Goal: Information Seeking & Learning: Learn about a topic

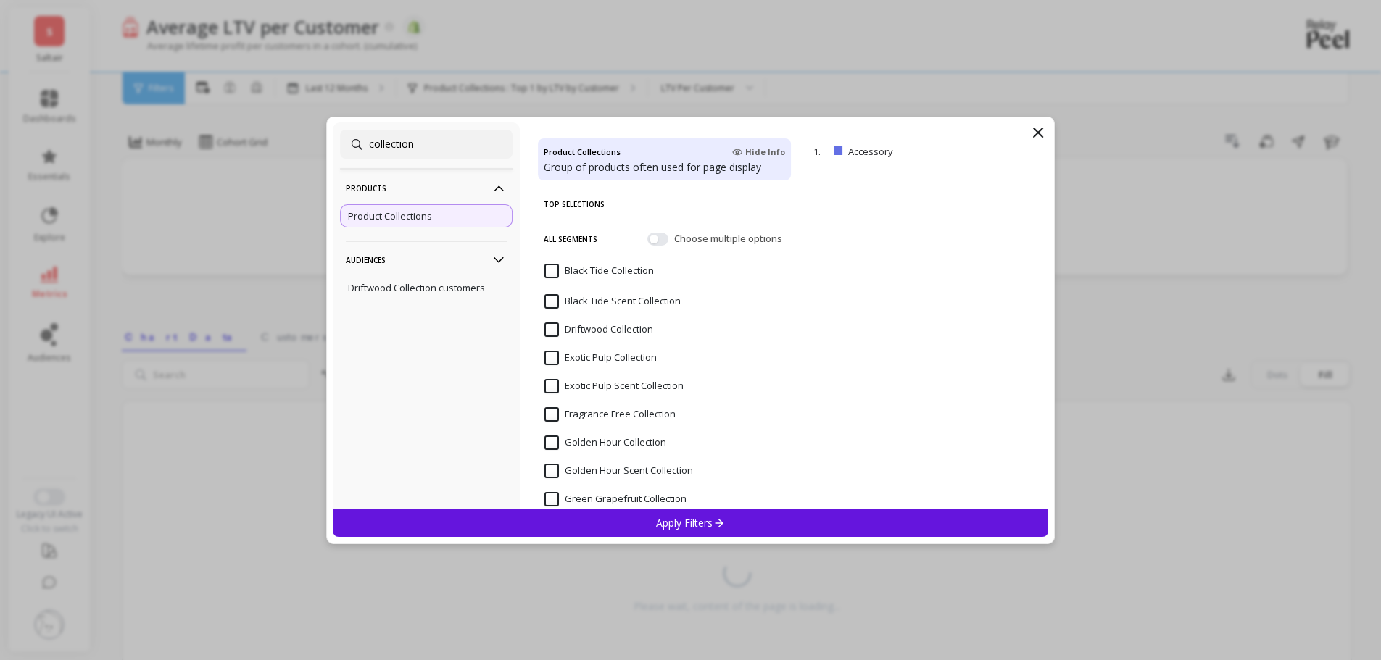
click at [613, 85] on div "collection Products Product Collections Audiences Driftwood Collection customer…" at bounding box center [690, 330] width 1381 height 660
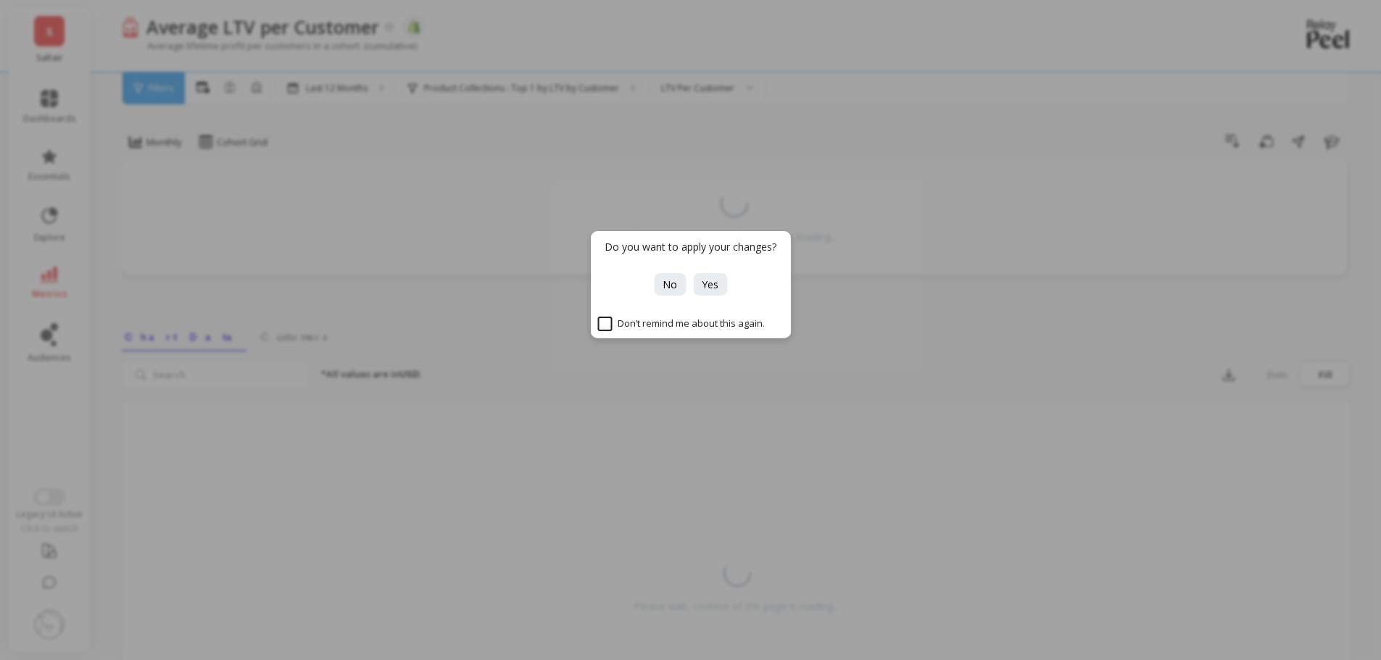
click at [667, 288] on span "No" at bounding box center [669, 285] width 14 height 14
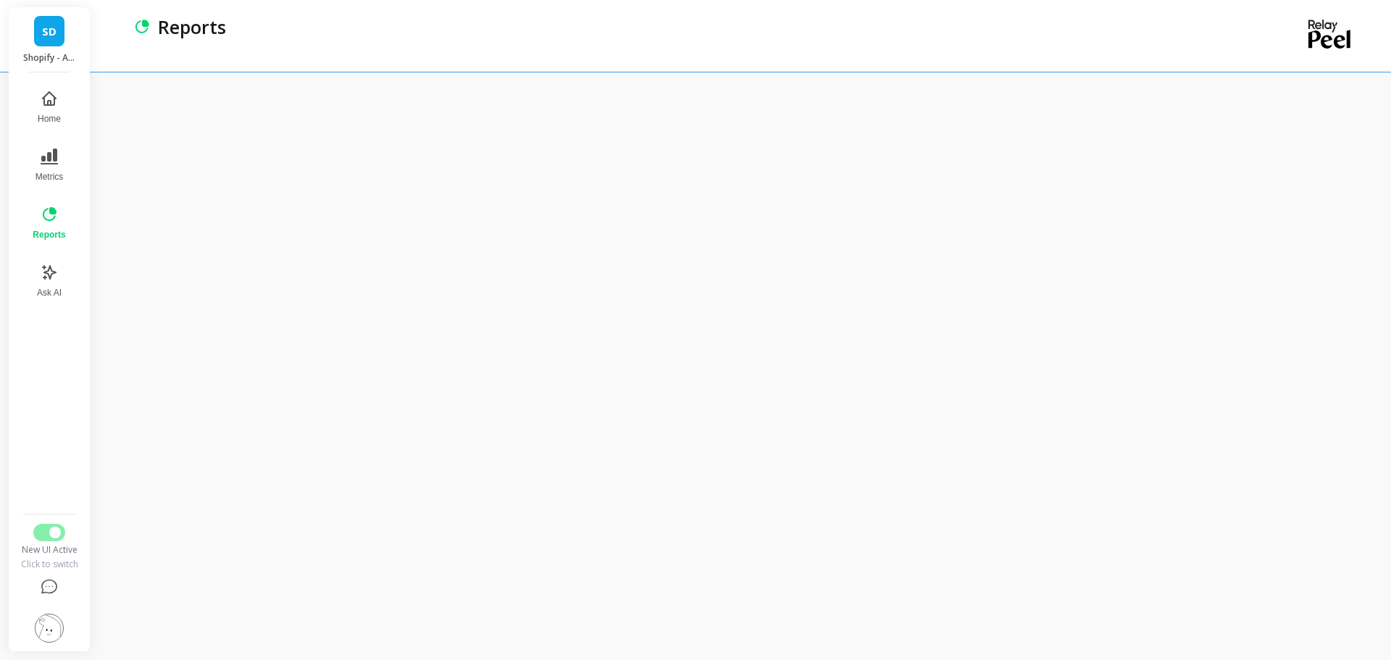
click at [40, 33] on link "SD" at bounding box center [49, 31] width 30 height 30
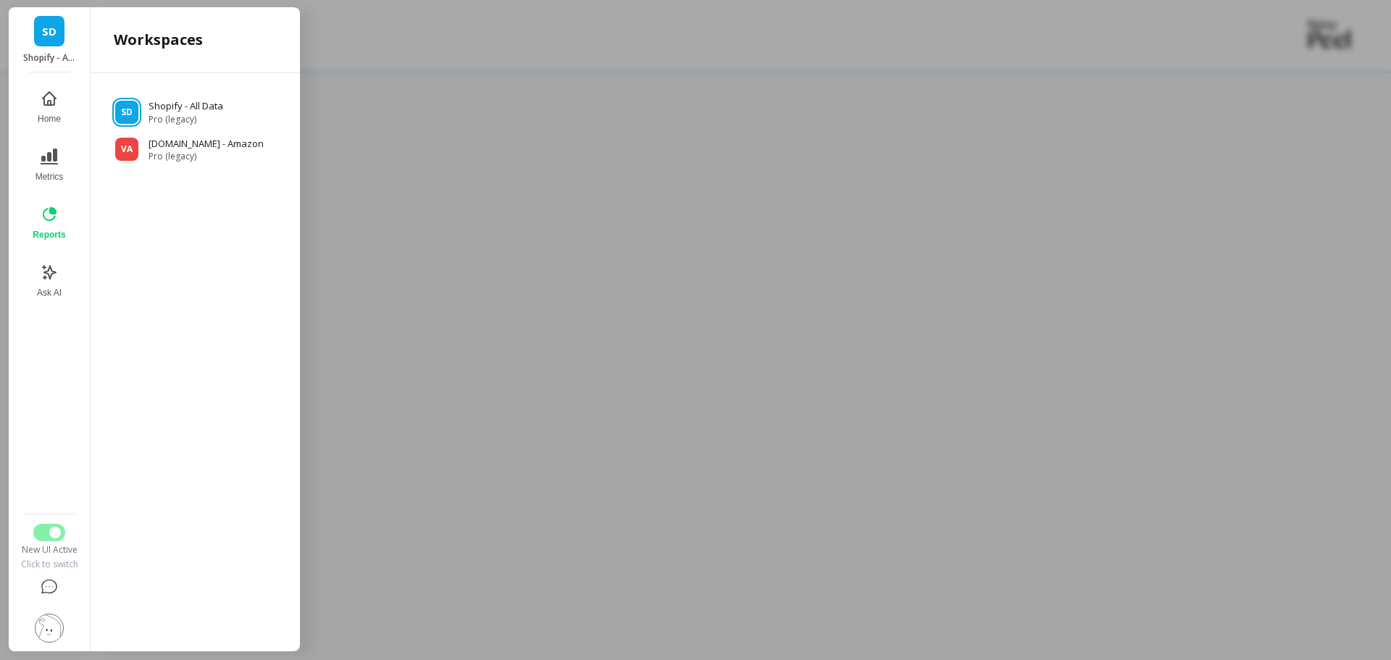
click at [507, 76] on div at bounding box center [695, 330] width 1391 height 660
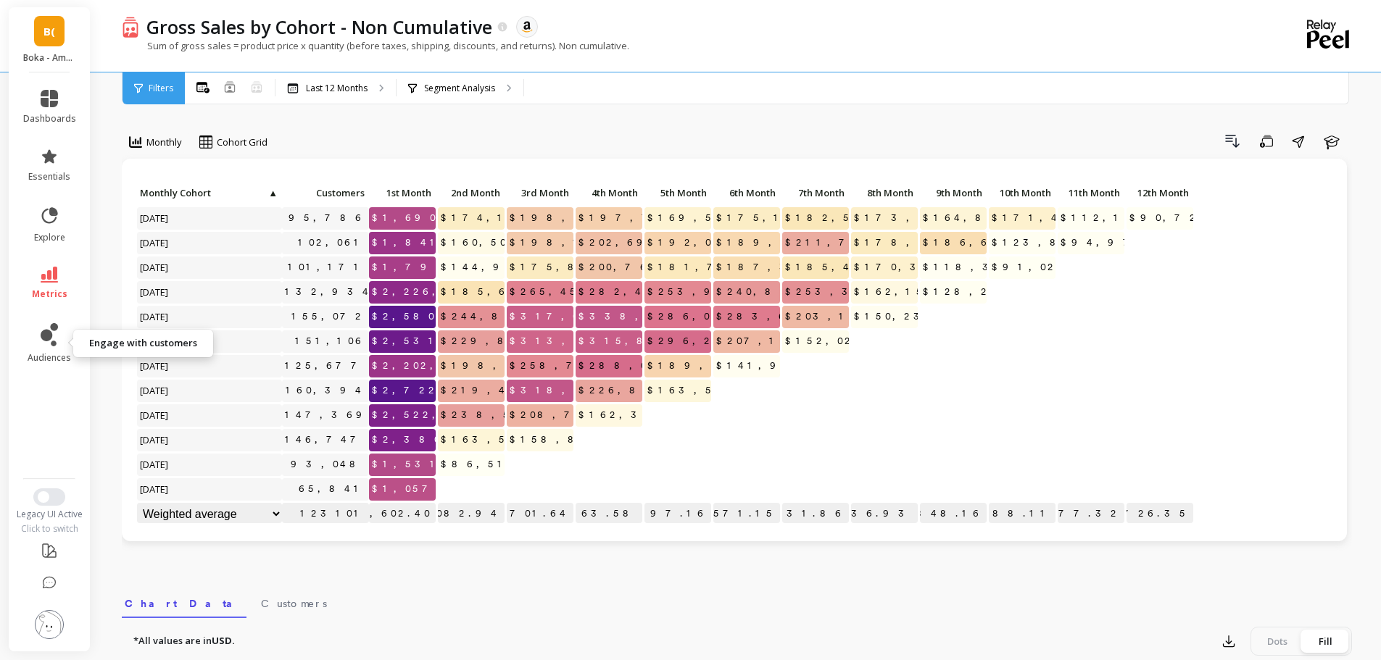
click at [54, 340] on icon at bounding box center [49, 334] width 17 height 23
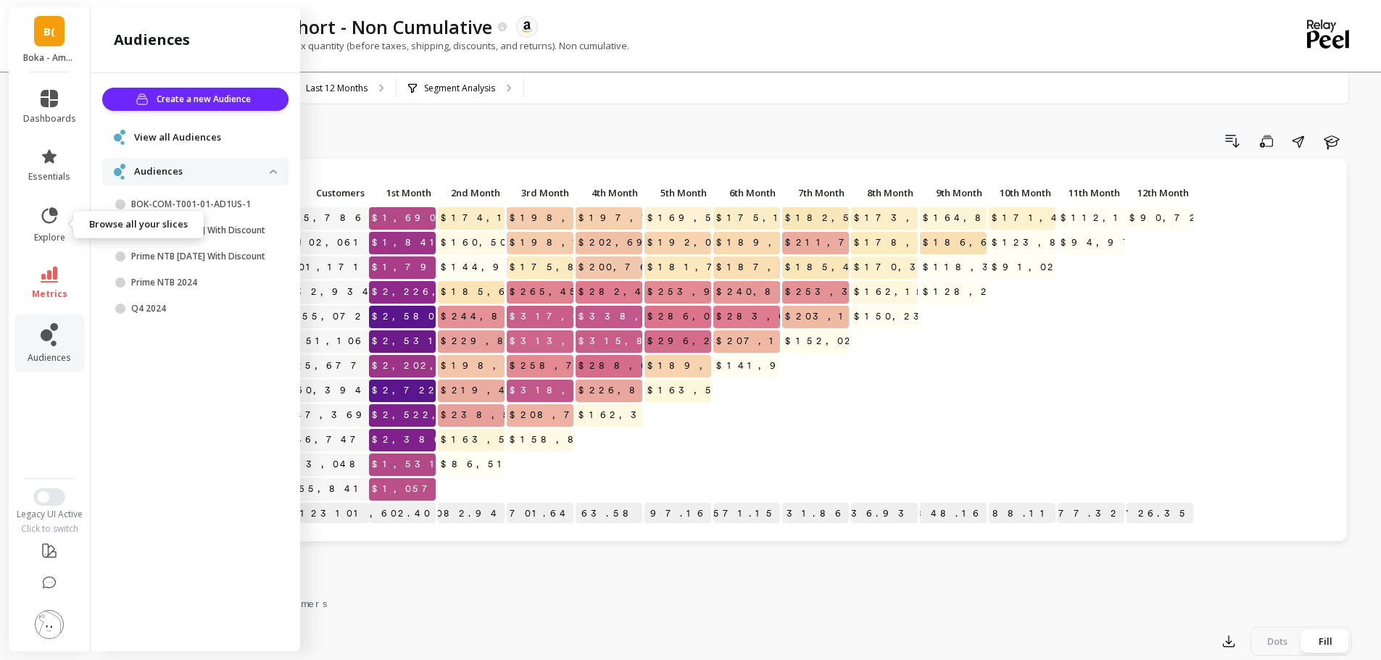
click at [50, 228] on link "explore" at bounding box center [49, 225] width 53 height 38
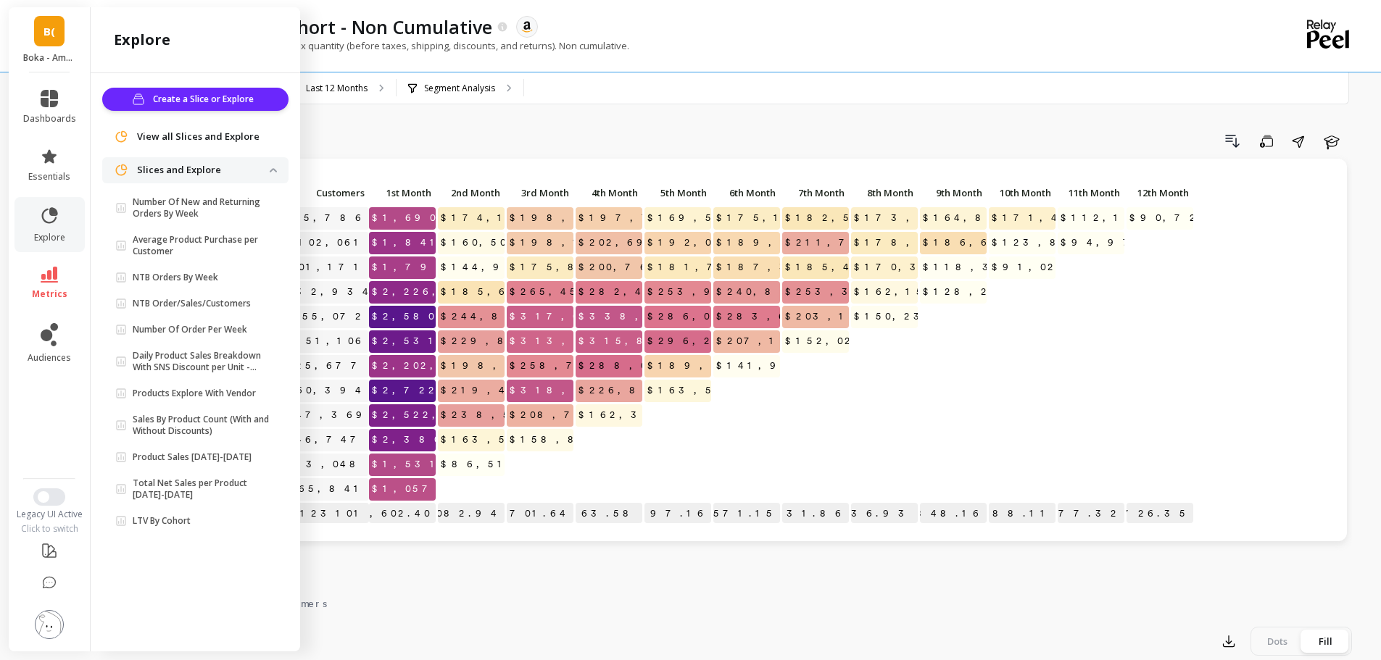
drag, startPoint x: 203, startPoint y: 196, endPoint x: 53, endPoint y: 174, distance: 151.6
click at [53, 175] on span "essentials" at bounding box center [49, 177] width 42 height 12
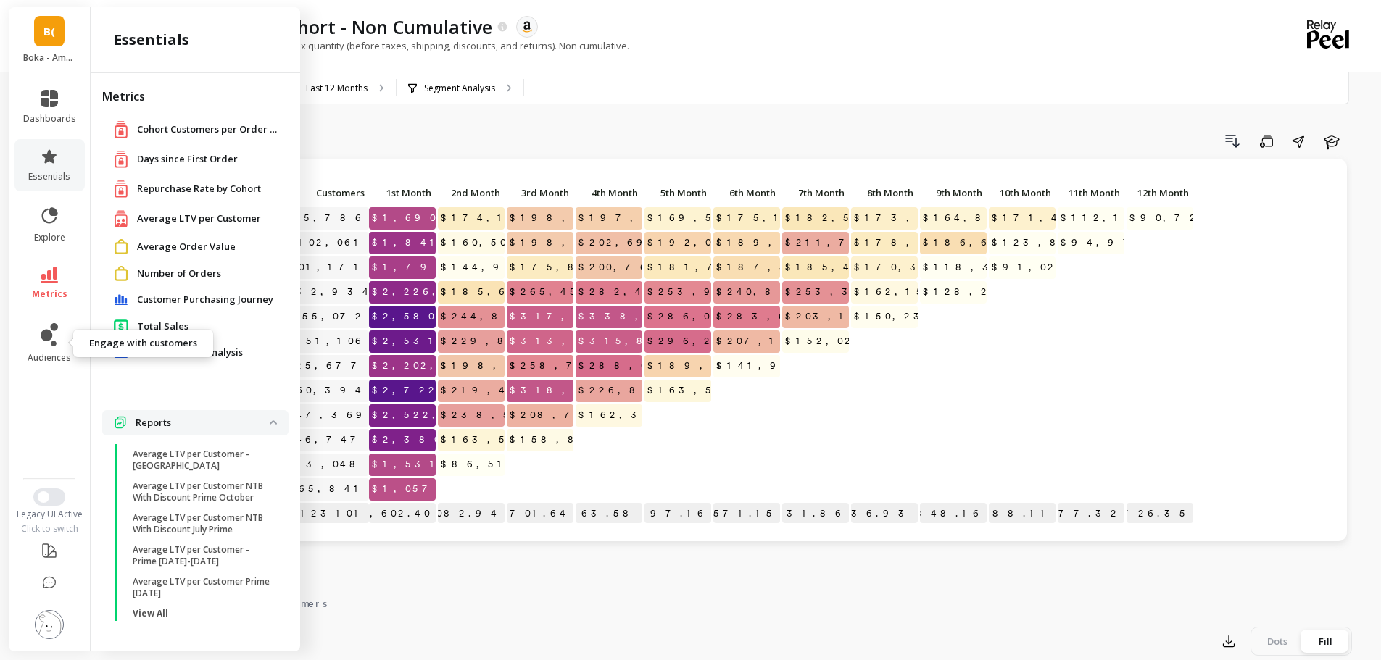
click at [60, 353] on span "audiences" at bounding box center [49, 358] width 43 height 12
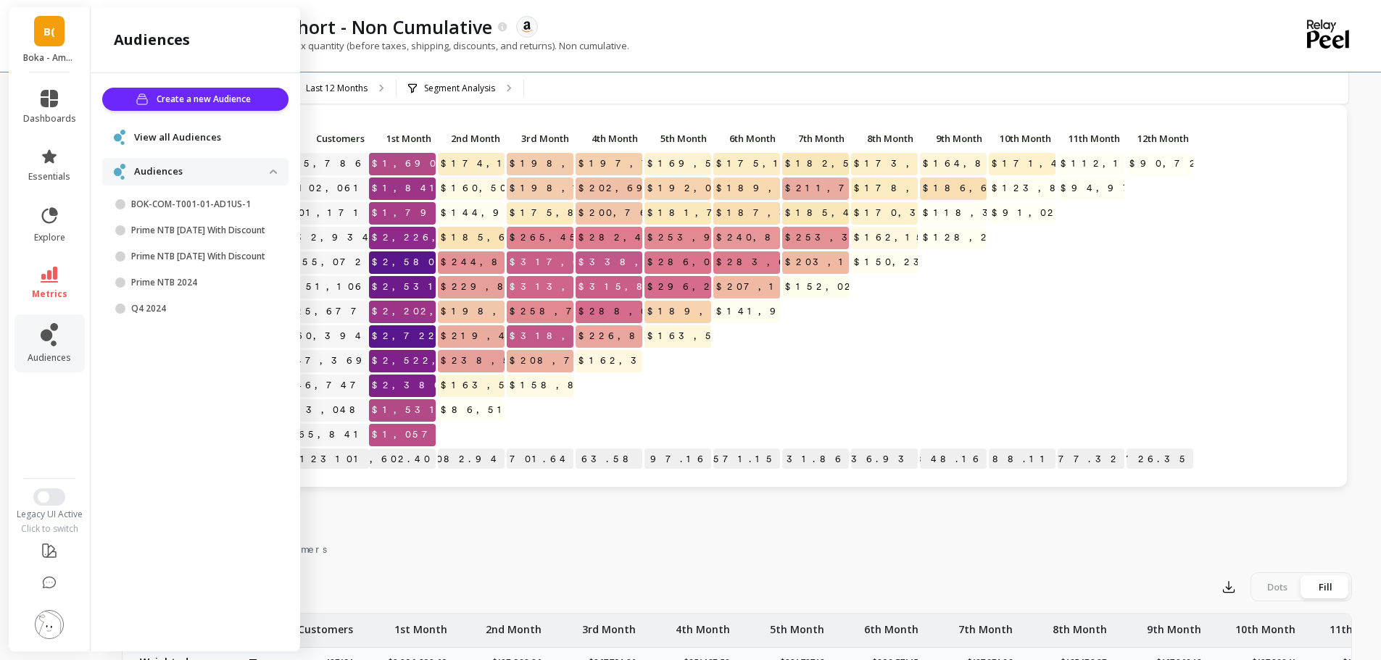
scroll to position [145, 0]
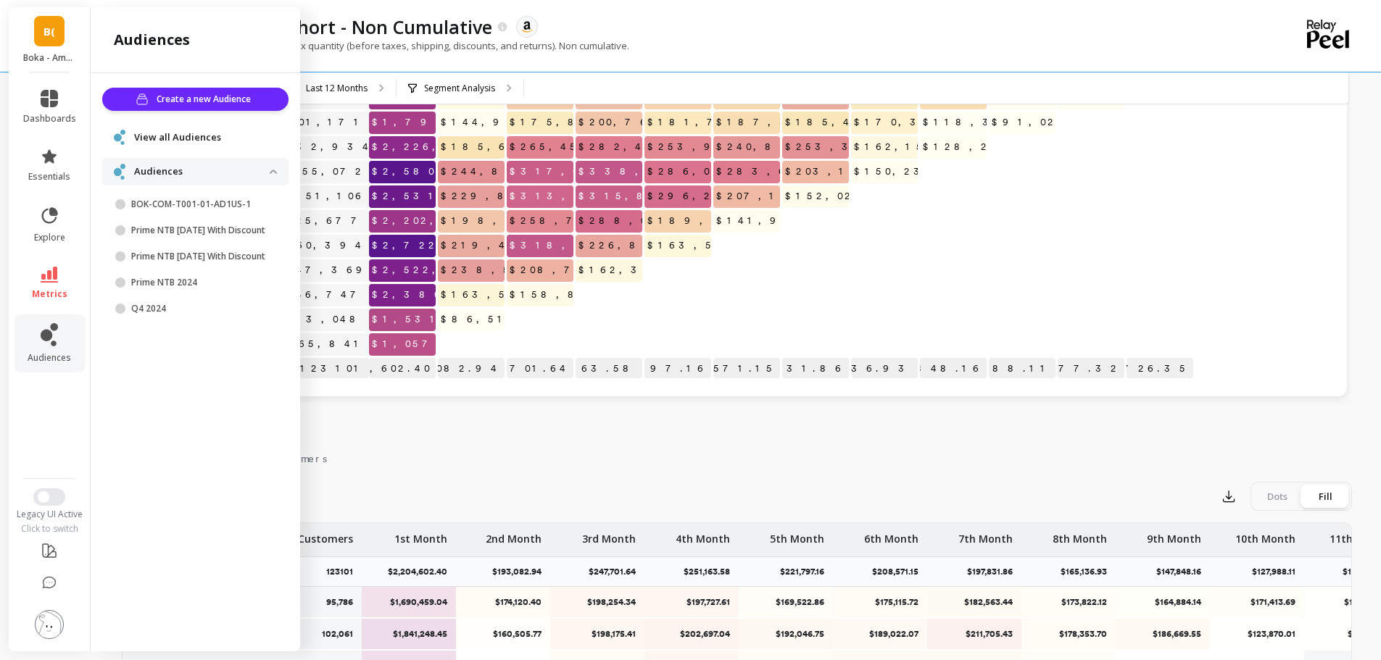
drag, startPoint x: 51, startPoint y: 633, endPoint x: 59, endPoint y: 622, distance: 13.9
click at [51, 633] on img at bounding box center [49, 624] width 29 height 29
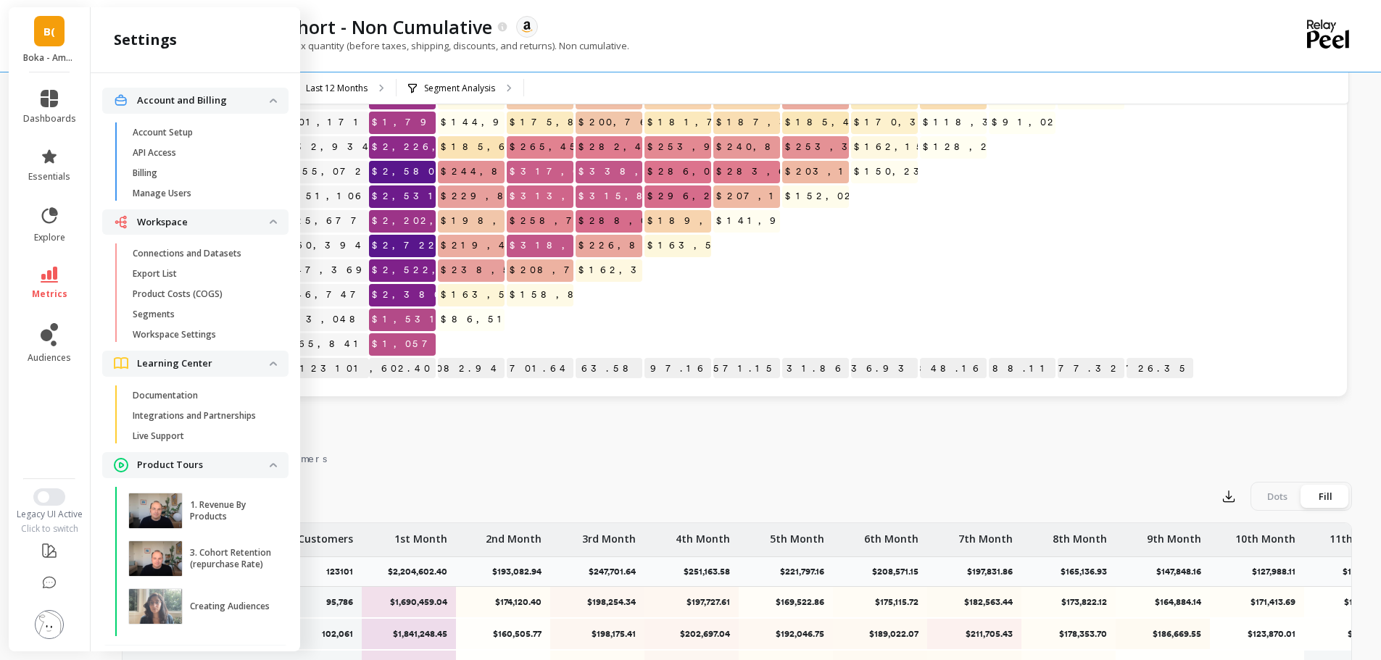
click at [190, 192] on p "Manage Users" at bounding box center [162, 194] width 59 height 12
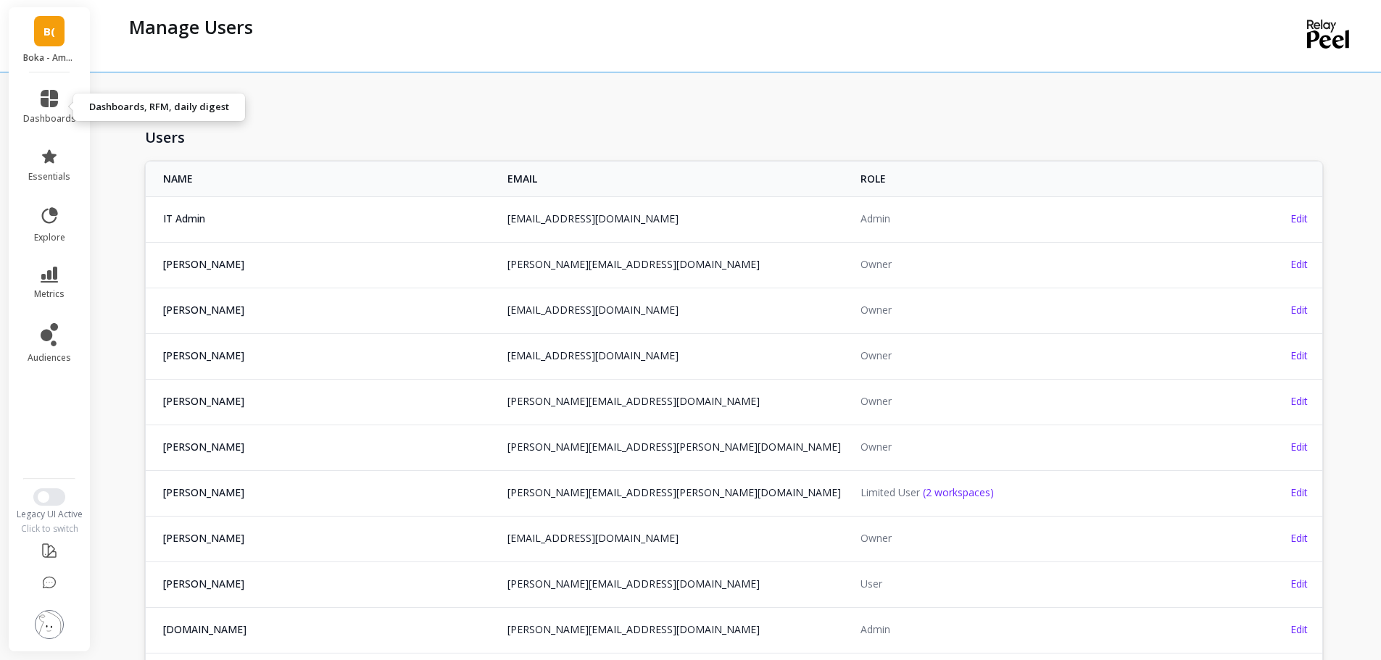
click at [42, 111] on link "dashboards" at bounding box center [49, 107] width 53 height 35
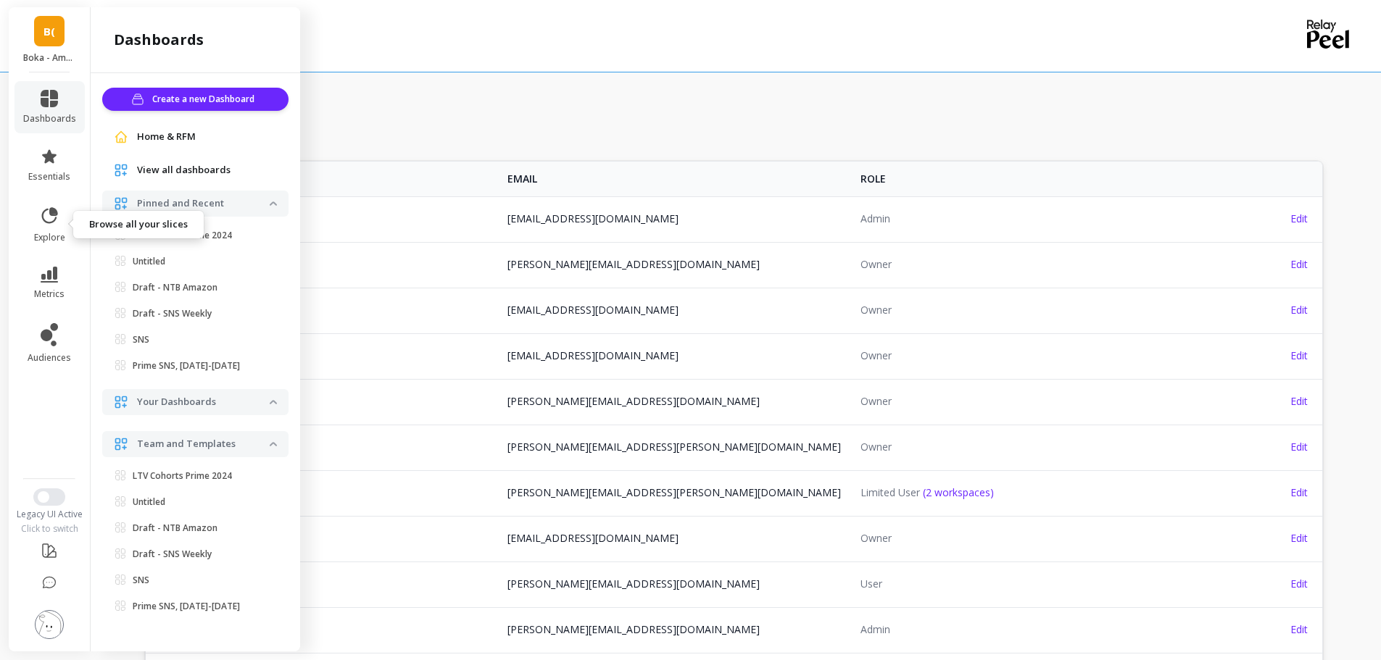
click at [38, 220] on link "explore" at bounding box center [49, 225] width 53 height 38
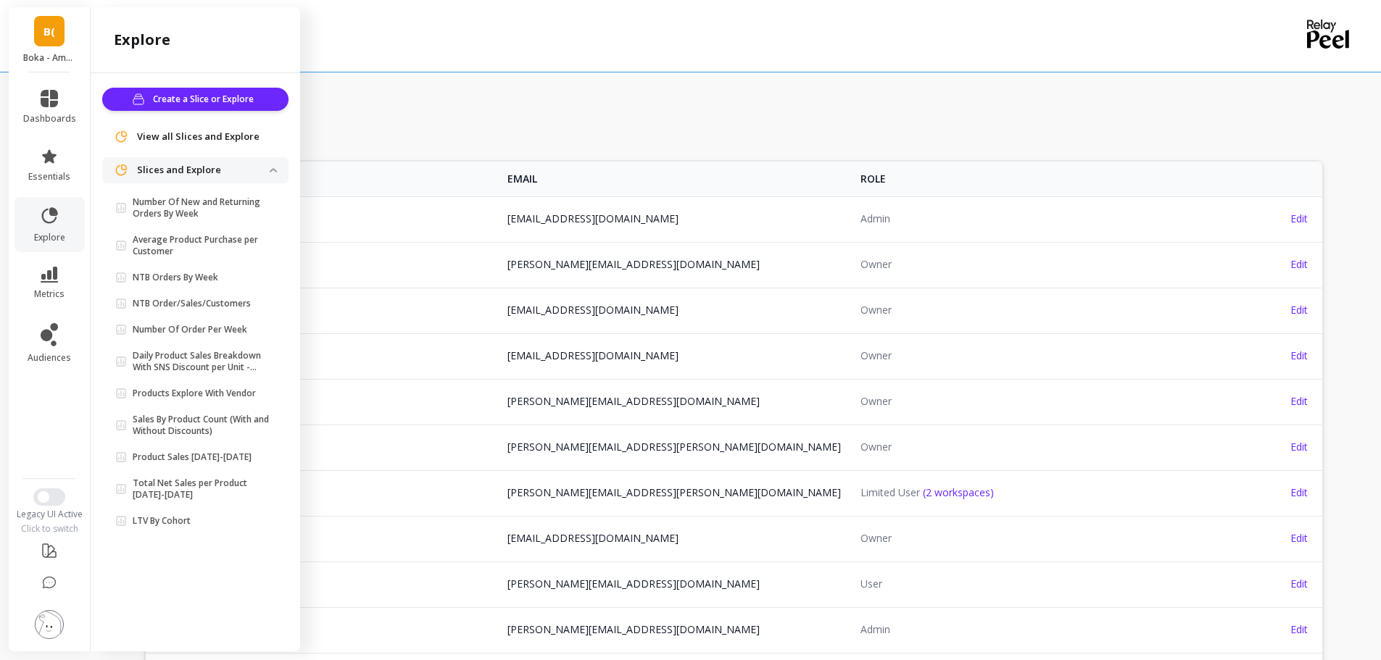
click at [205, 135] on span "View all Slices and Explore" at bounding box center [198, 137] width 122 height 14
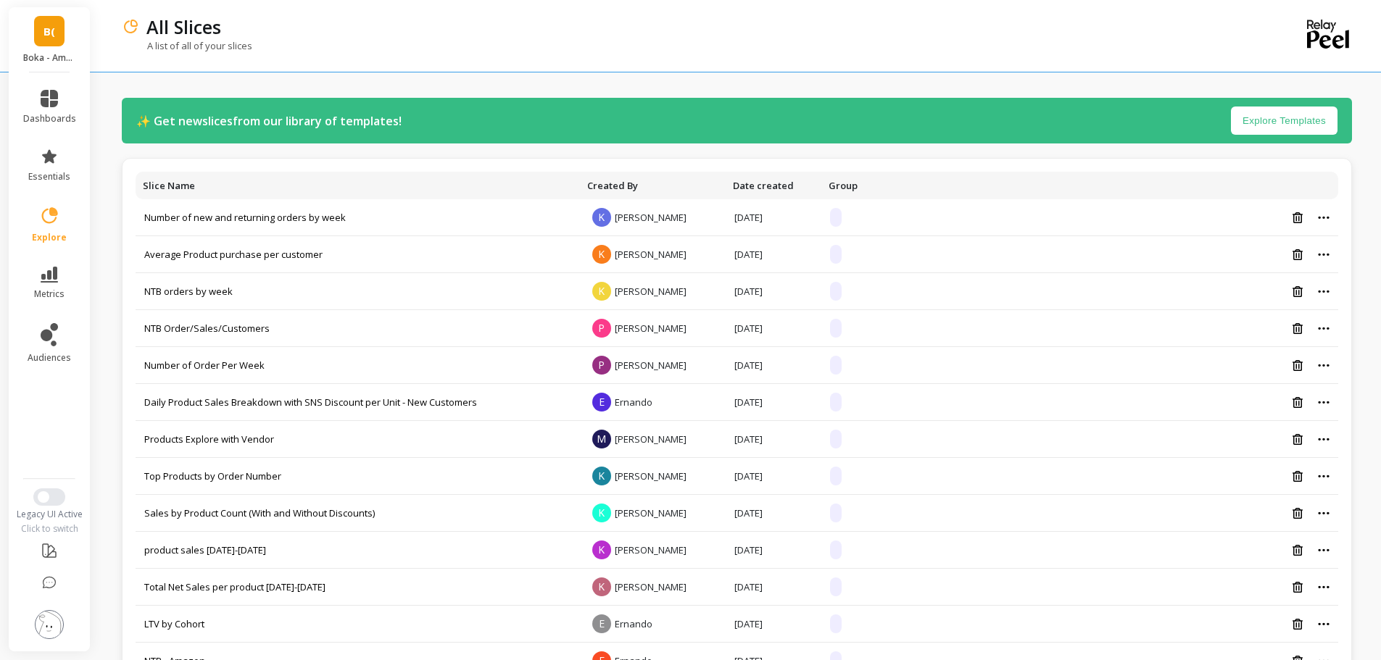
click at [289, 218] on link "Number of new and returning orders by week" at bounding box center [244, 217] width 201 height 13
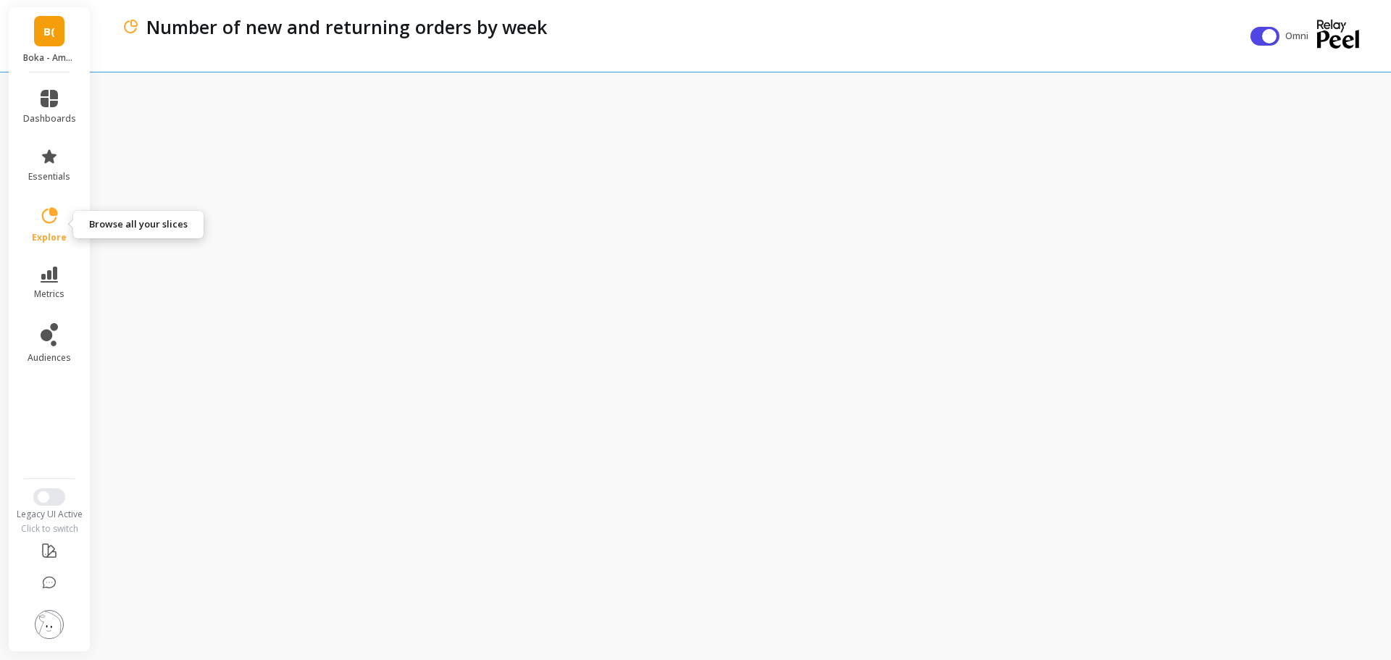
click at [41, 220] on icon at bounding box center [49, 216] width 20 height 20
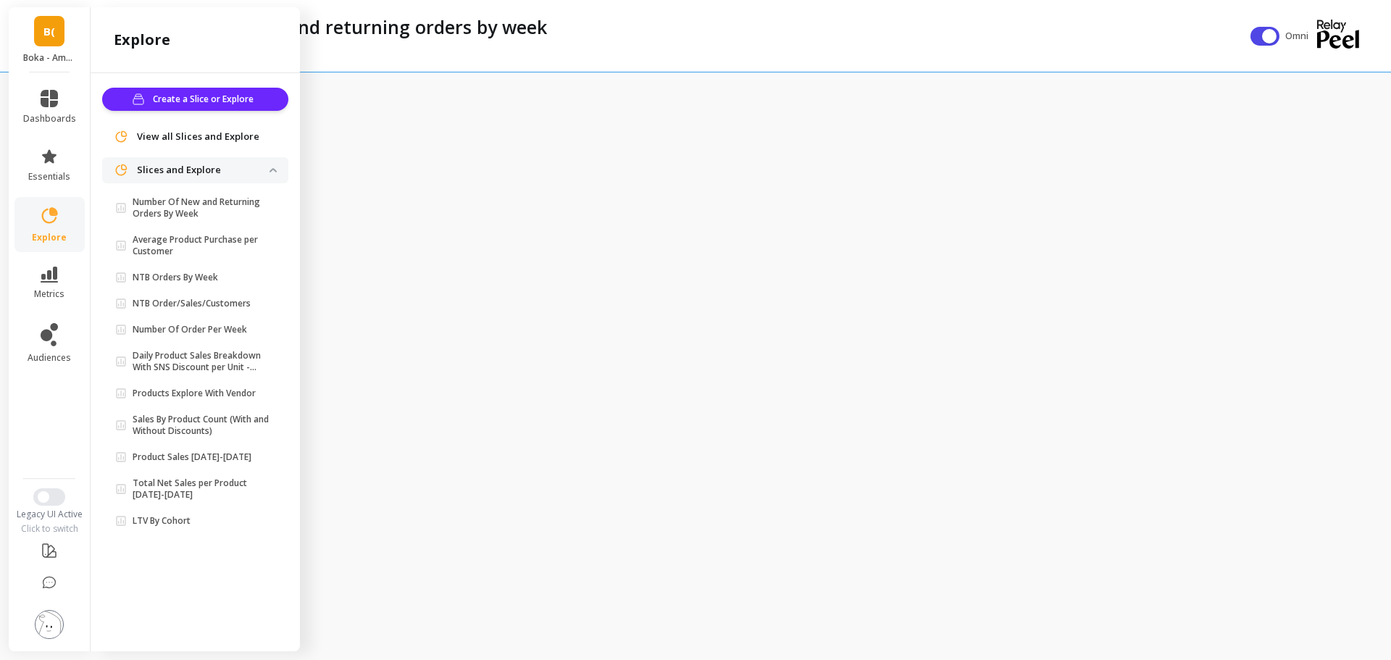
click at [220, 302] on p "NTB Order/Sales/Customers" at bounding box center [192, 304] width 118 height 12
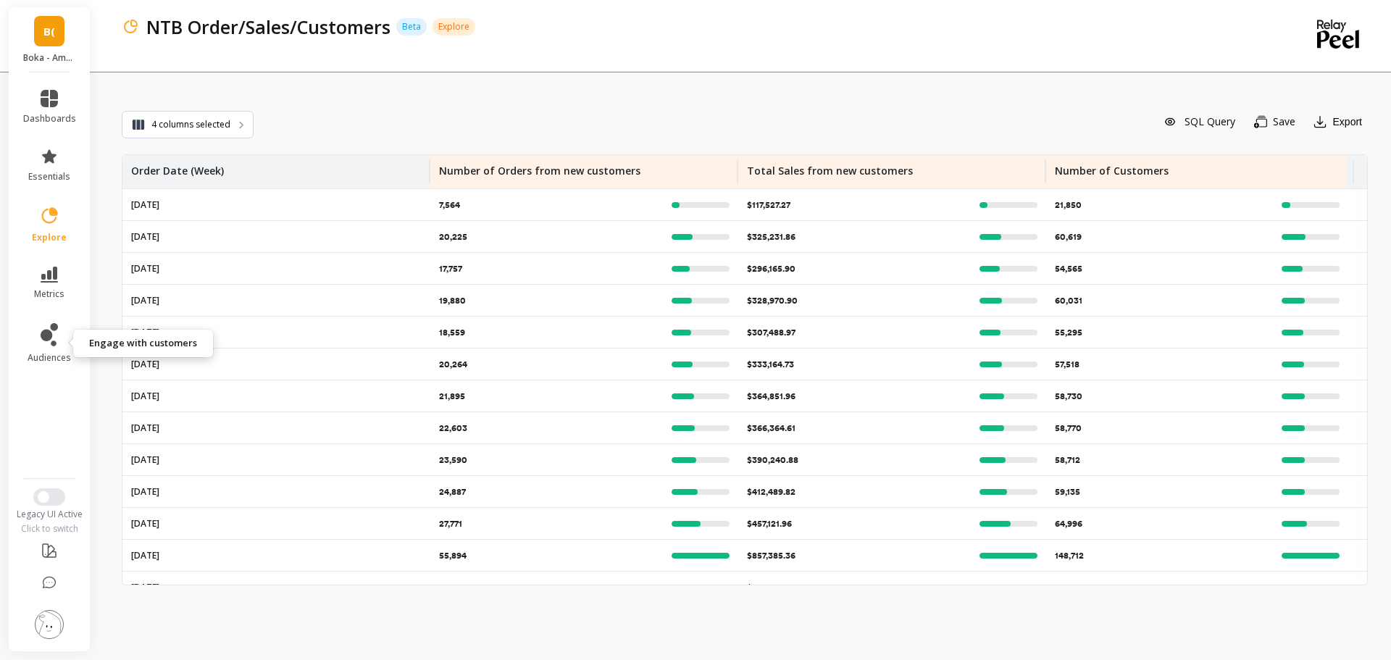
click at [46, 335] on icon at bounding box center [47, 336] width 12 height 12
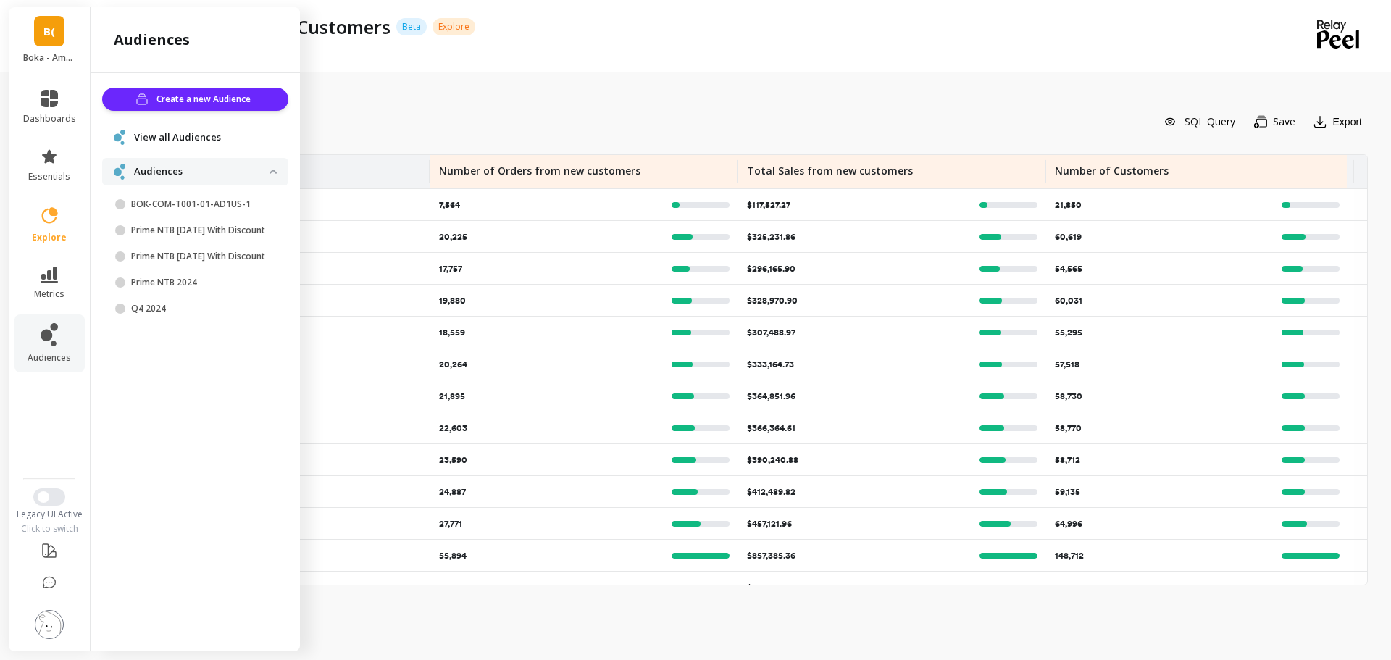
click at [42, 391] on ul "dashboards essentials explore metrics audiences" at bounding box center [50, 271] width 82 height 380
click at [44, 394] on ul "dashboards essentials explore metrics audiences" at bounding box center [50, 271] width 82 height 380
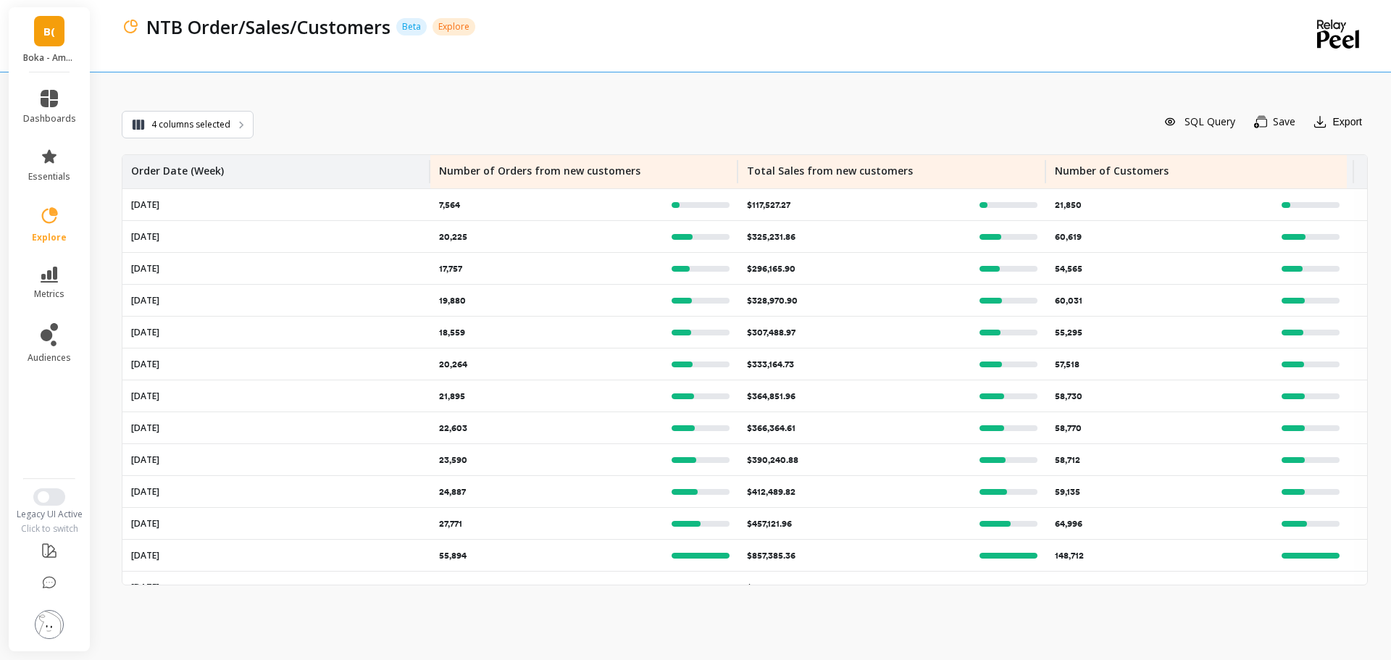
click at [507, 111] on div "SQL Query Save Export" at bounding box center [811, 122] width 1115 height 30
click at [55, 223] on icon at bounding box center [49, 216] width 20 height 20
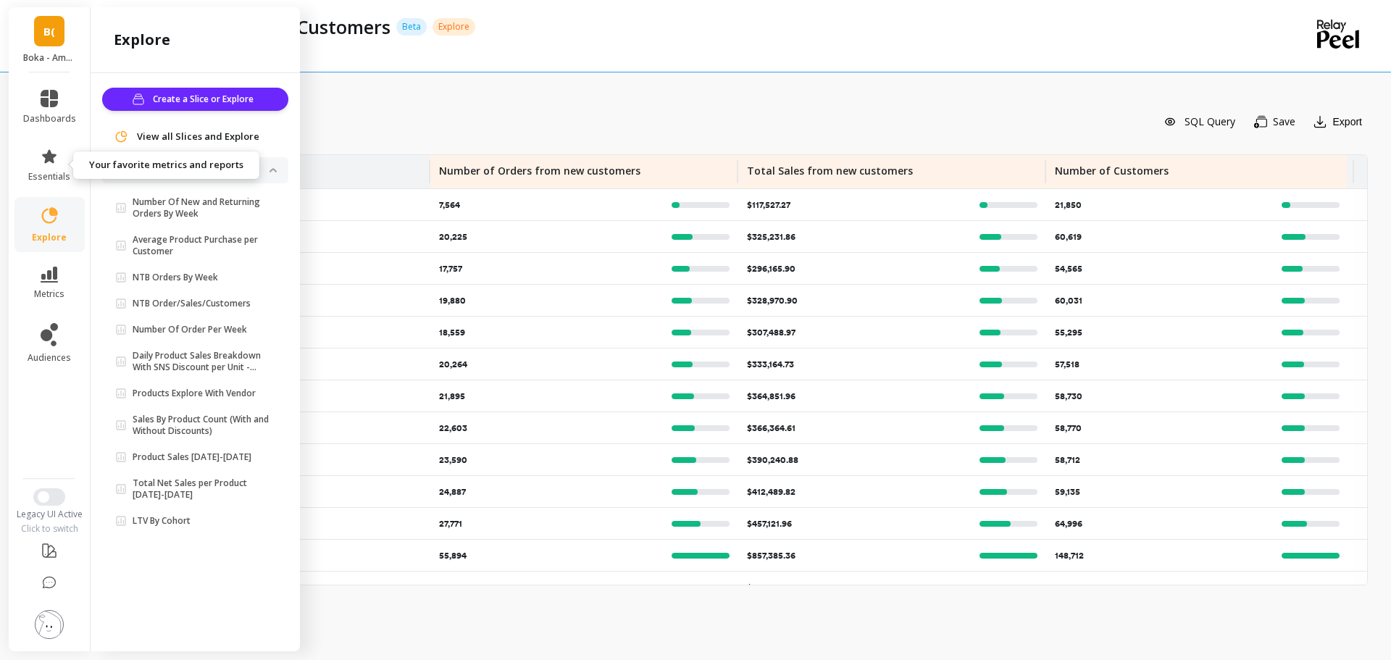
click at [54, 167] on link "essentials" at bounding box center [49, 165] width 53 height 35
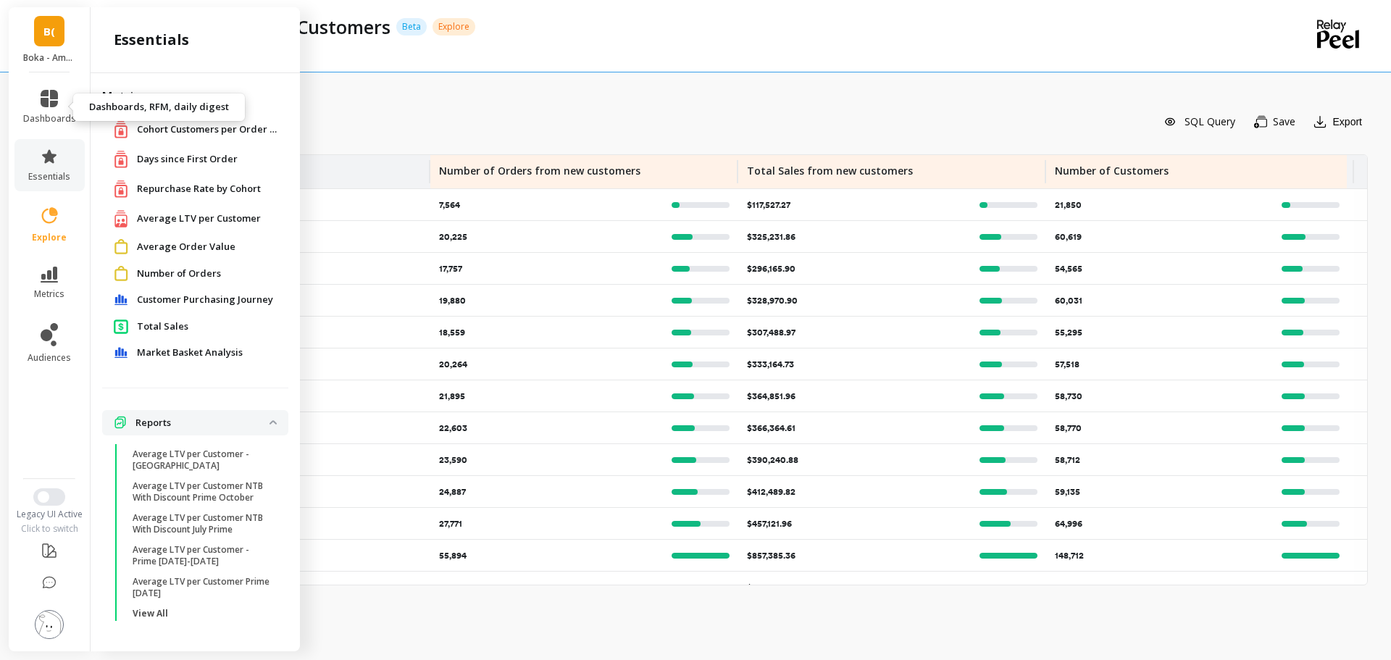
click at [59, 96] on link "dashboards" at bounding box center [49, 107] width 53 height 35
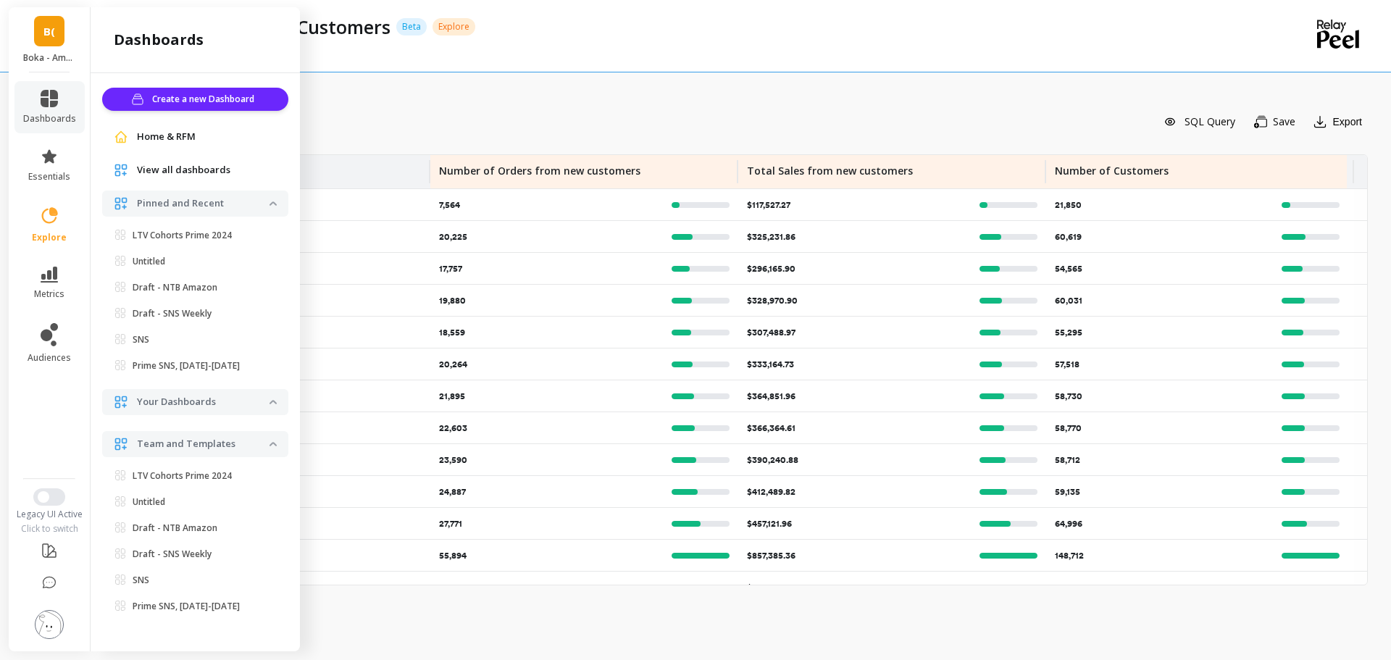
click at [475, 90] on div "4 columns selected SQL Query Save Export Order Date (Week) Number of Orders fro…" at bounding box center [745, 336] width 1246 height 649
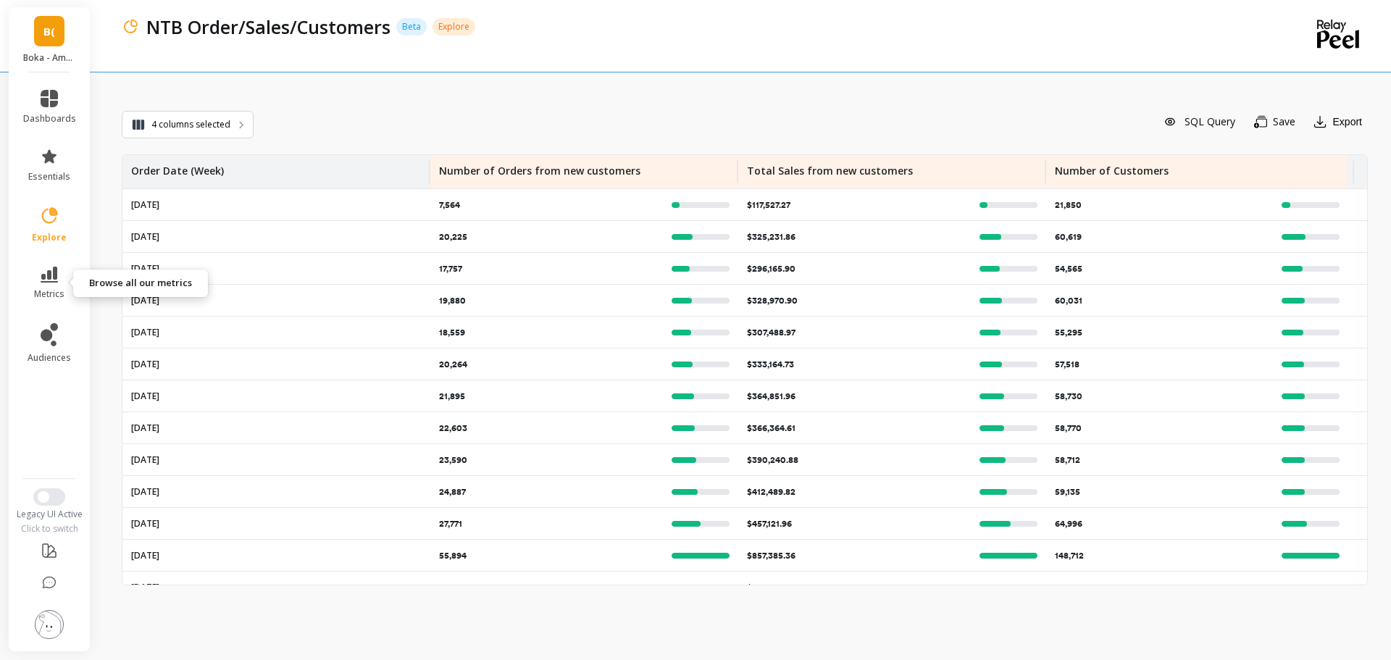
click at [52, 274] on icon at bounding box center [49, 275] width 17 height 16
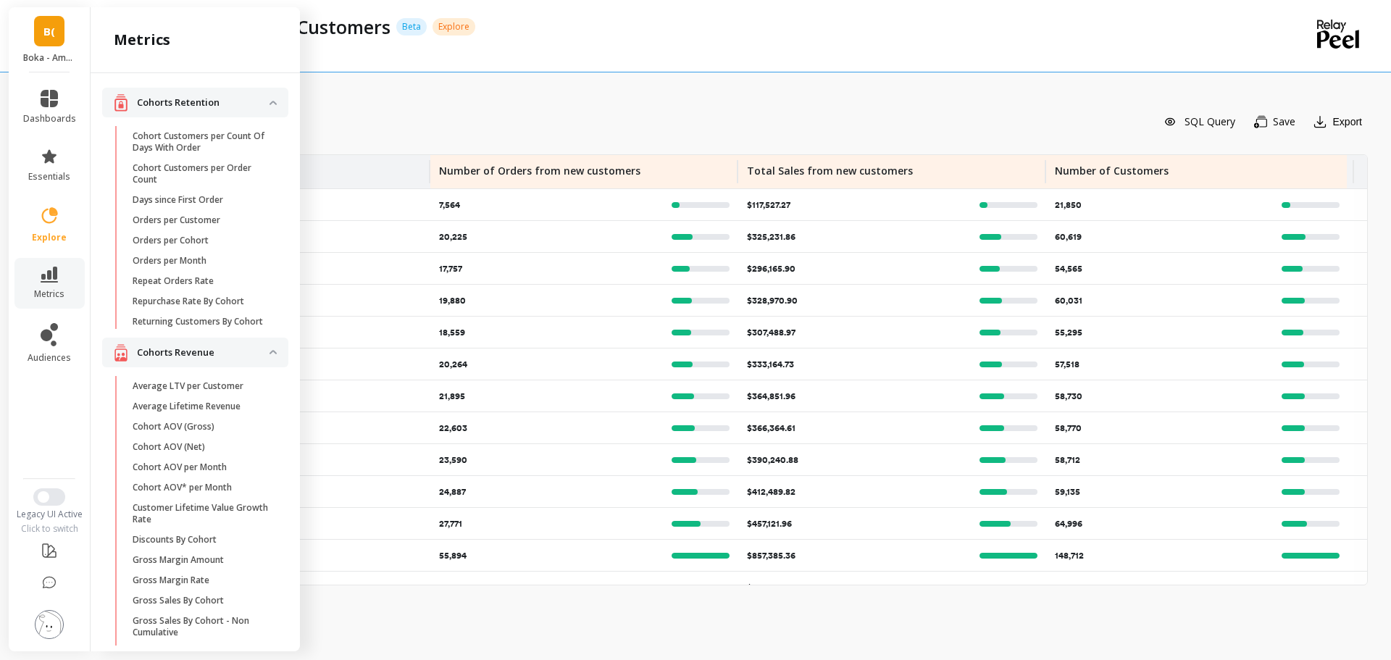
scroll to position [242, 0]
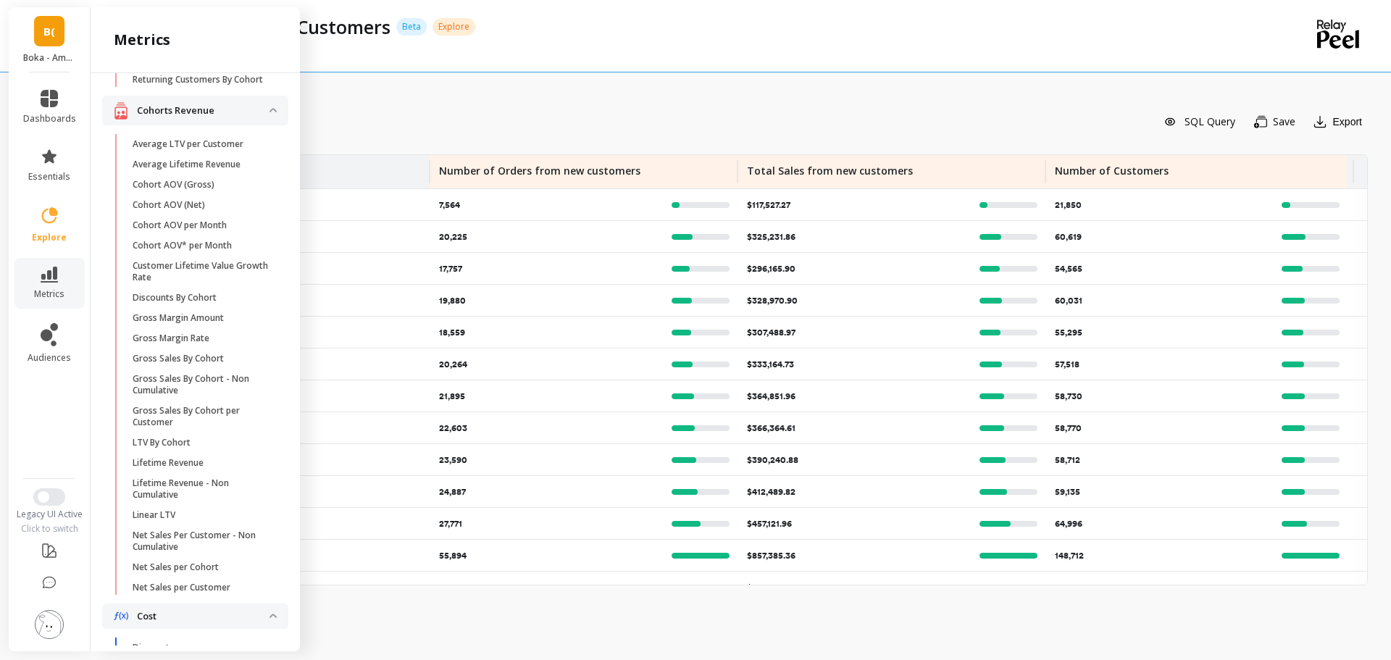
click at [718, 49] on div "NTB Order/Sales/Customers Beta Explore" at bounding box center [683, 36] width 1122 height 72
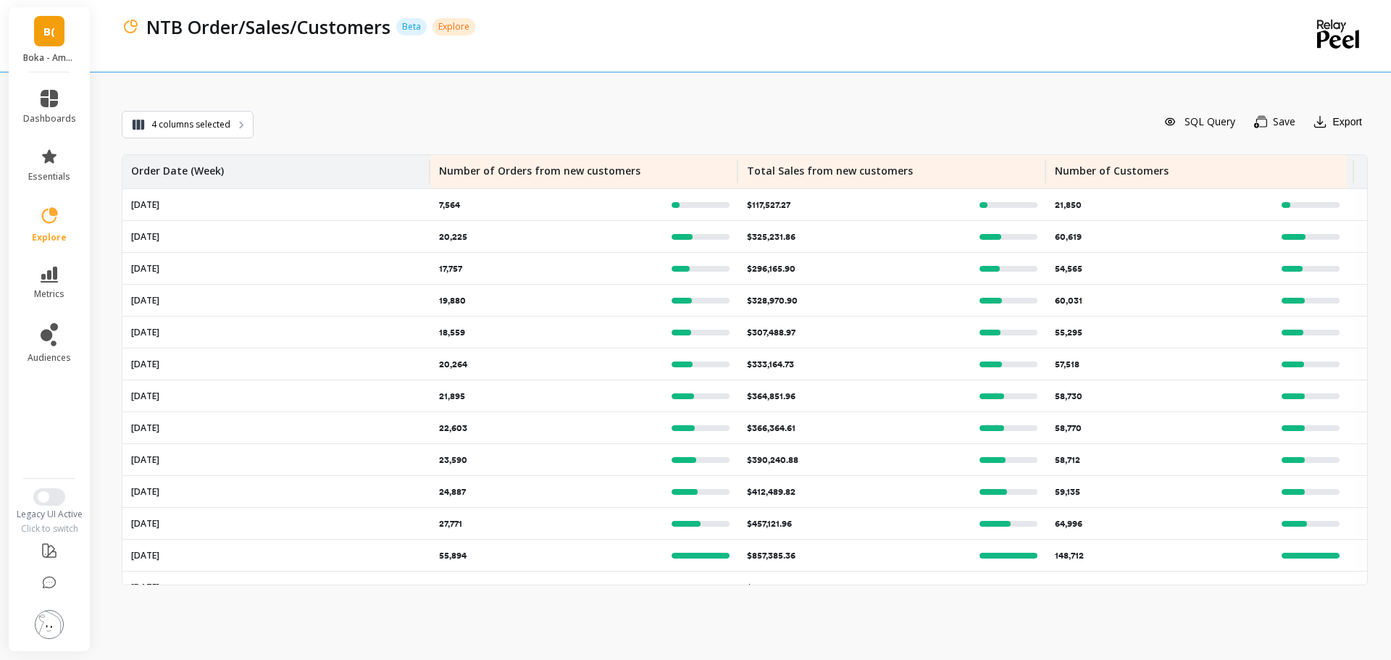
scroll to position [0, 0]
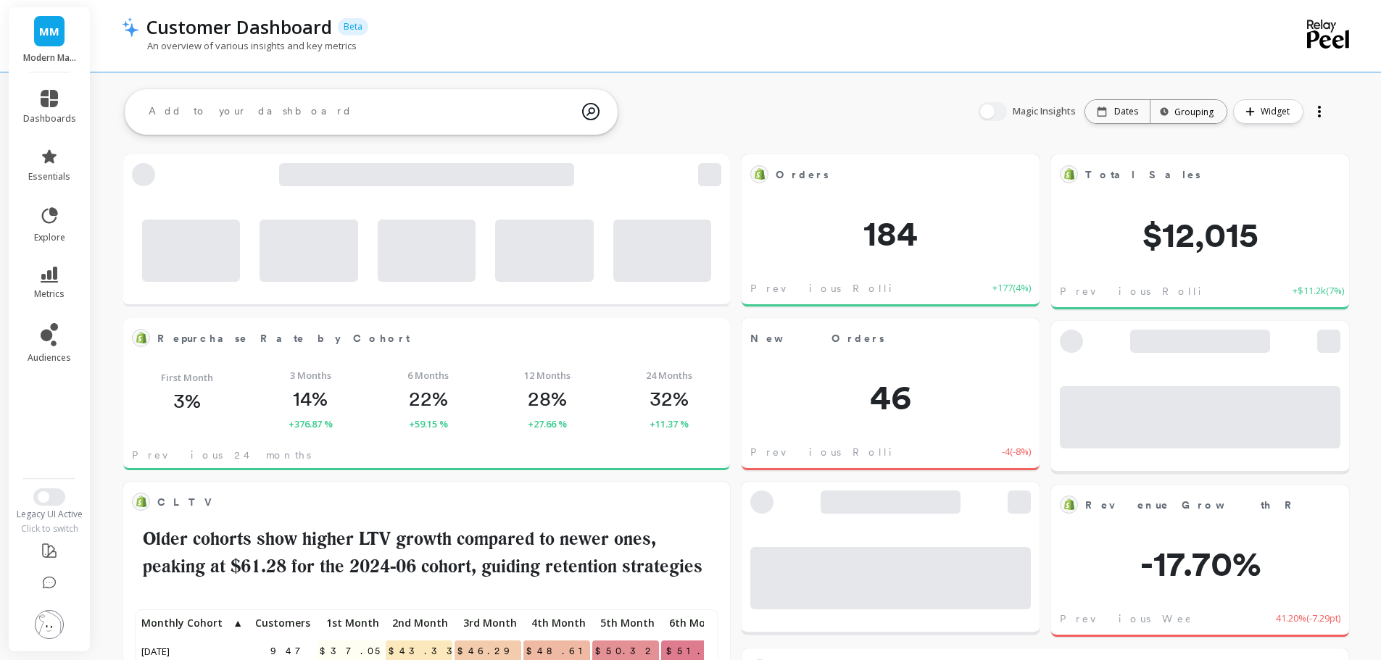
scroll to position [388, 554]
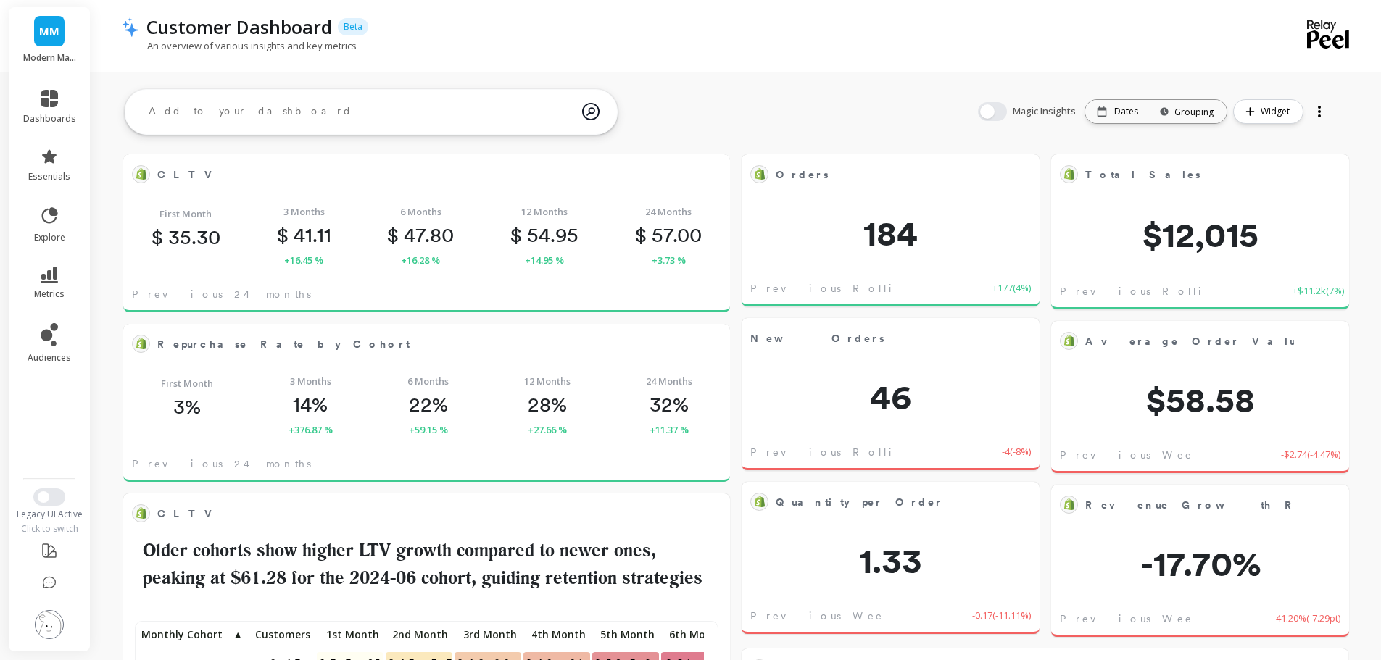
click at [52, 268] on icon at bounding box center [49, 275] width 17 height 16
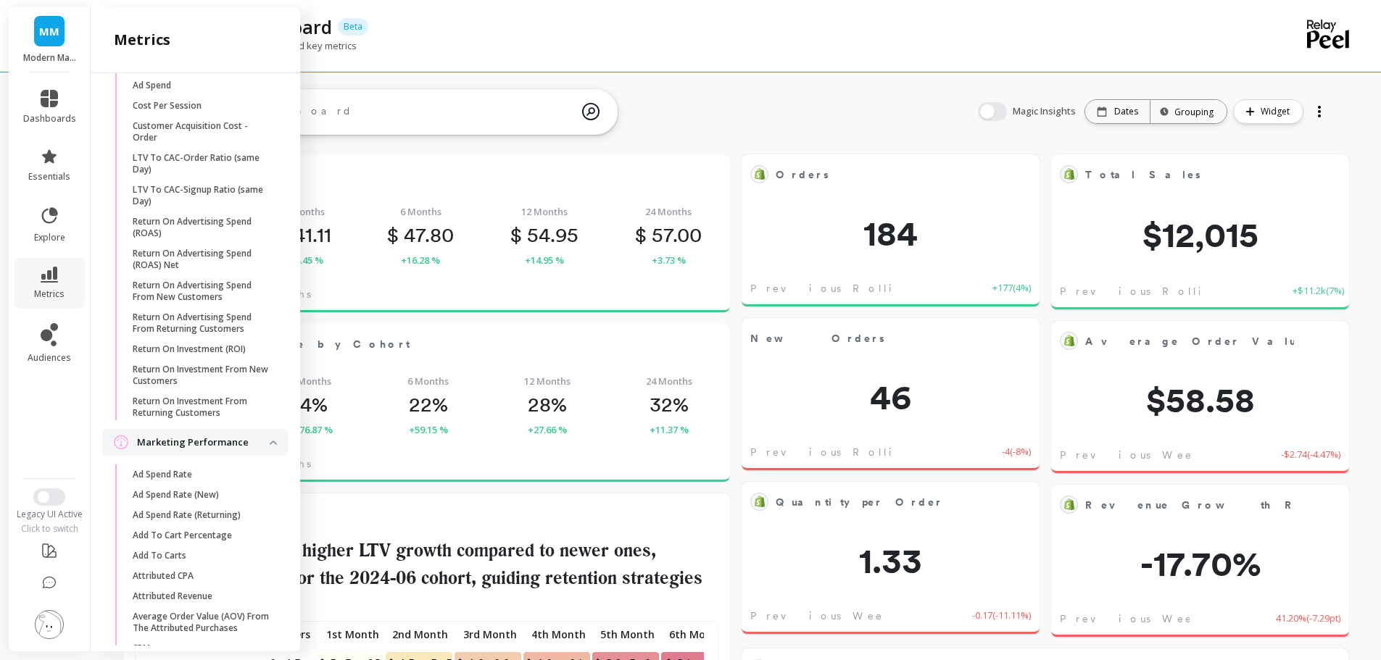
scroll to position [1389, 0]
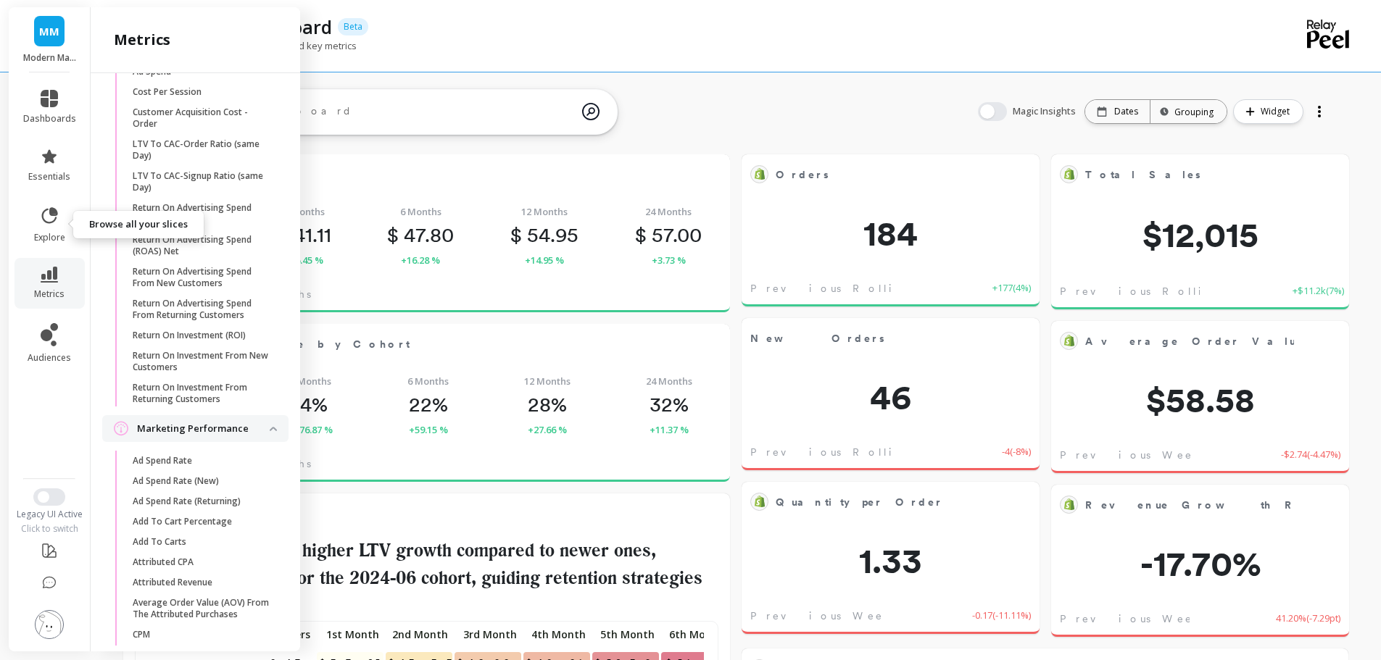
click at [53, 224] on icon at bounding box center [49, 216] width 20 height 20
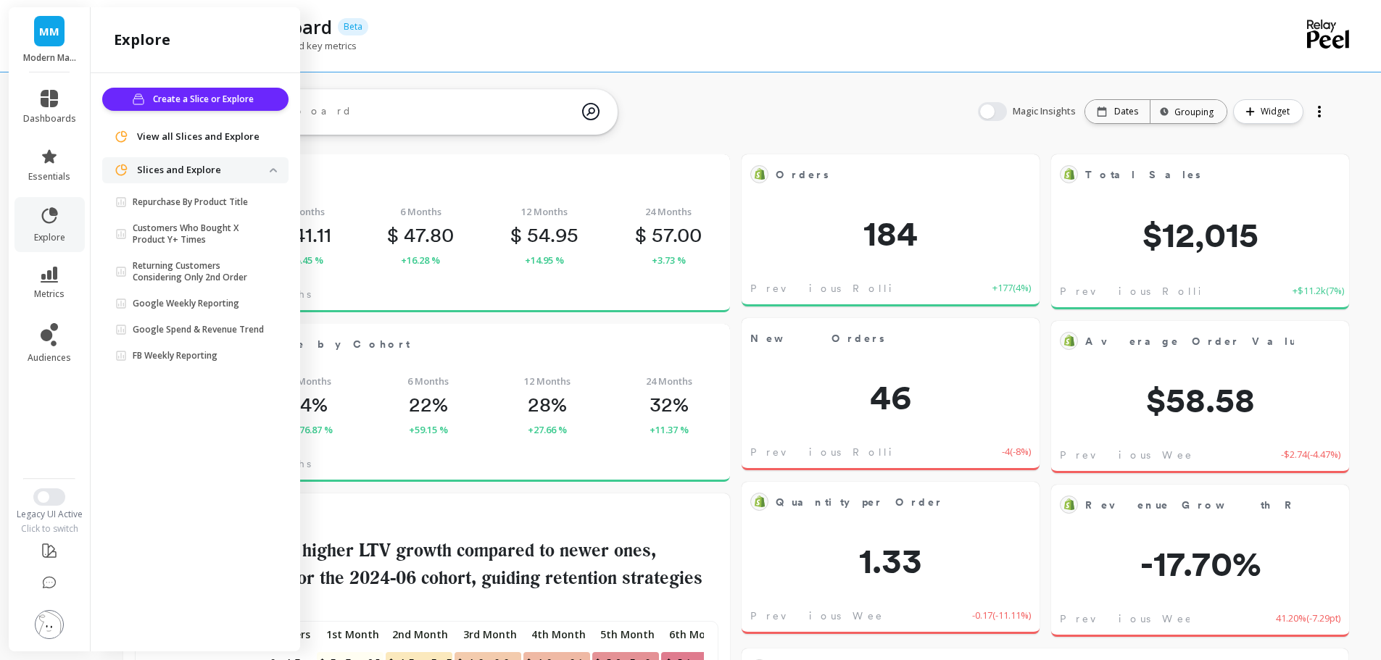
scroll to position [0, 0]
click at [46, 277] on icon at bounding box center [49, 275] width 17 height 16
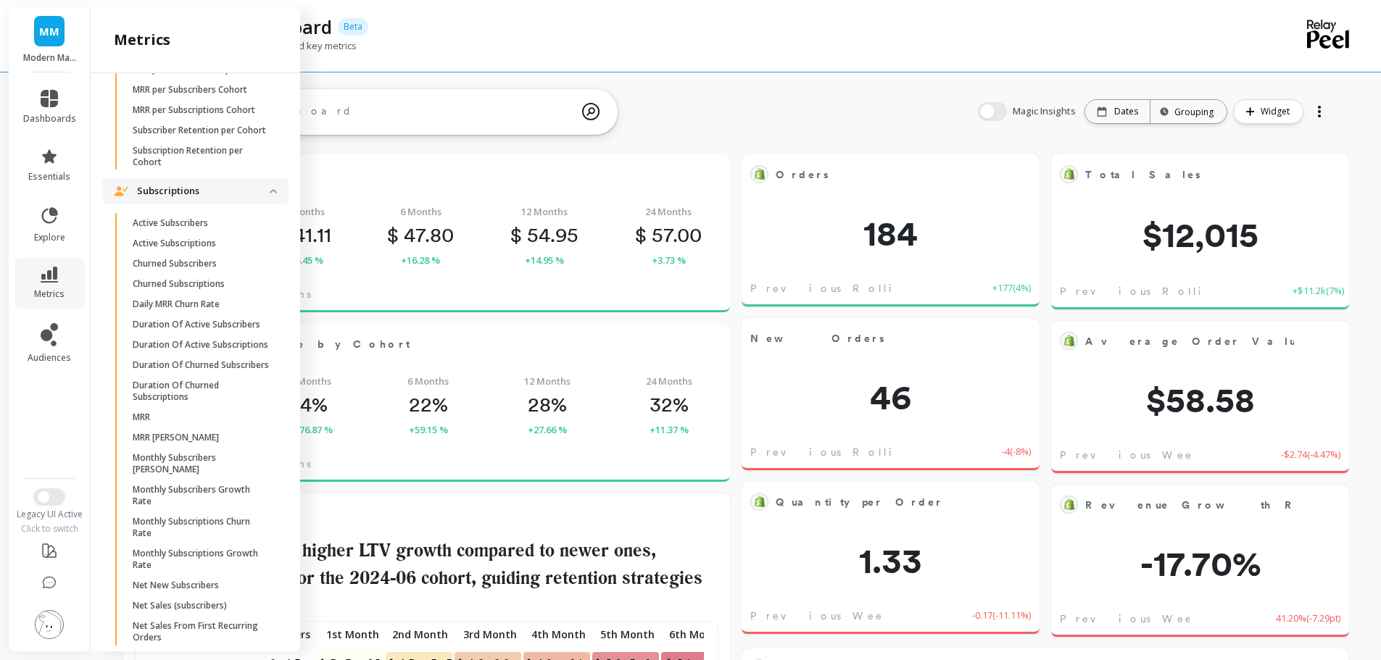
scroll to position [3944, 0]
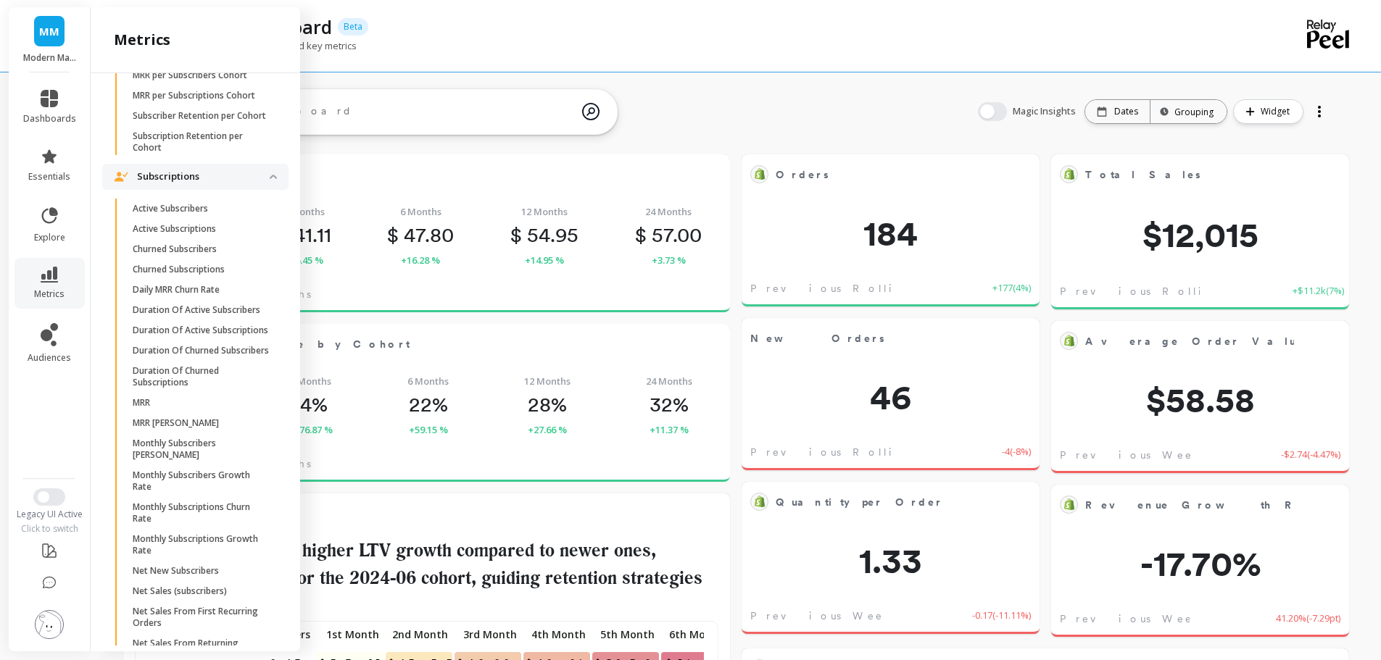
click at [594, 51] on div "An overview of various insights and key metrics" at bounding box center [677, 53] width 1111 height 28
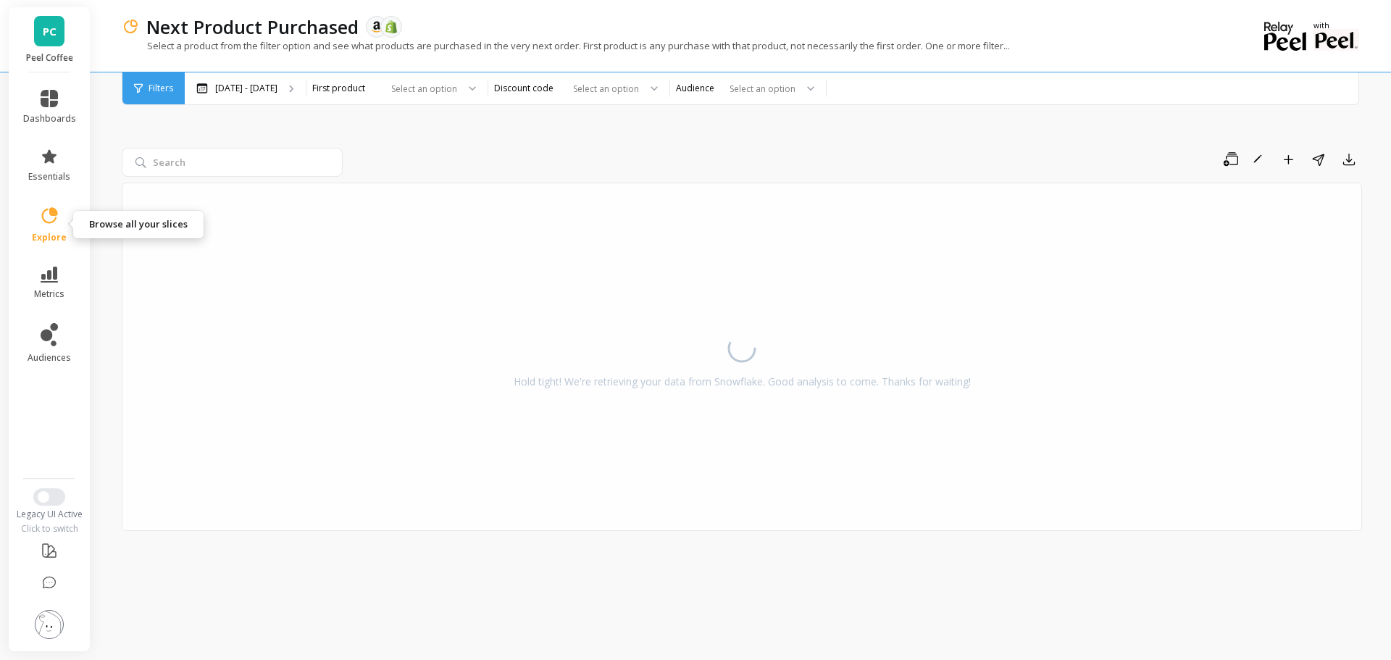
click at [46, 220] on icon at bounding box center [49, 216] width 20 height 20
click at [527, 143] on div "Save Rename Add to Dashboard Share Export Hold tight! We're retrieving your dat…" at bounding box center [742, 359] width 1241 height 566
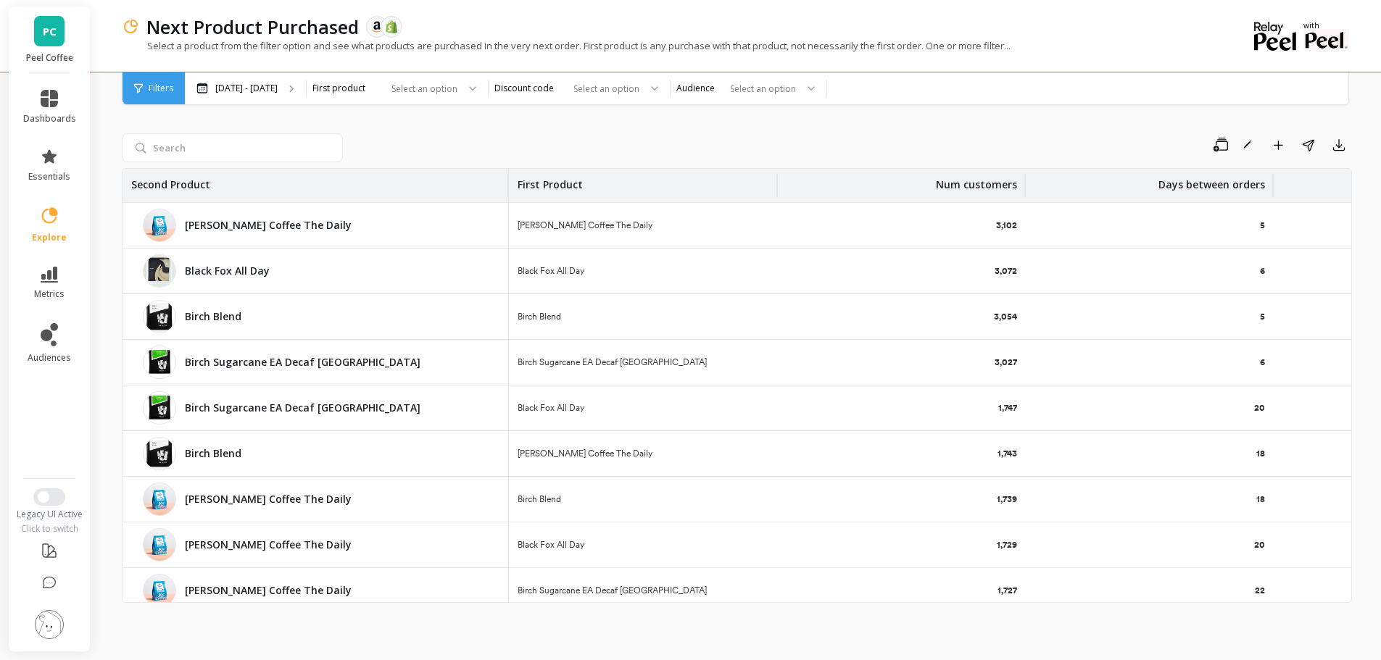
click at [667, 133] on div "Save Rename Add to Dashboard Share Export" at bounding box center [850, 144] width 1003 height 23
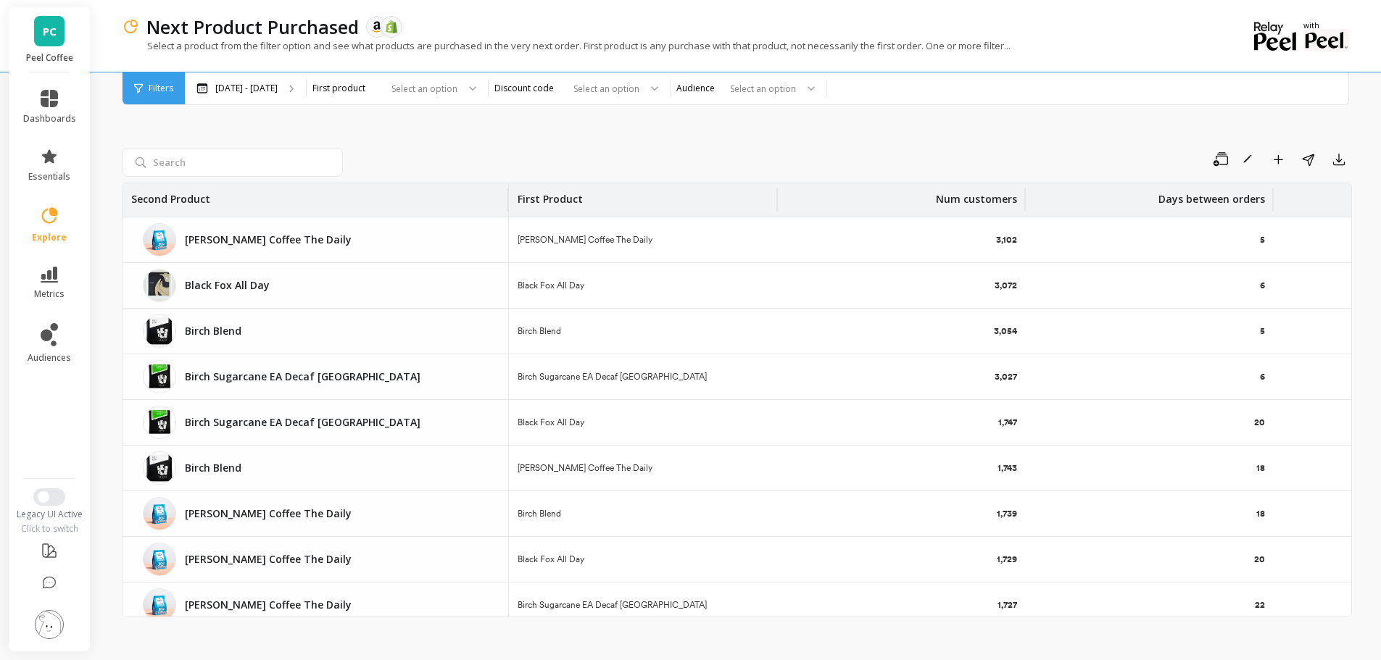
click at [457, 94] on div at bounding box center [422, 89] width 72 height 14
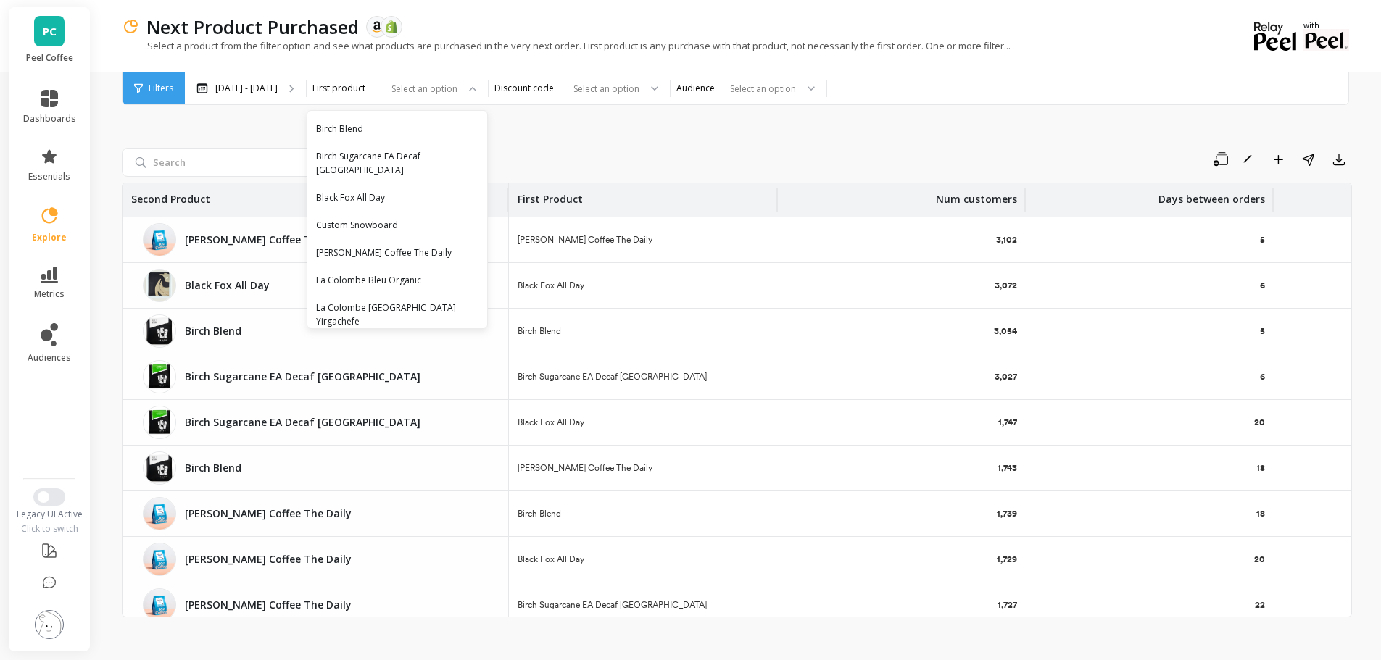
click at [646, 141] on div "Save Rename Add to Dashboard Share Export Second Product First Product Num cust…" at bounding box center [737, 366] width 1230 height 580
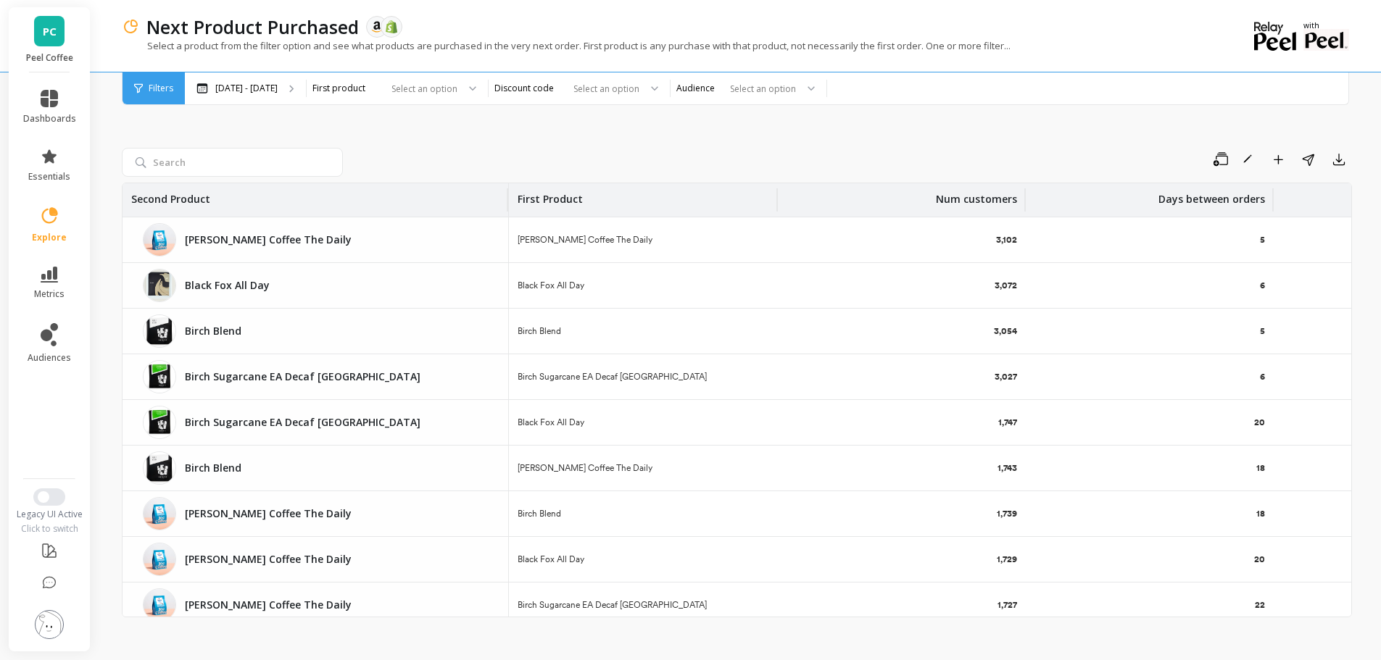
click at [459, 96] on div "Select an option" at bounding box center [388, 88] width 141 height 17
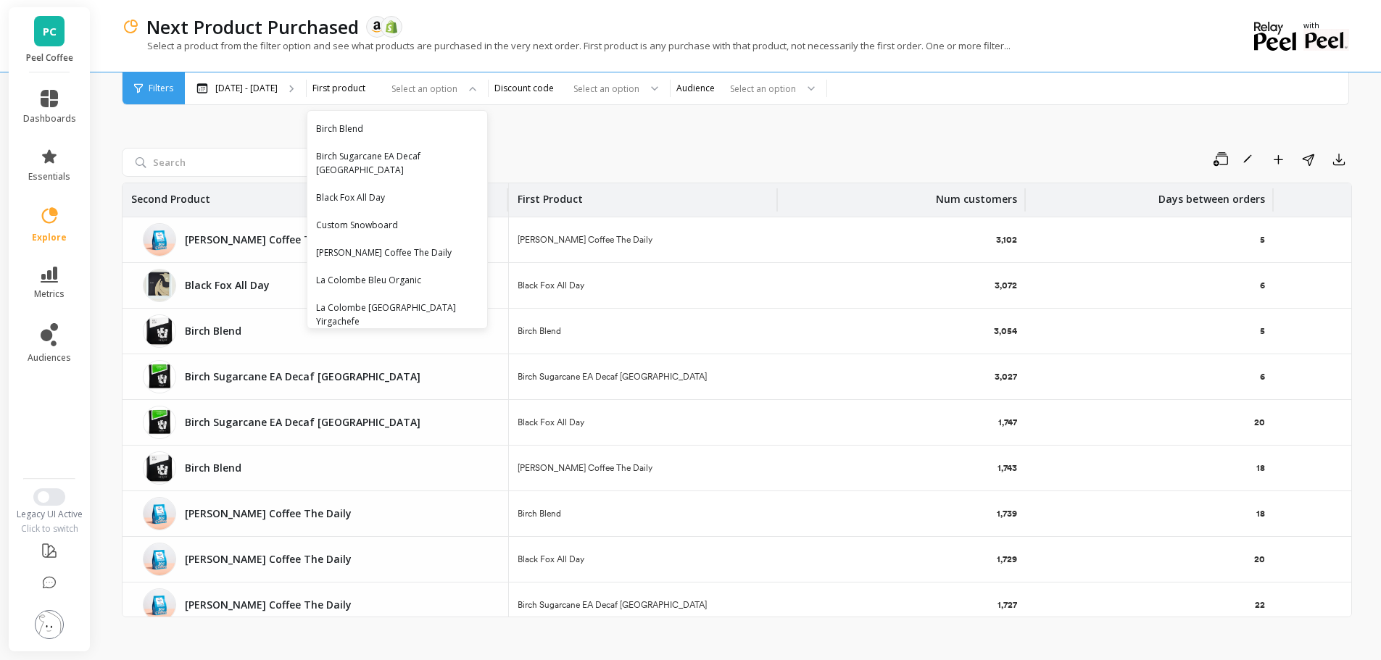
click at [445, 191] on div "Black Fox All Day" at bounding box center [397, 198] width 162 height 14
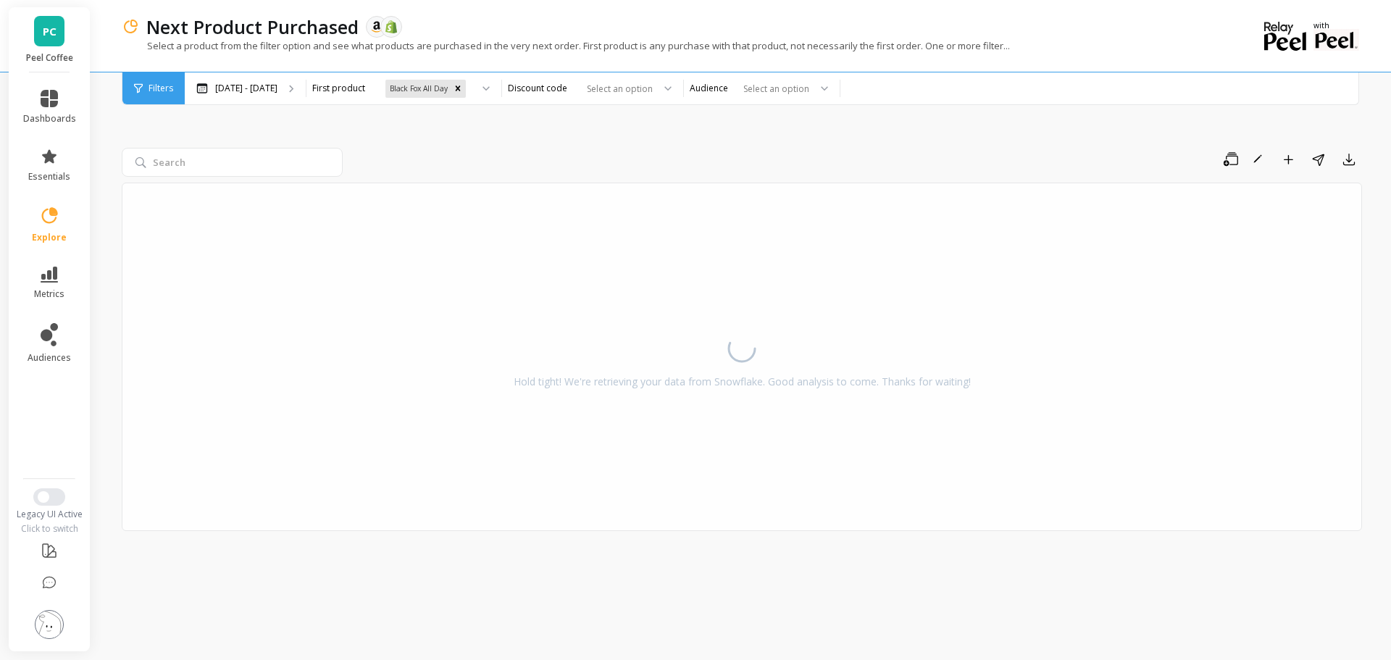
click at [705, 136] on div "Save Rename Add to Dashboard Share Export Hold tight! We're retrieving your dat…" at bounding box center [742, 359] width 1241 height 566
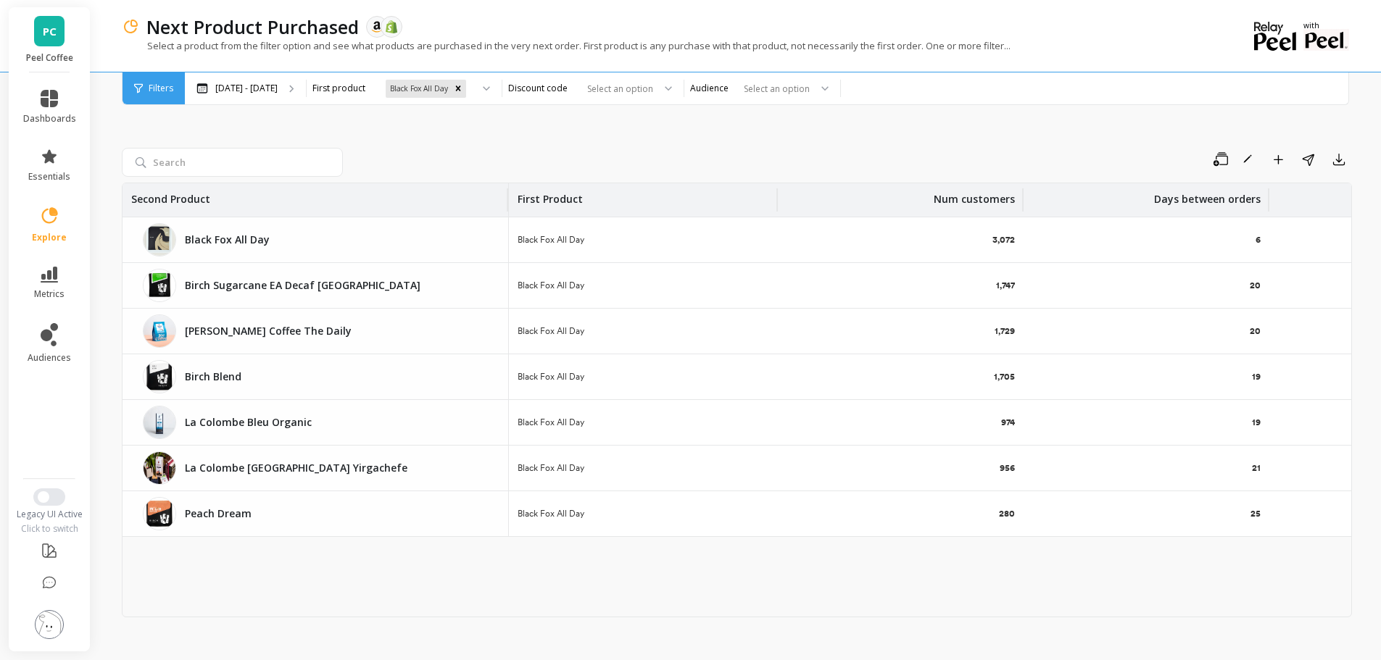
click at [754, 146] on div "Save Rename Add to Dashboard Share Export Second Product First Product Num cust…" at bounding box center [737, 366] width 1230 height 580
drag, startPoint x: 746, startPoint y: 145, endPoint x: 905, endPoint y: 142, distance: 158.7
click at [907, 141] on div "Save Rename Add to Dashboard Share Export Second Product First Product Num cust…" at bounding box center [737, 366] width 1230 height 580
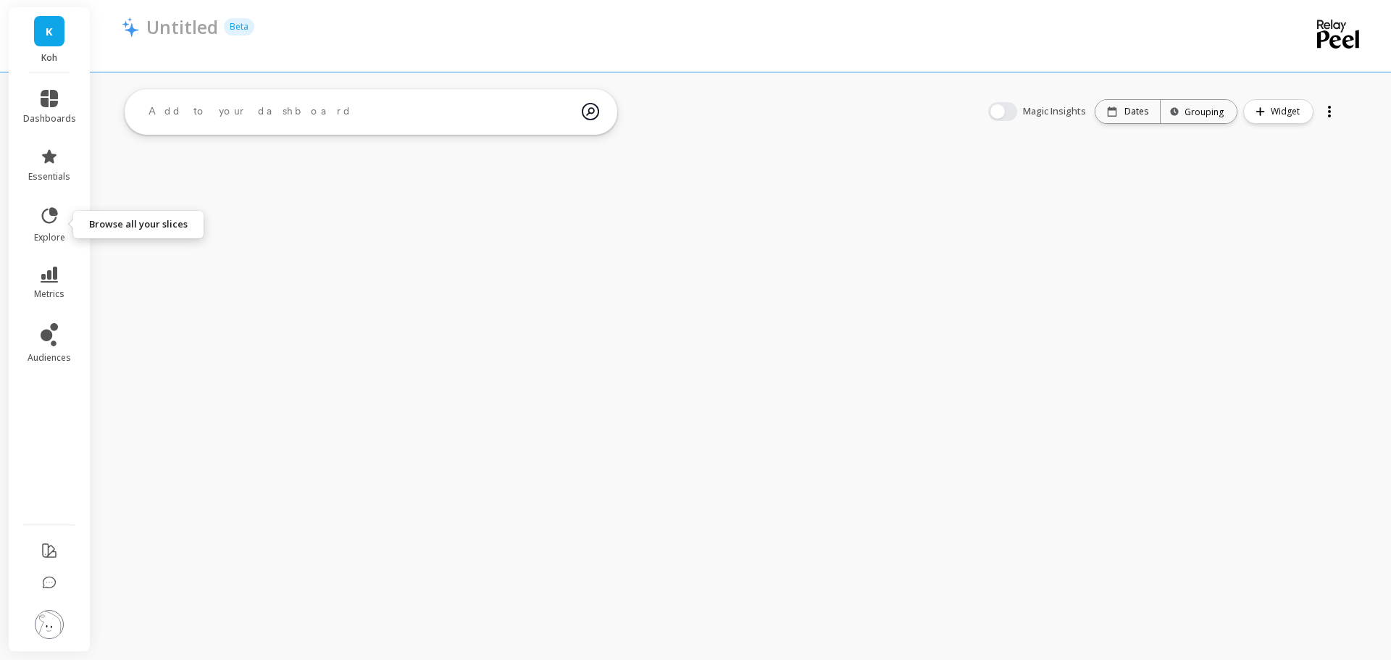
click at [49, 221] on icon at bounding box center [49, 216] width 20 height 20
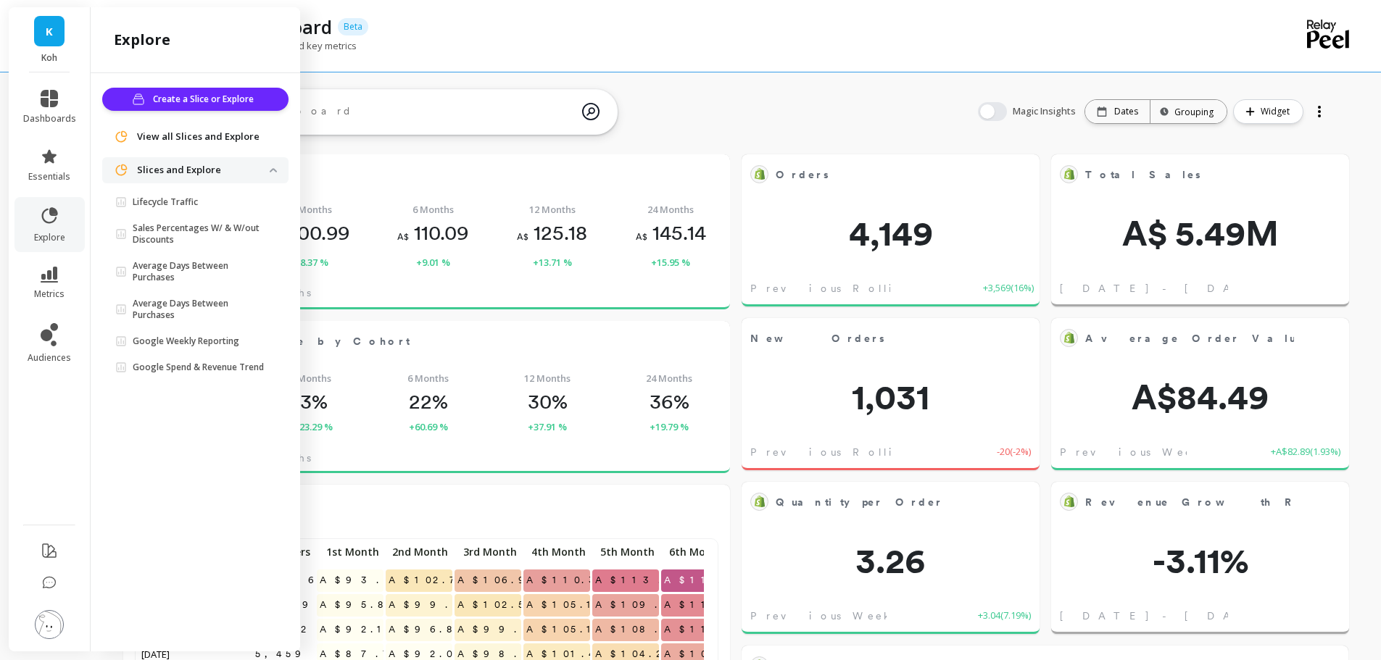
scroll to position [388, 554]
click at [819, 51] on div "An overview of various insights and key metrics" at bounding box center [677, 53] width 1111 height 28
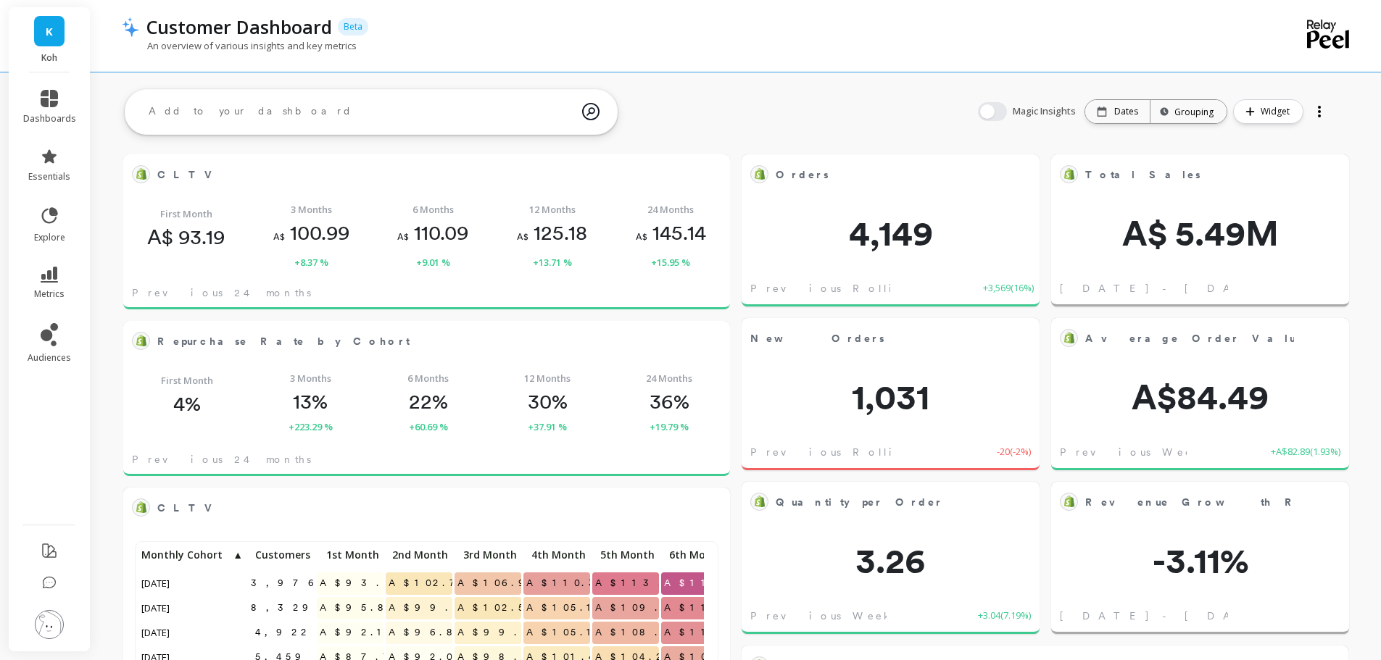
click at [33, 22] on div "K Koh" at bounding box center [49, 39] width 81 height 65
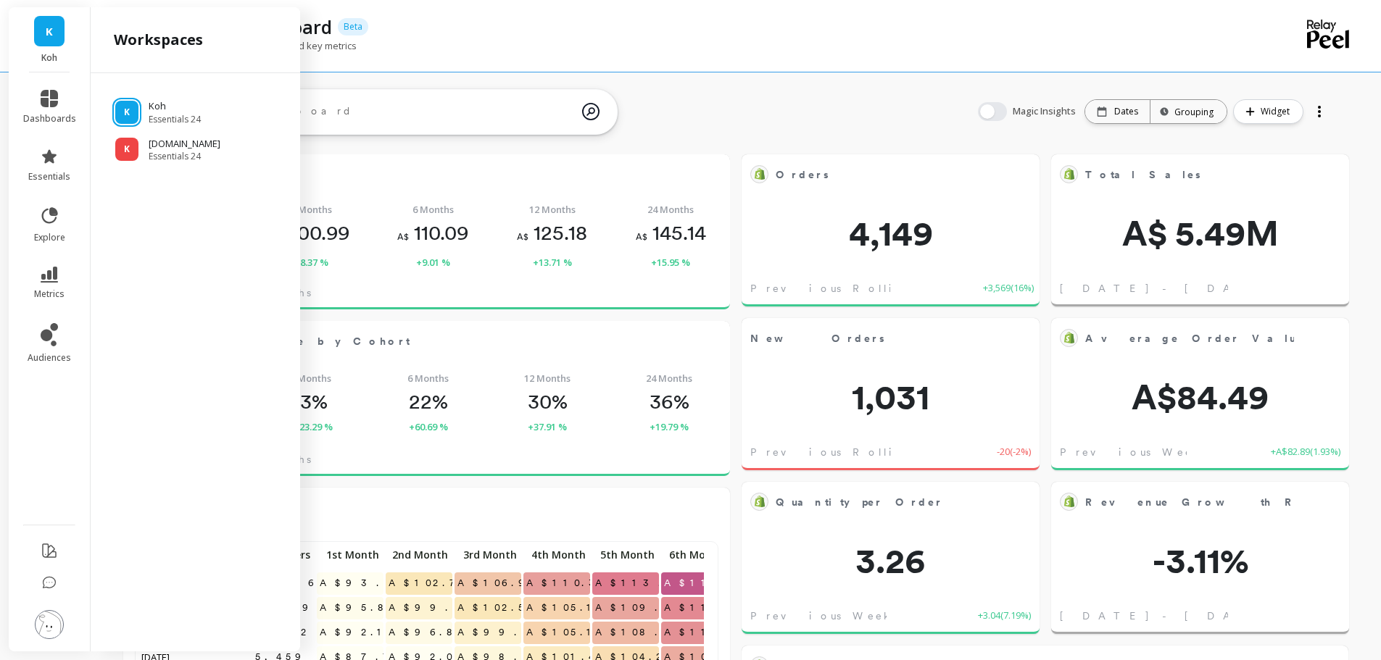
click at [178, 149] on p "Koh.com" at bounding box center [185, 144] width 72 height 14
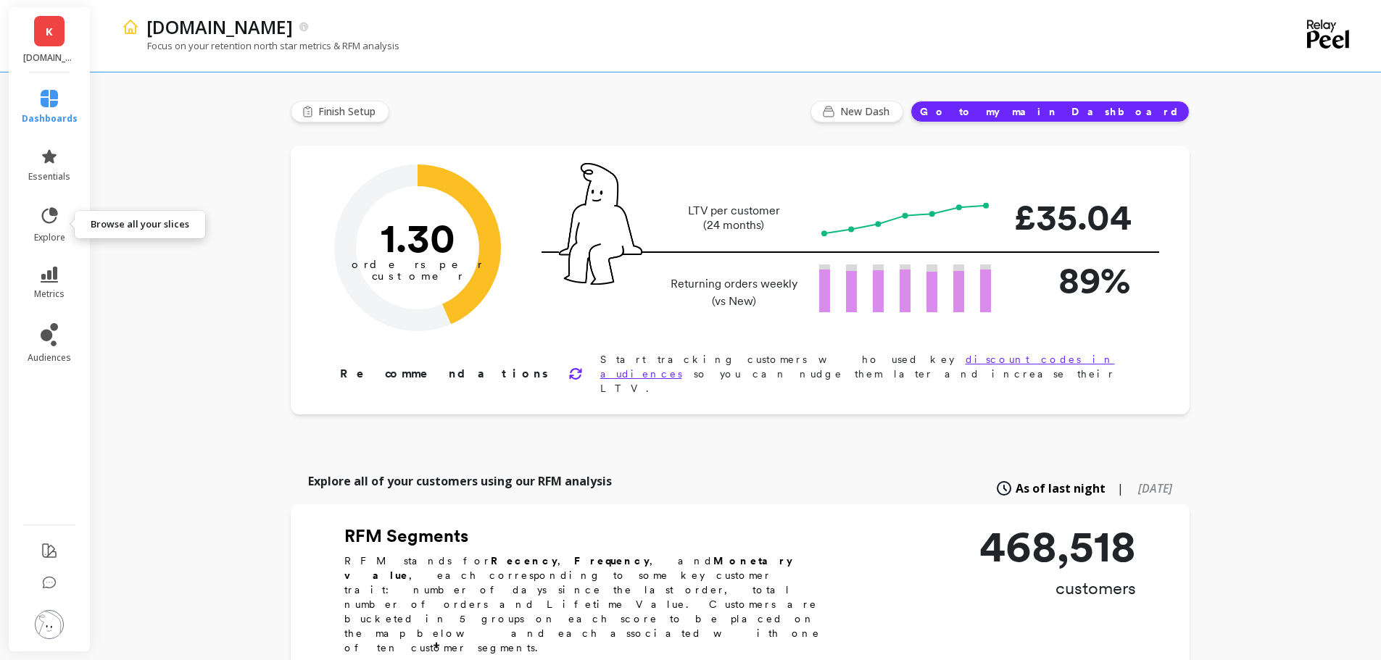
click at [57, 233] on span "explore" at bounding box center [49, 238] width 31 height 12
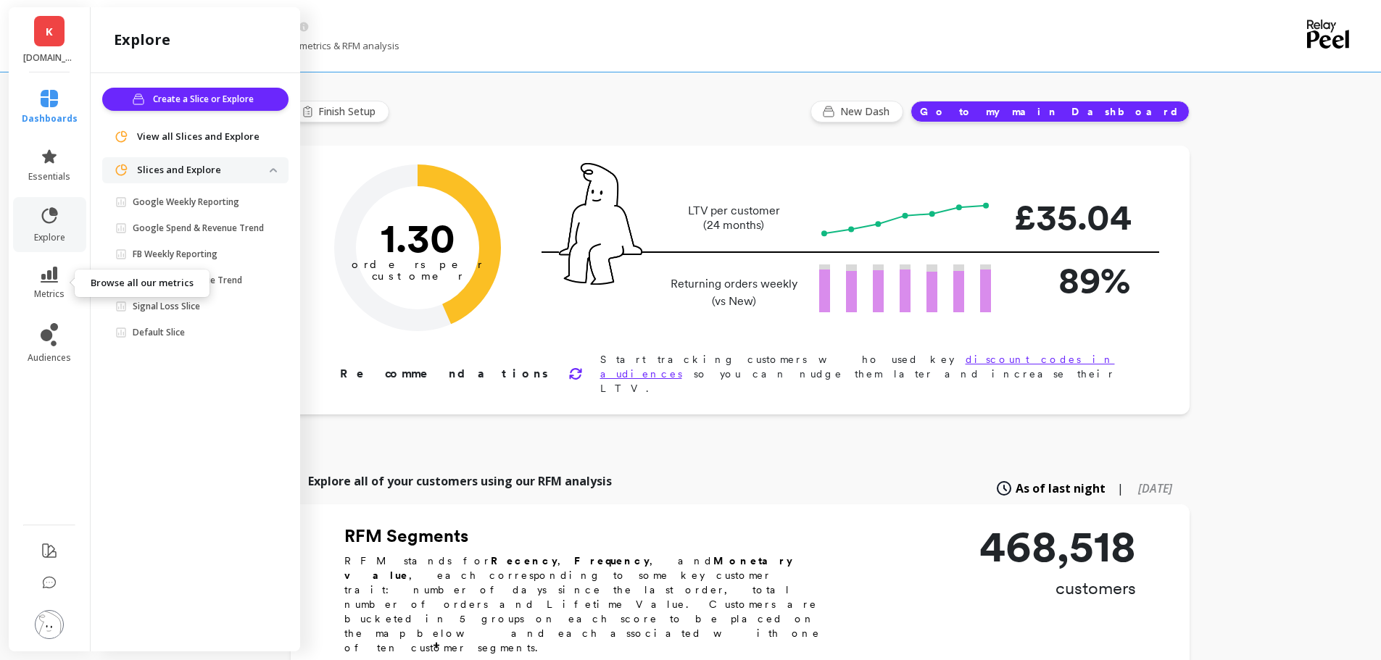
click at [63, 267] on link "metrics" at bounding box center [50, 283] width 56 height 33
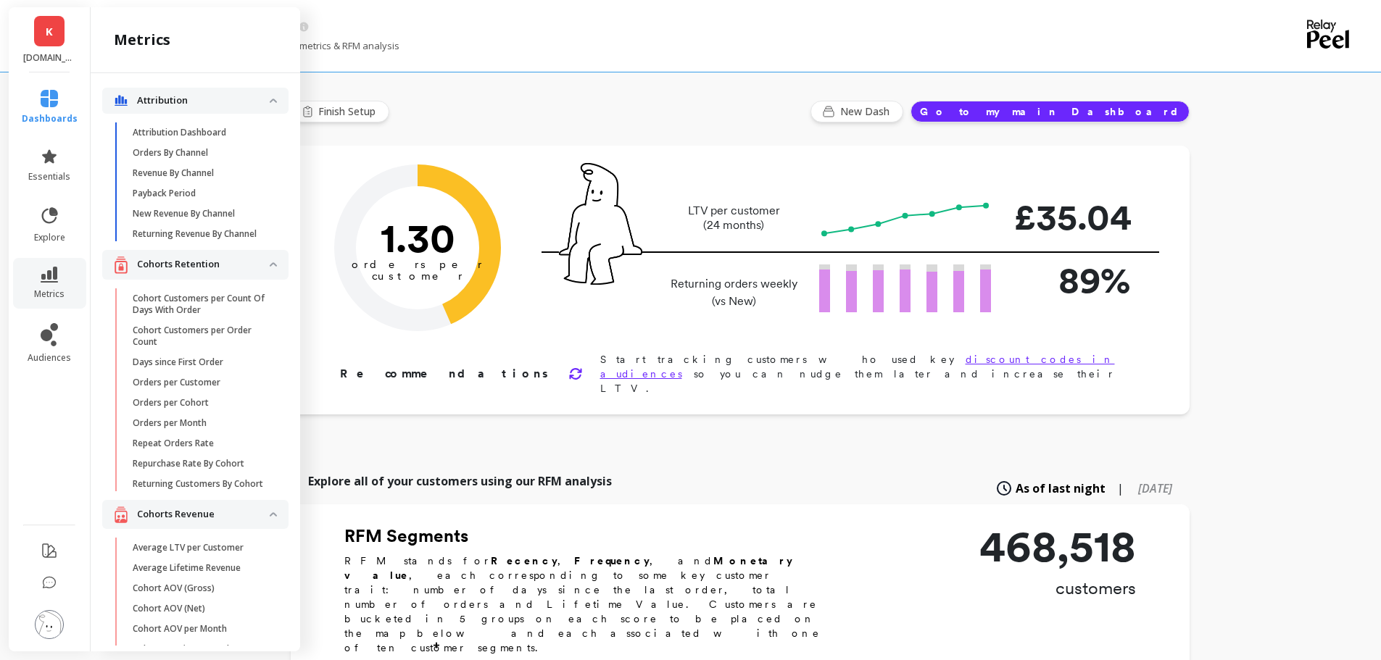
scroll to position [3457, 0]
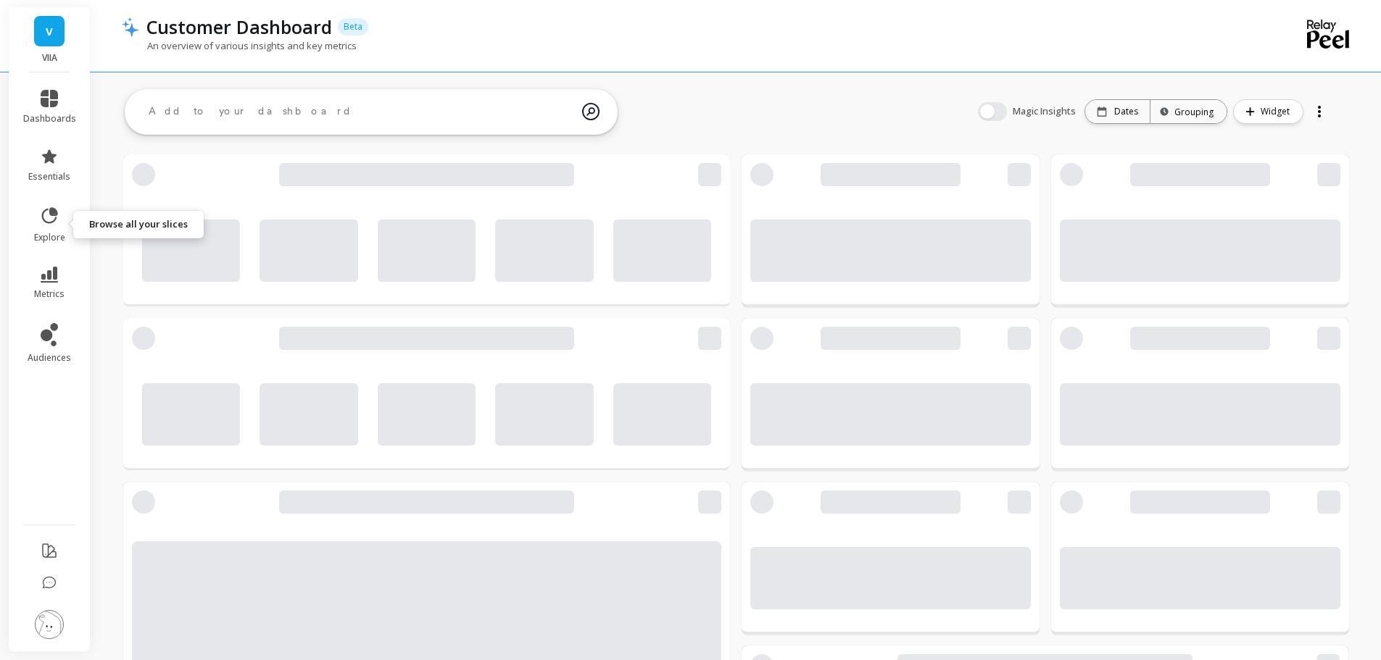
click at [45, 220] on icon at bounding box center [49, 216] width 20 height 20
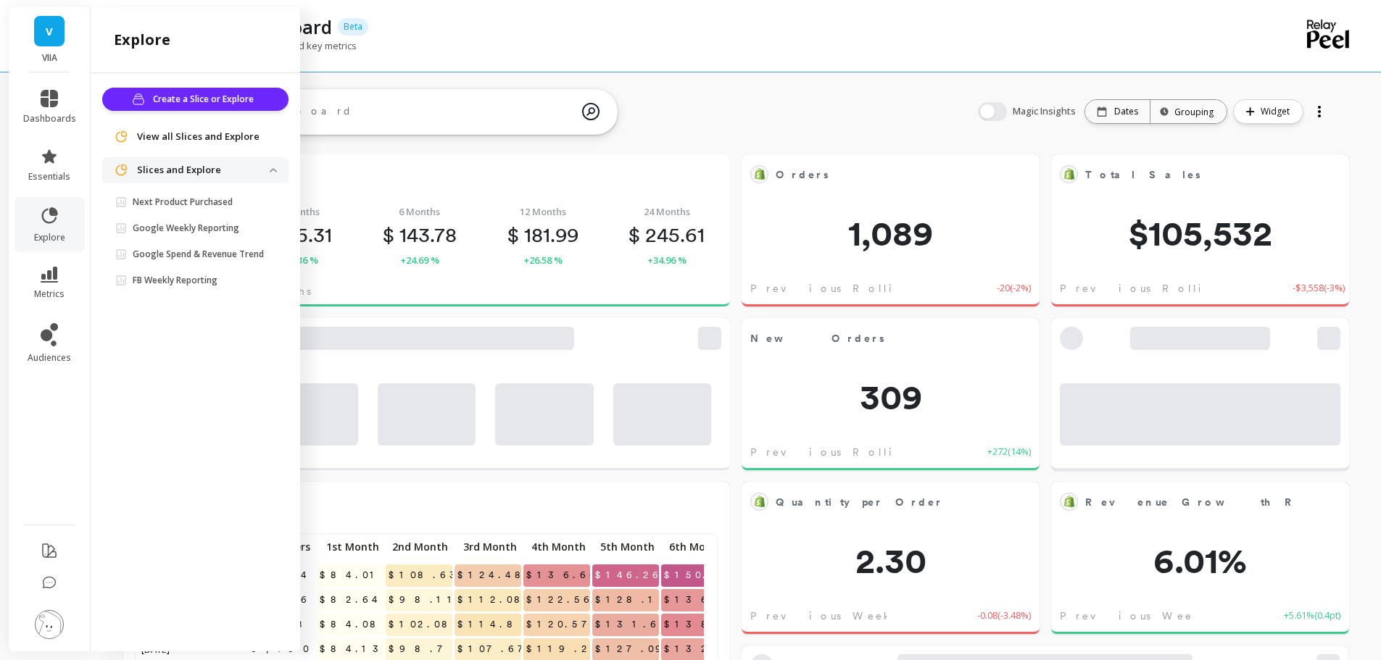
click at [475, 33] on div "Customer Dashboard Beta" at bounding box center [686, 26] width 1094 height 25
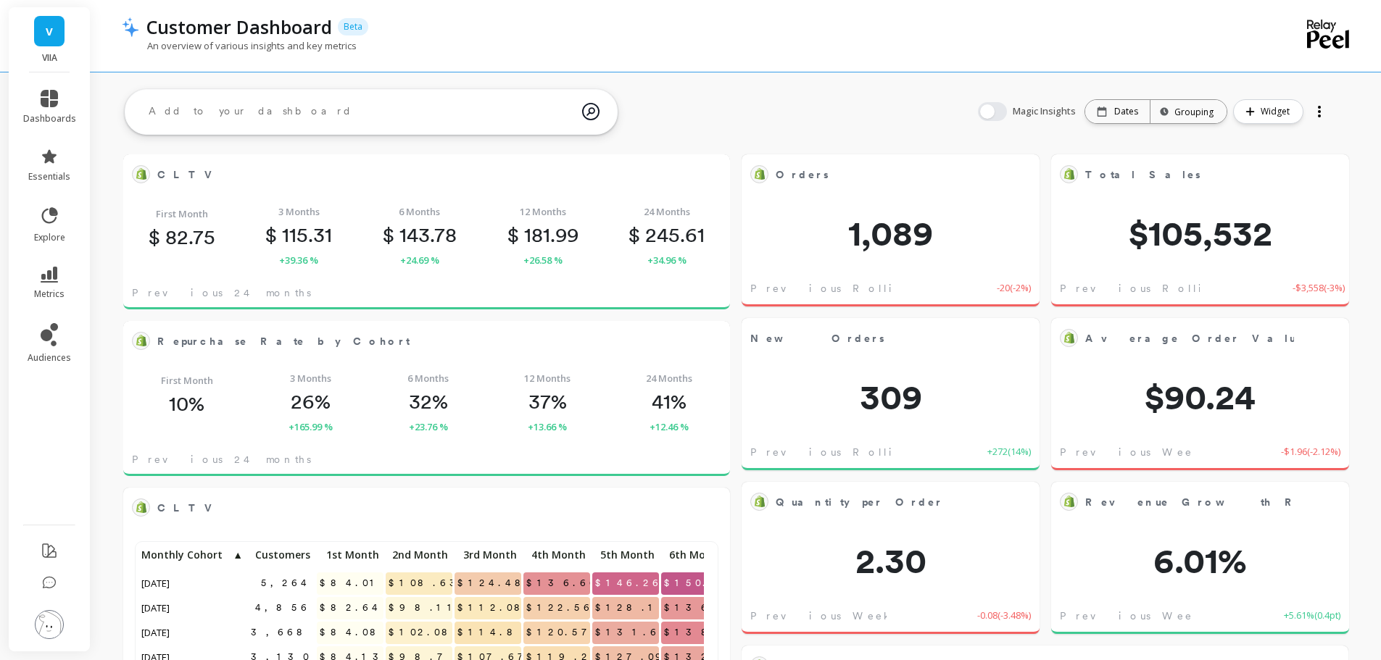
scroll to position [12, 12]
click at [588, 50] on div "An overview of various insights and key metrics" at bounding box center [677, 53] width 1111 height 28
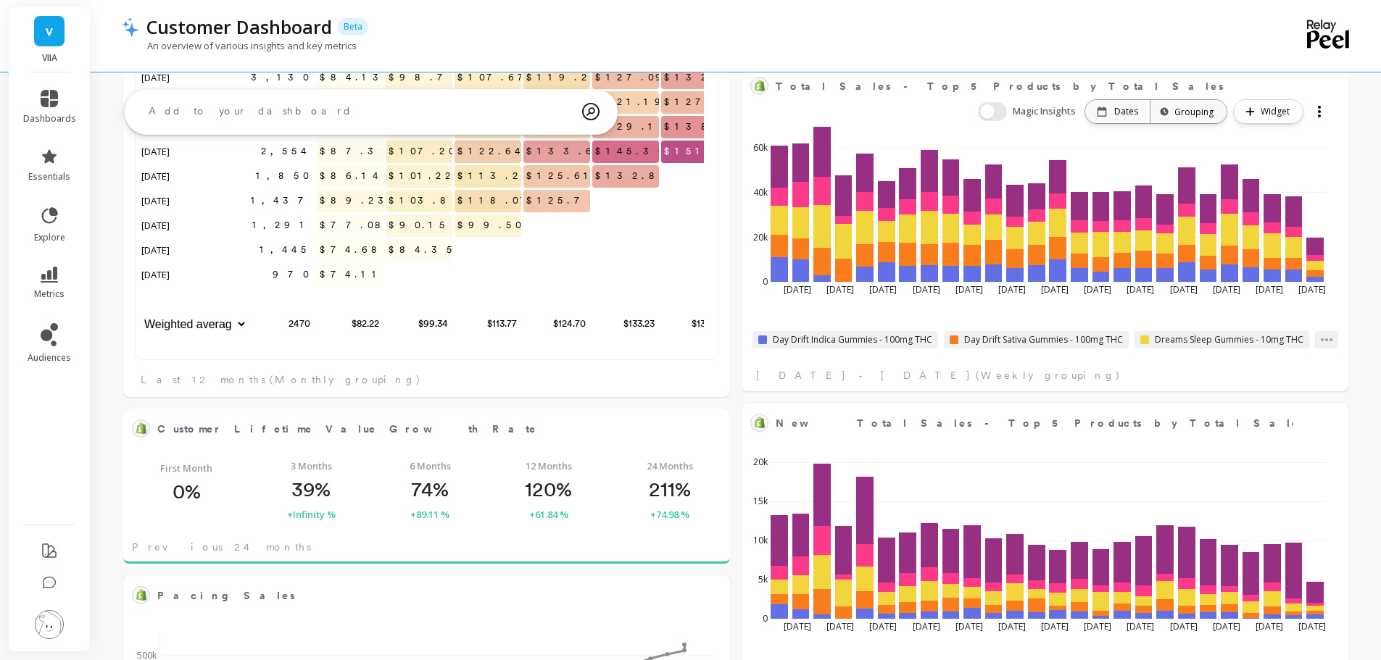
scroll to position [0, 0]
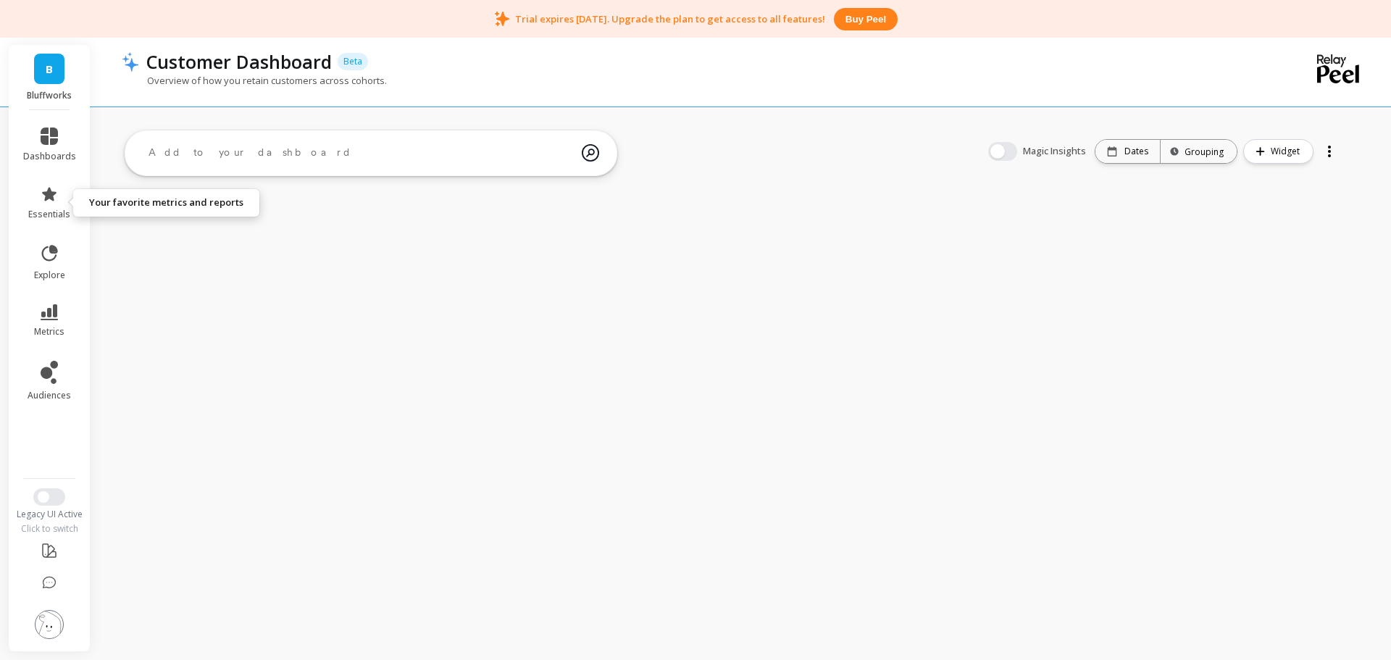
click at [53, 191] on icon at bounding box center [49, 194] width 17 height 17
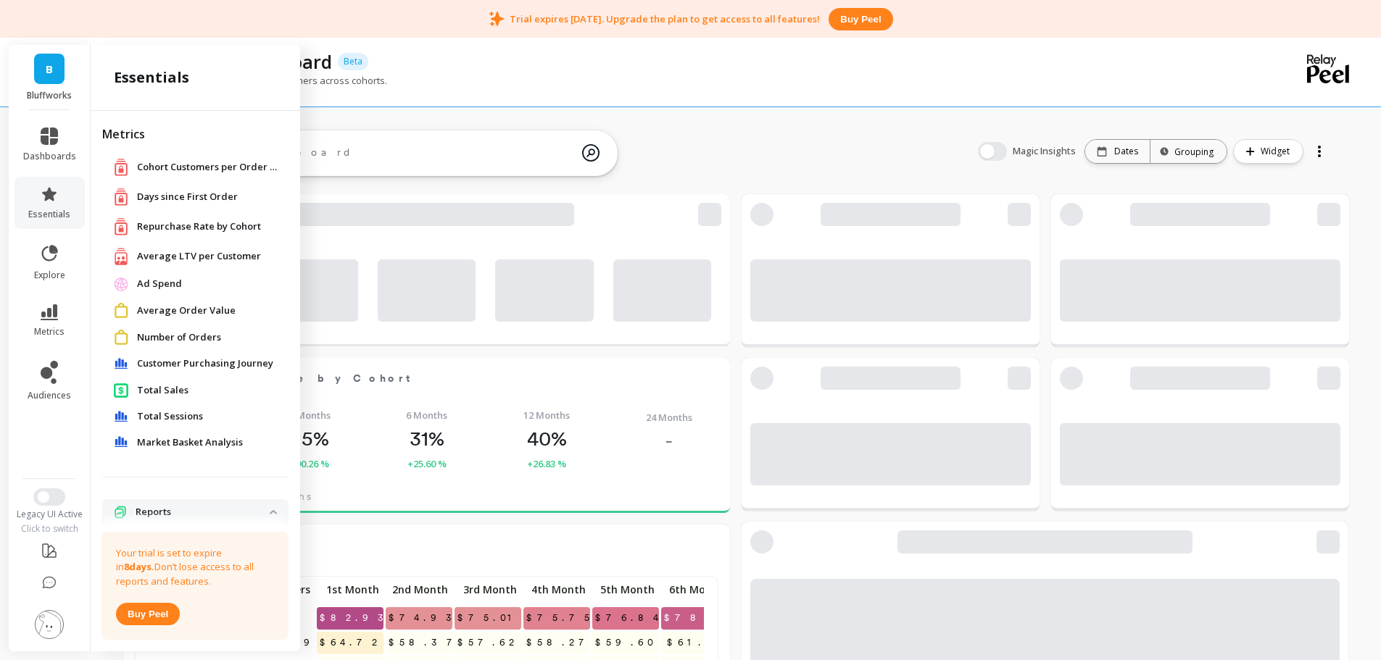
click at [55, 257] on icon at bounding box center [50, 253] width 16 height 16
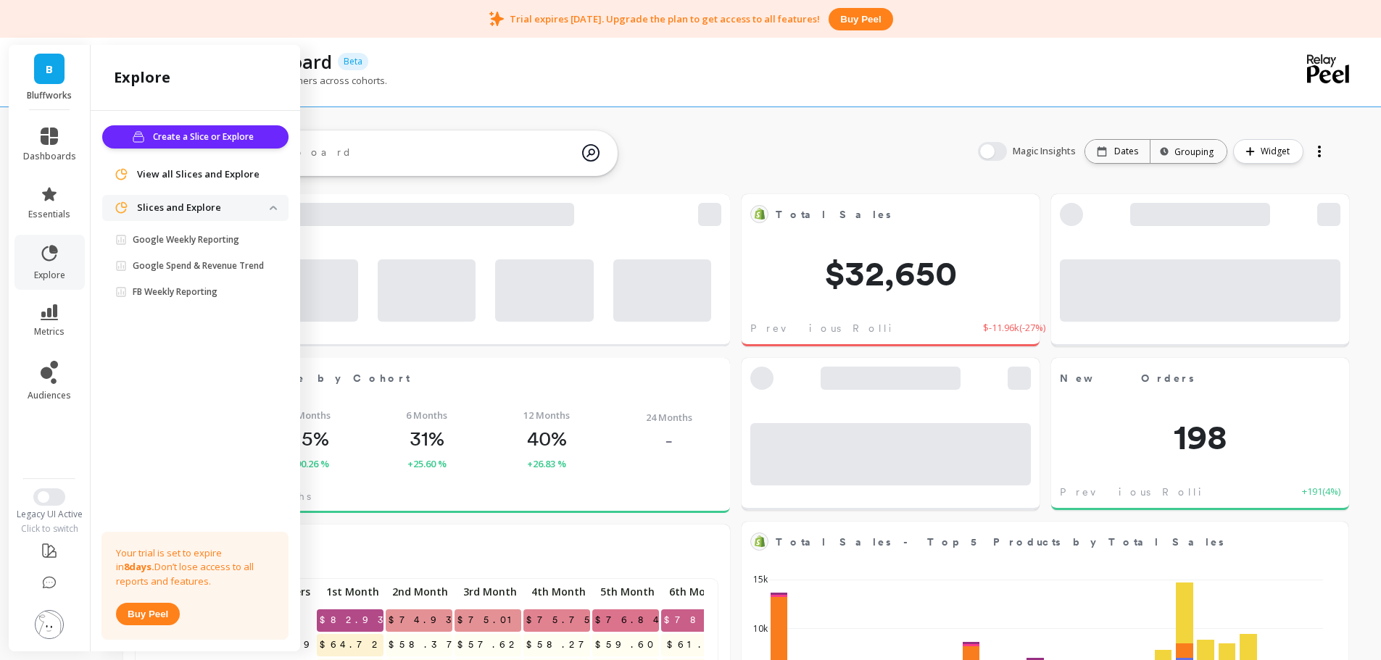
scroll to position [388, 554]
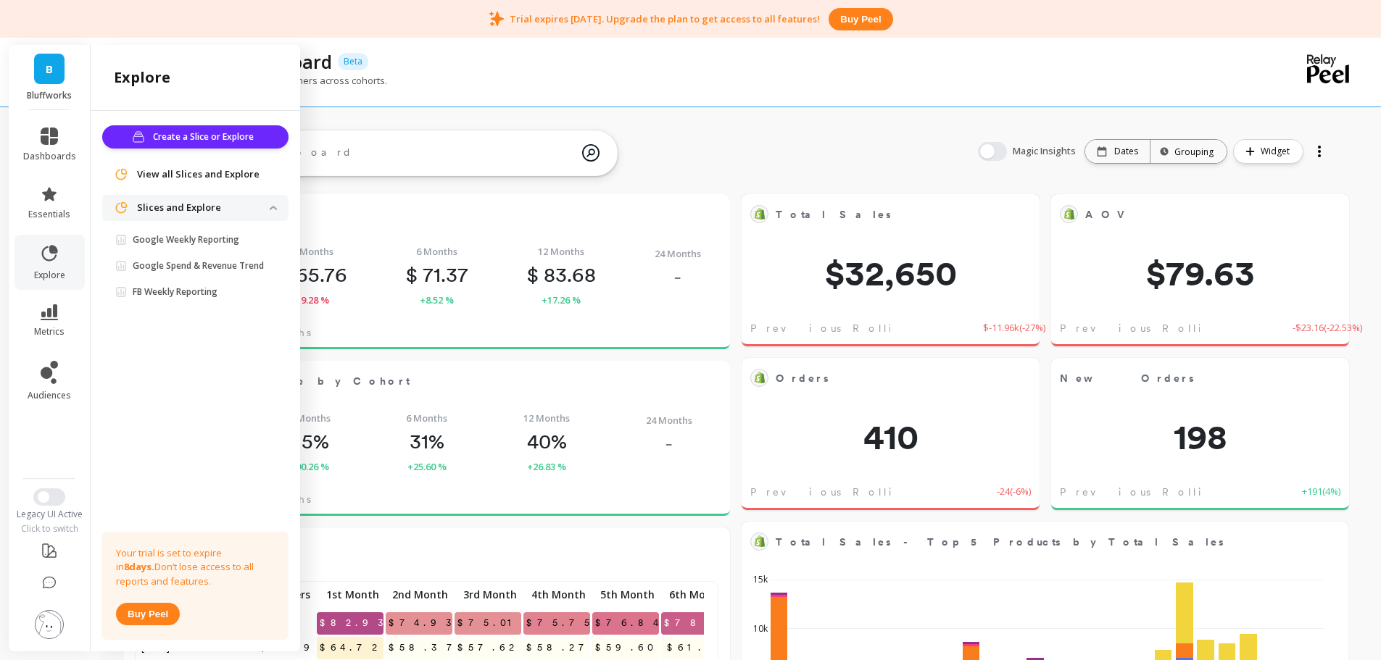
click at [49, 310] on icon at bounding box center [49, 312] width 17 height 16
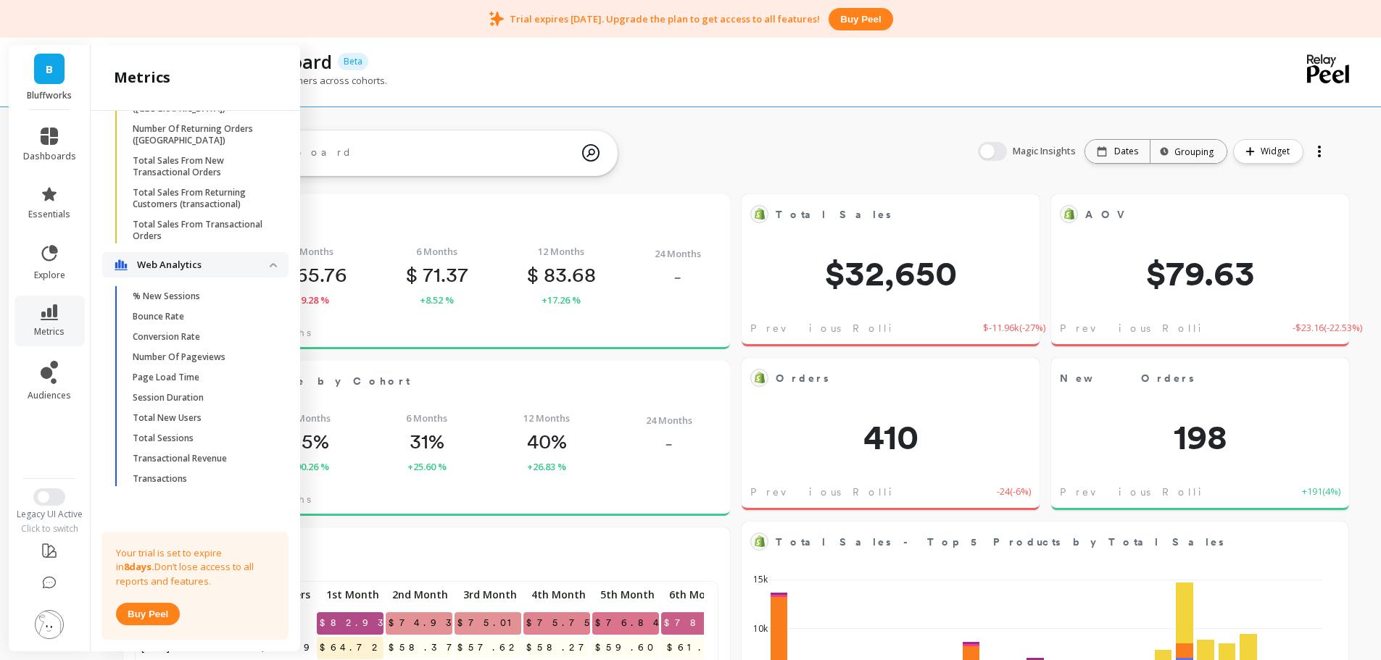
scroll to position [404, 0]
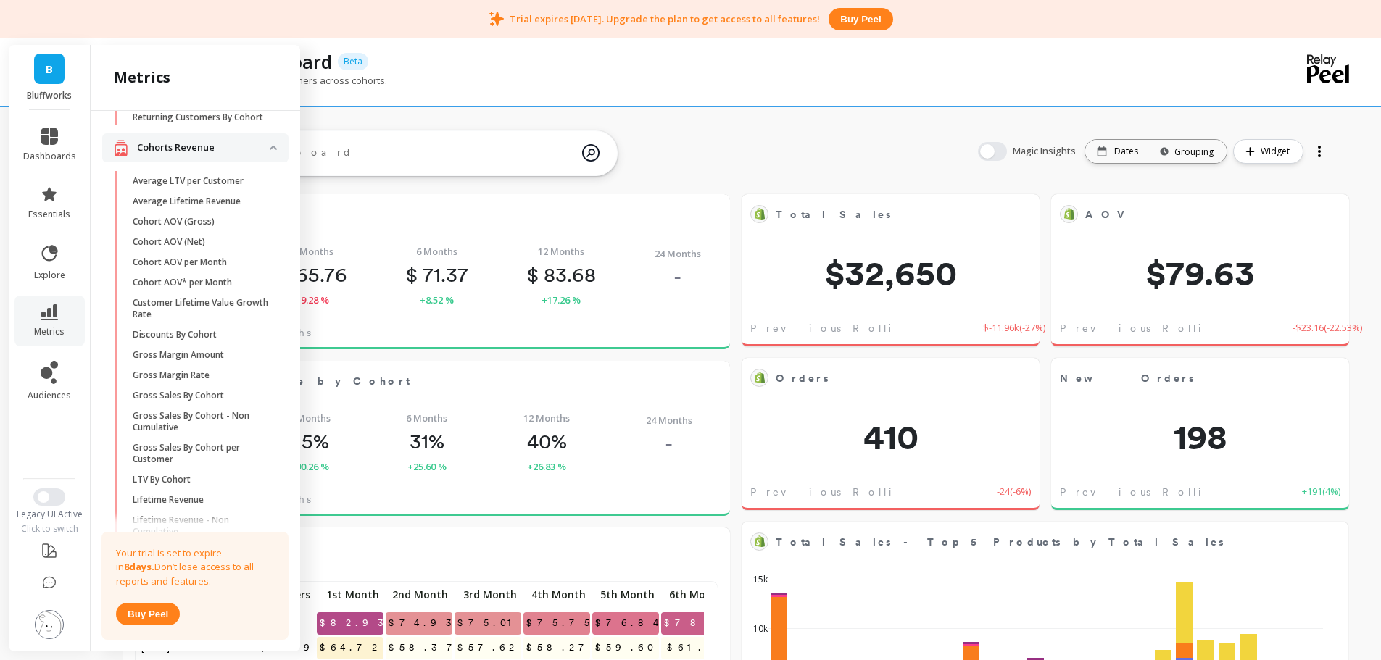
click at [200, 381] on p "Gross Margin Rate" at bounding box center [171, 376] width 77 height 12
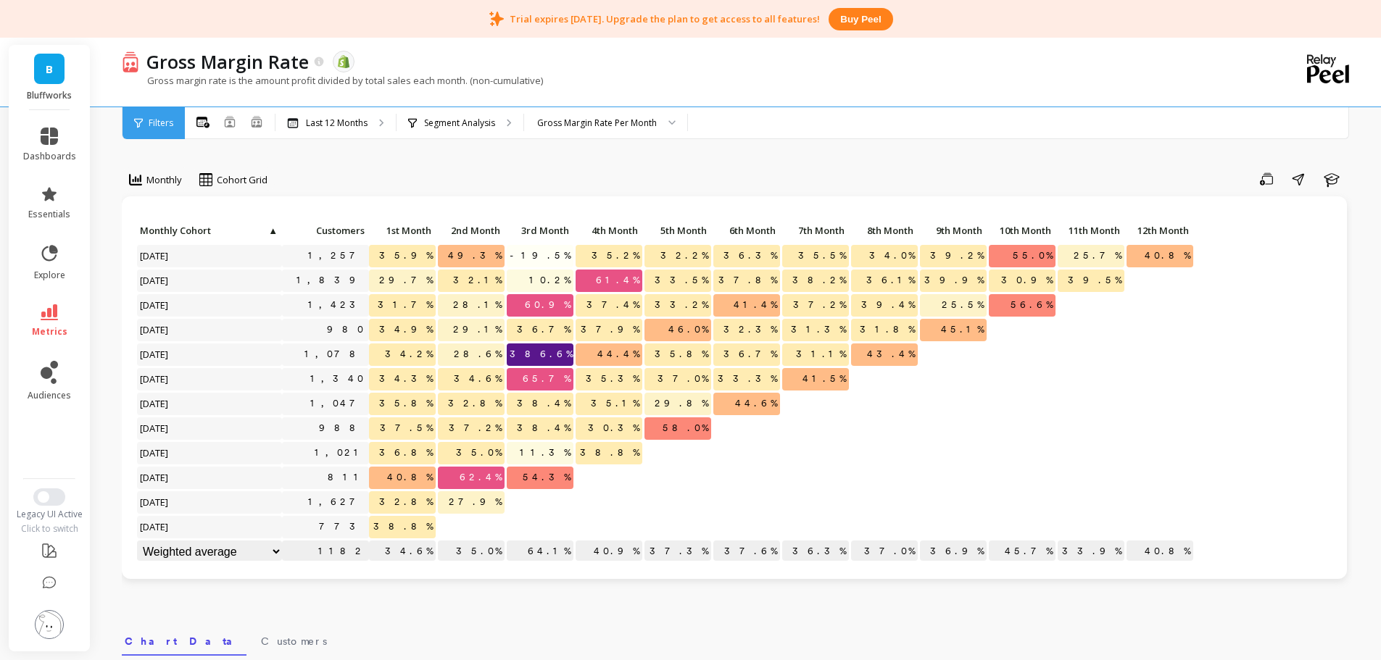
click at [472, 130] on div "Segment Analysis" at bounding box center [459, 123] width 127 height 32
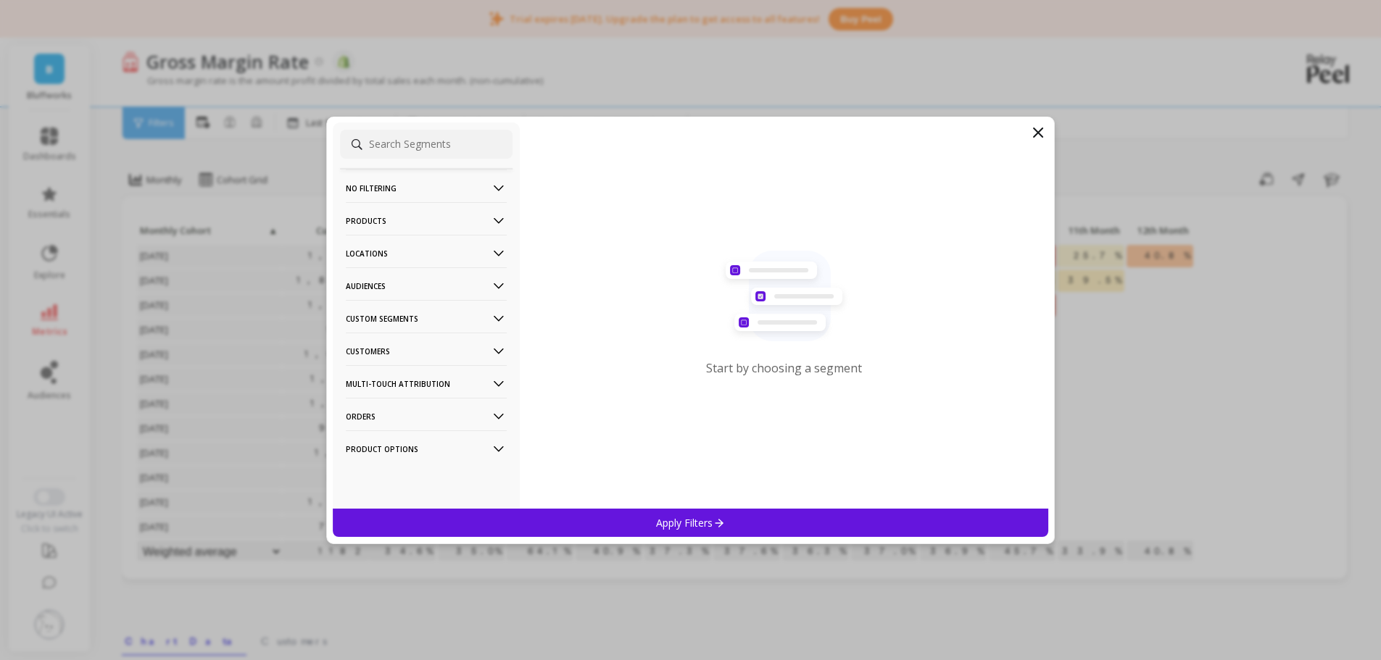
drag, startPoint x: 638, startPoint y: 79, endPoint x: 642, endPoint y: 98, distance: 19.2
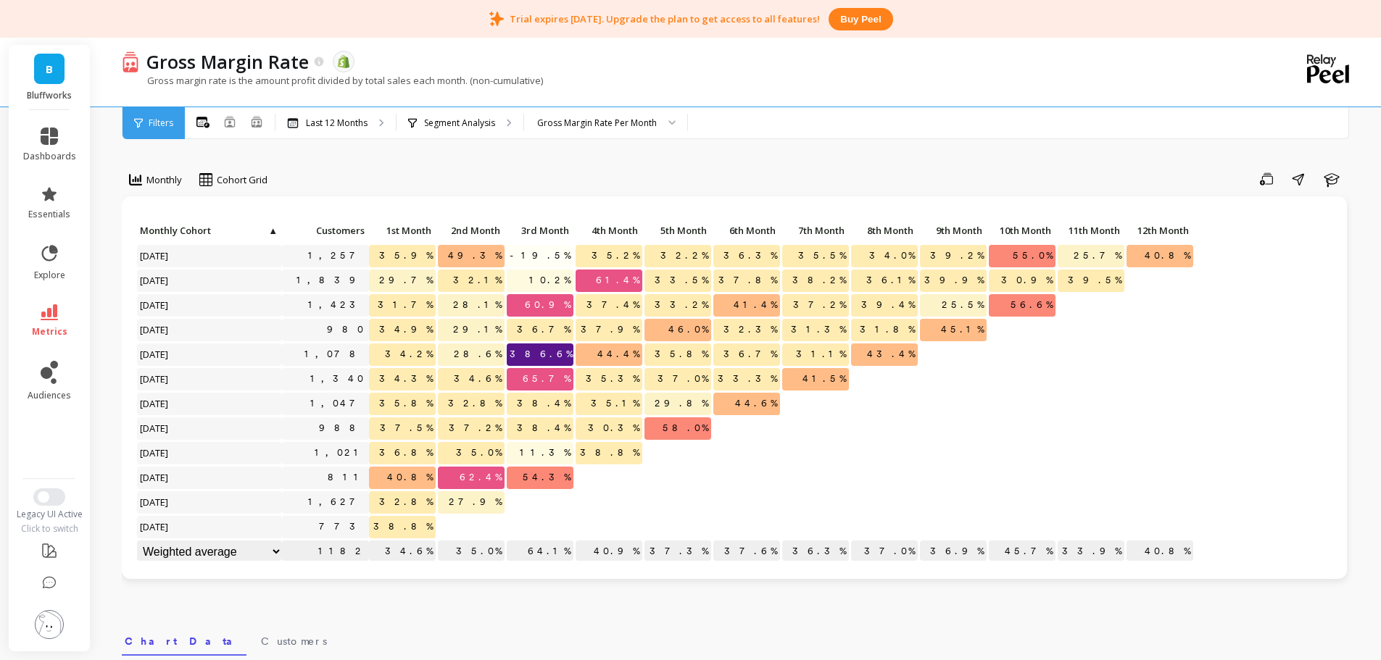
click at [625, 121] on div "Gross Margin Rate Per Month" at bounding box center [597, 123] width 120 height 14
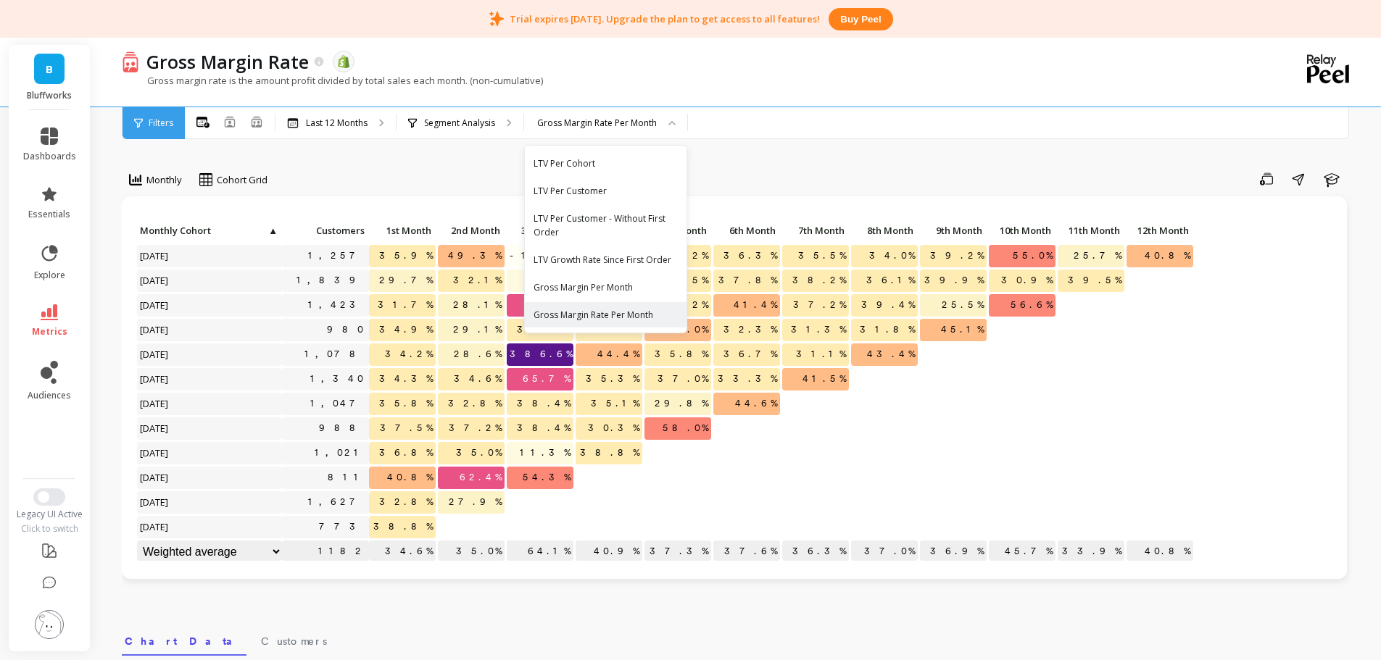
click at [757, 119] on div "All Months Single Cohort Combined Cohorts Last 12 Months Segment Analysis 6 res…" at bounding box center [797, 123] width 1225 height 32
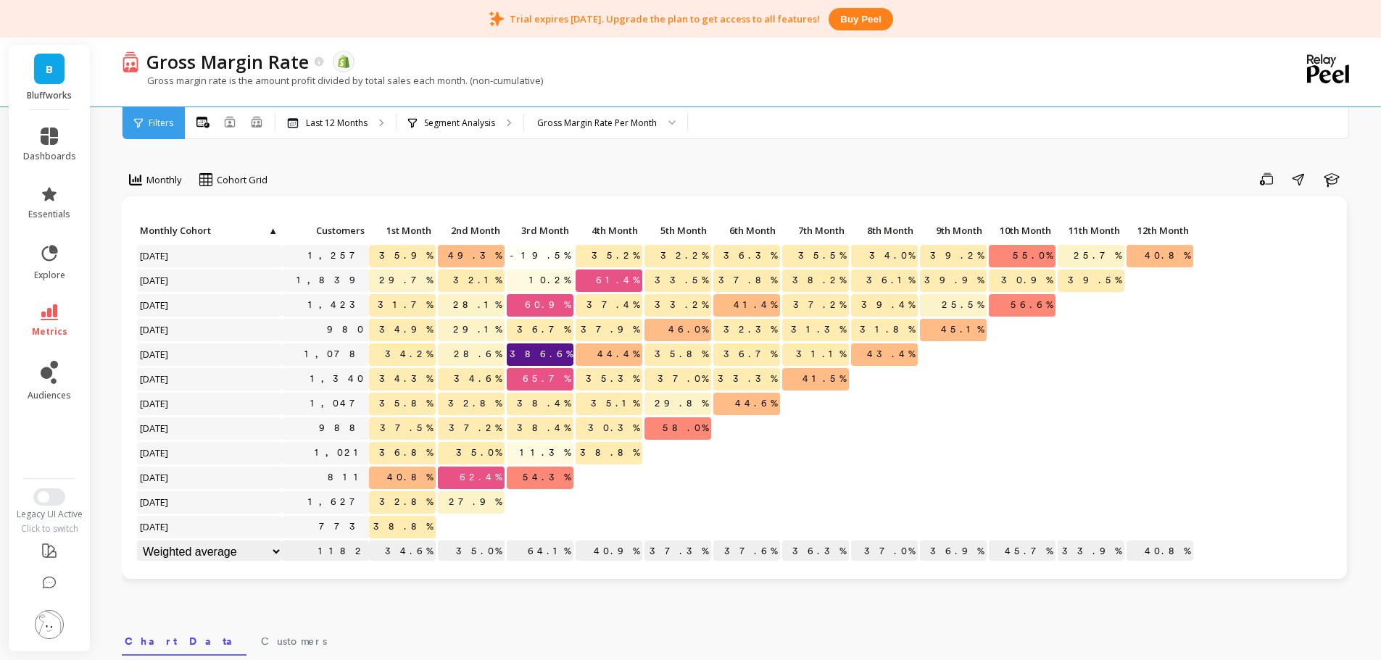
click at [401, 121] on div "Segment Analysis" at bounding box center [459, 123] width 127 height 32
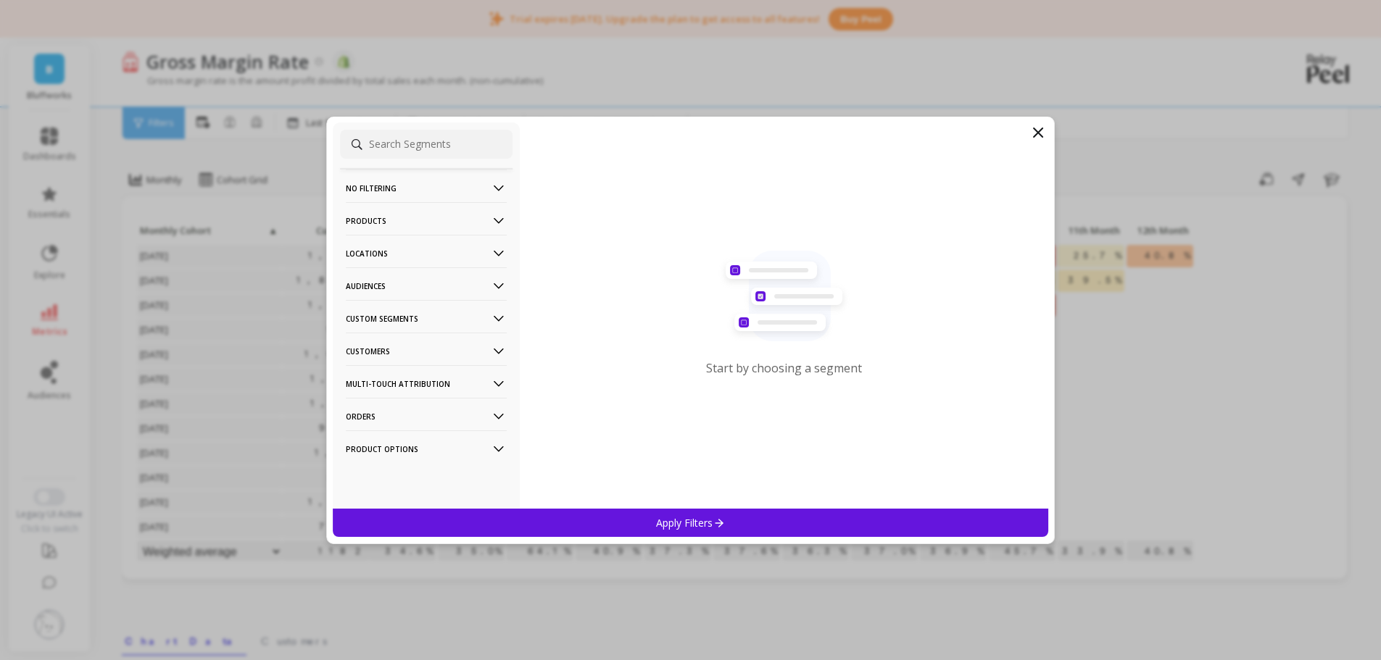
click at [370, 222] on p "Products" at bounding box center [426, 220] width 161 height 37
click at [411, 253] on p "Product Collections" at bounding box center [390, 248] width 84 height 13
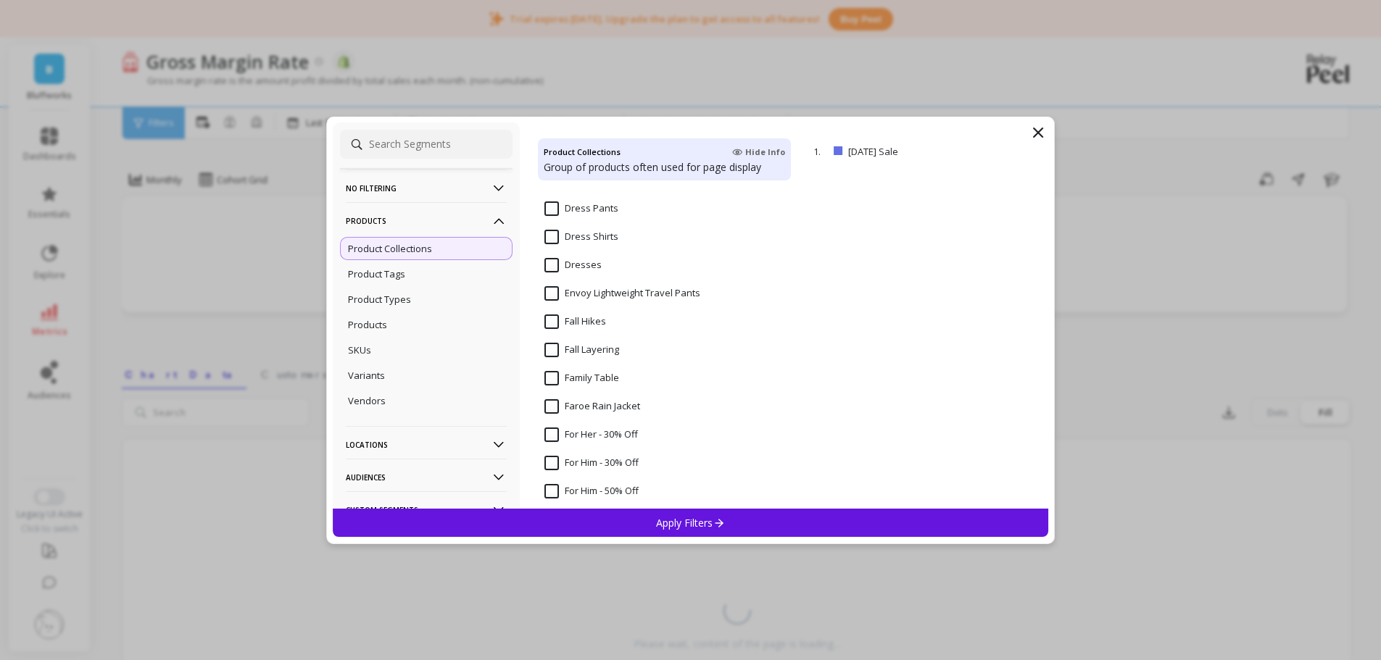
scroll to position [870, 0]
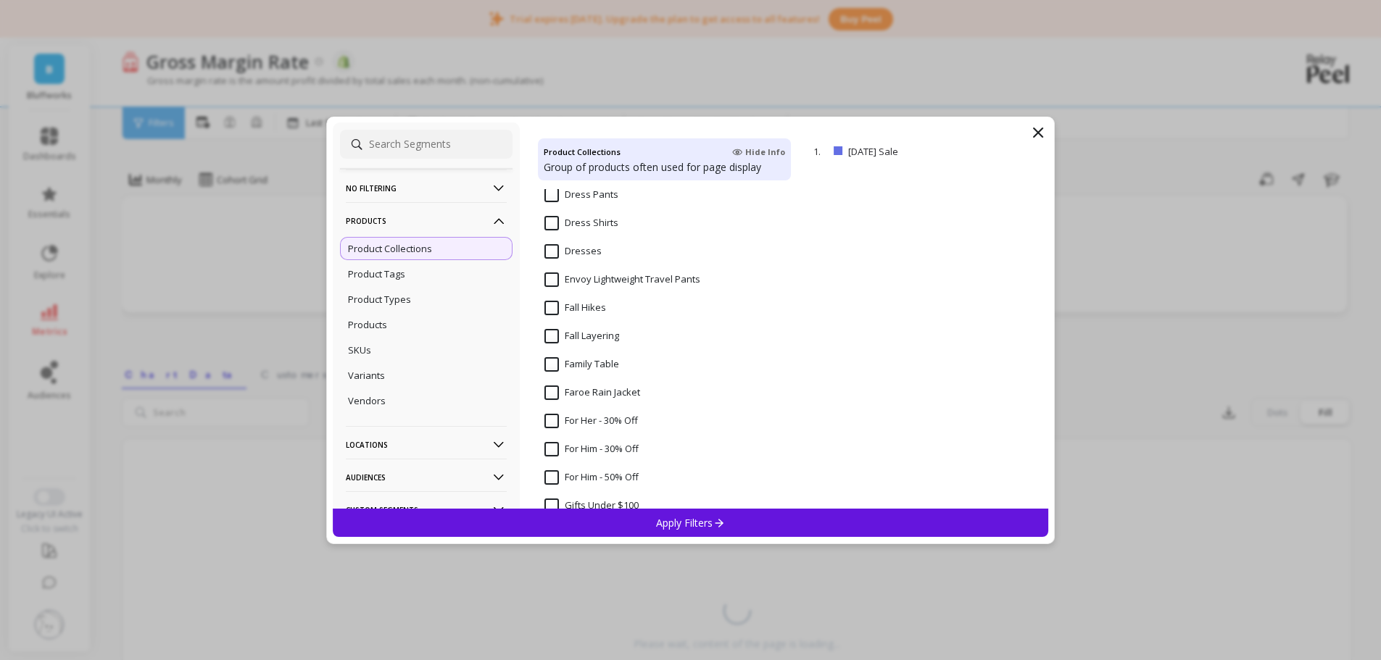
click at [405, 323] on div "Products" at bounding box center [426, 324] width 172 height 23
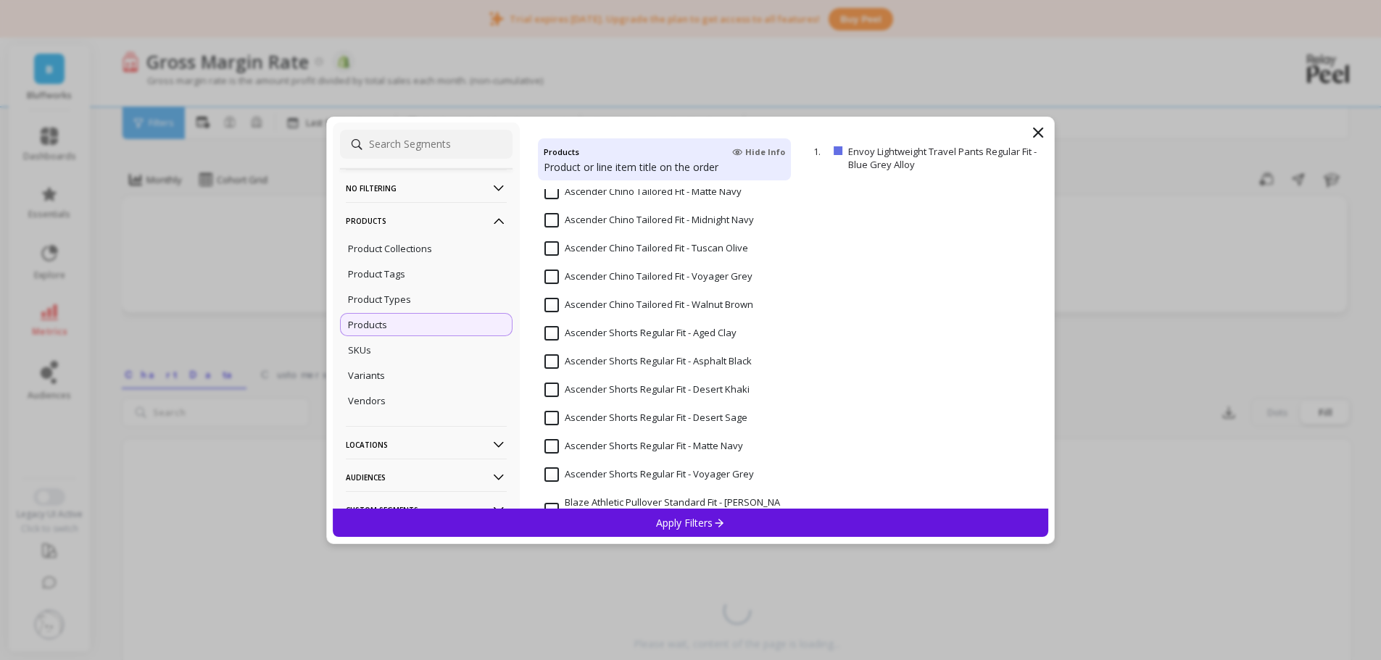
scroll to position [652, 0]
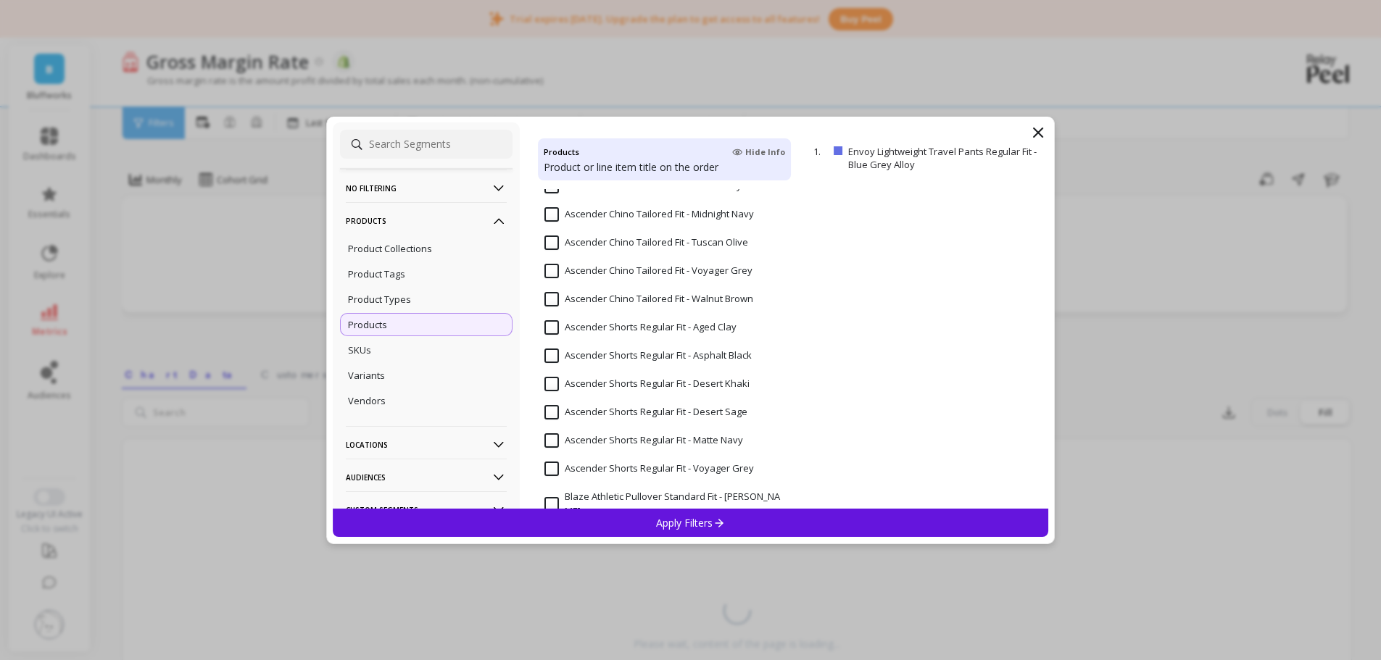
click at [549, 299] on input "Ascender Chino Tailored Fit - Walnut Brown" at bounding box center [648, 299] width 209 height 14
click at [688, 528] on p "Apply Filters" at bounding box center [690, 523] width 69 height 14
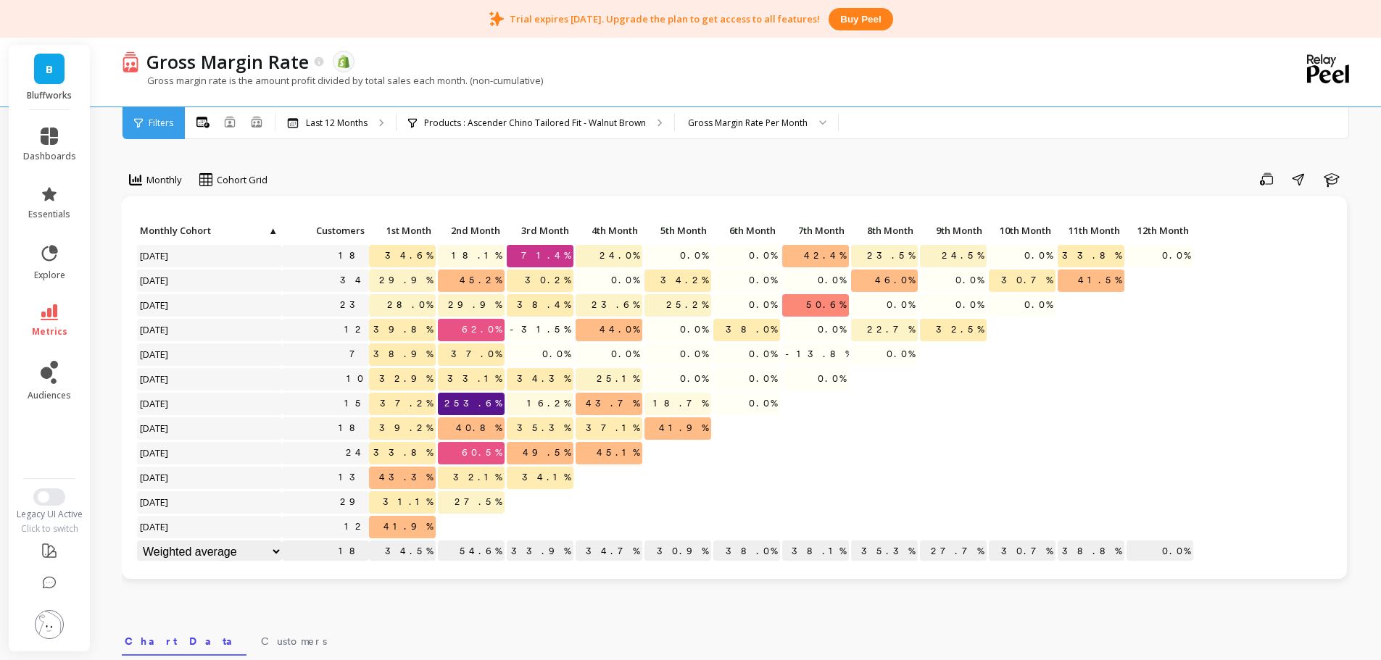
click at [773, 180] on div "Save Share Learn" at bounding box center [815, 178] width 1074 height 23
click at [51, 617] on img at bounding box center [49, 624] width 29 height 29
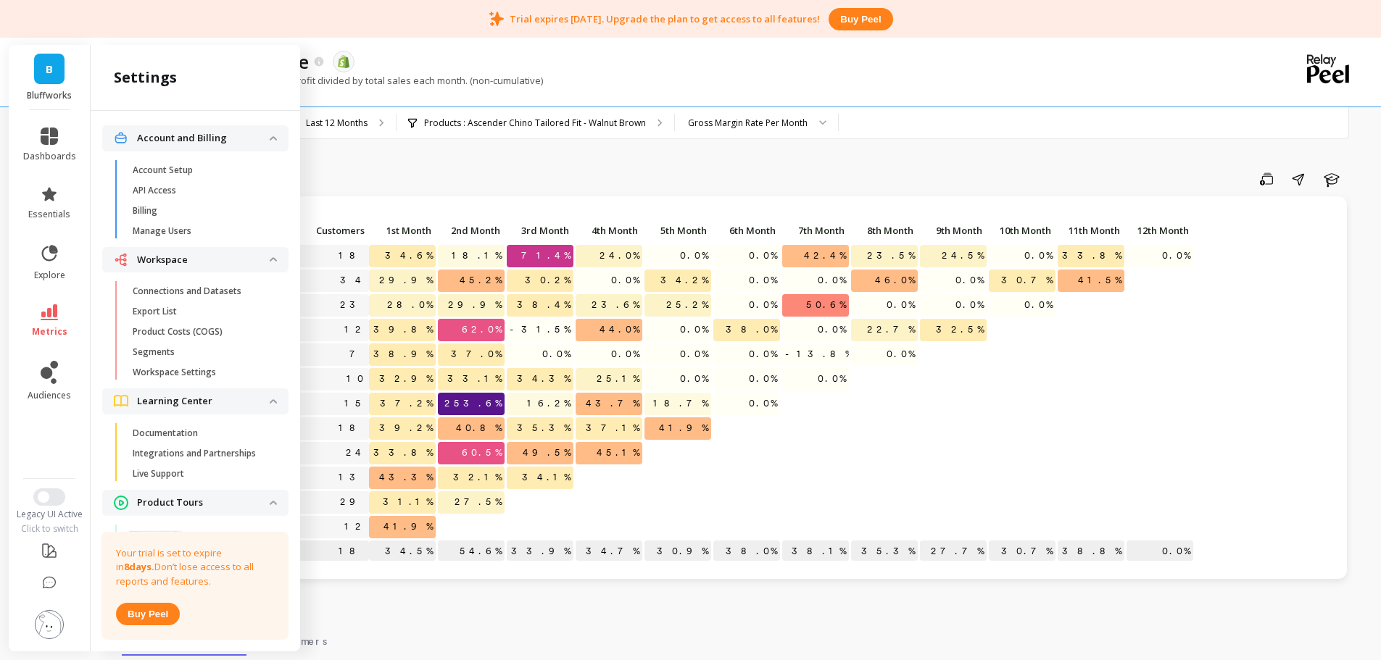
click at [199, 325] on link "Product Costs (COGS)" at bounding box center [206, 332] width 163 height 20
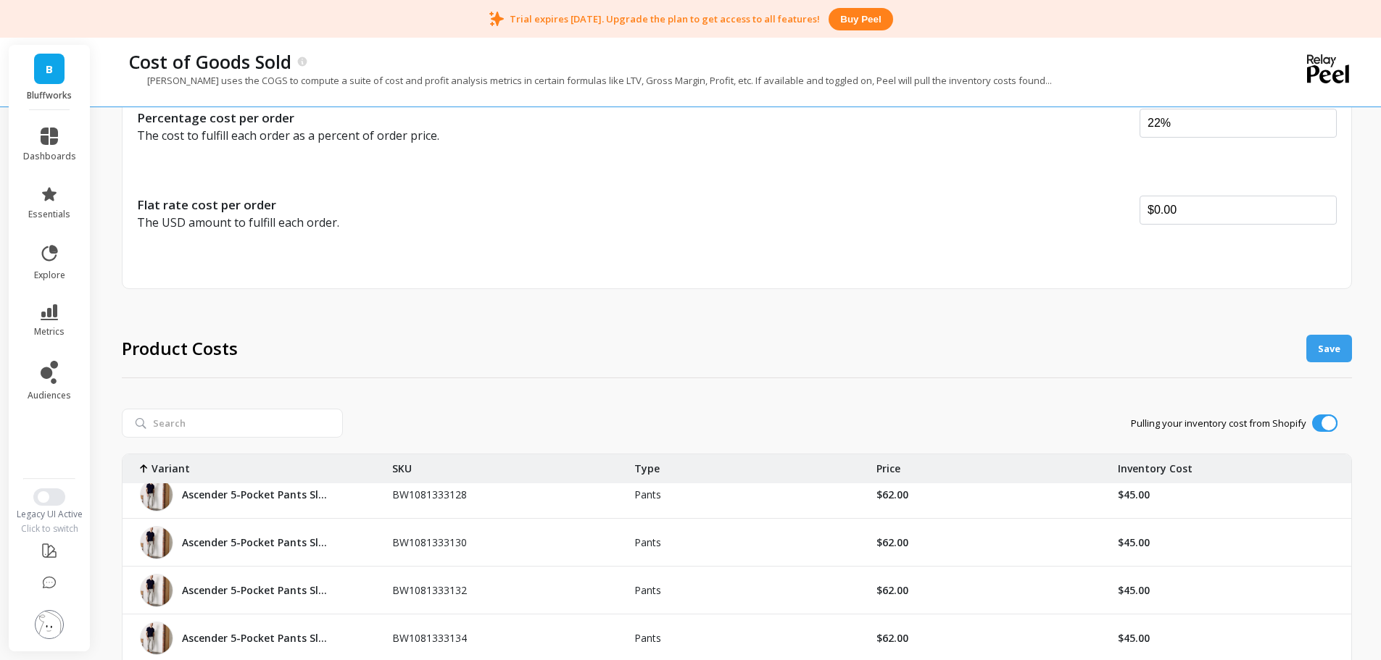
scroll to position [290, 0]
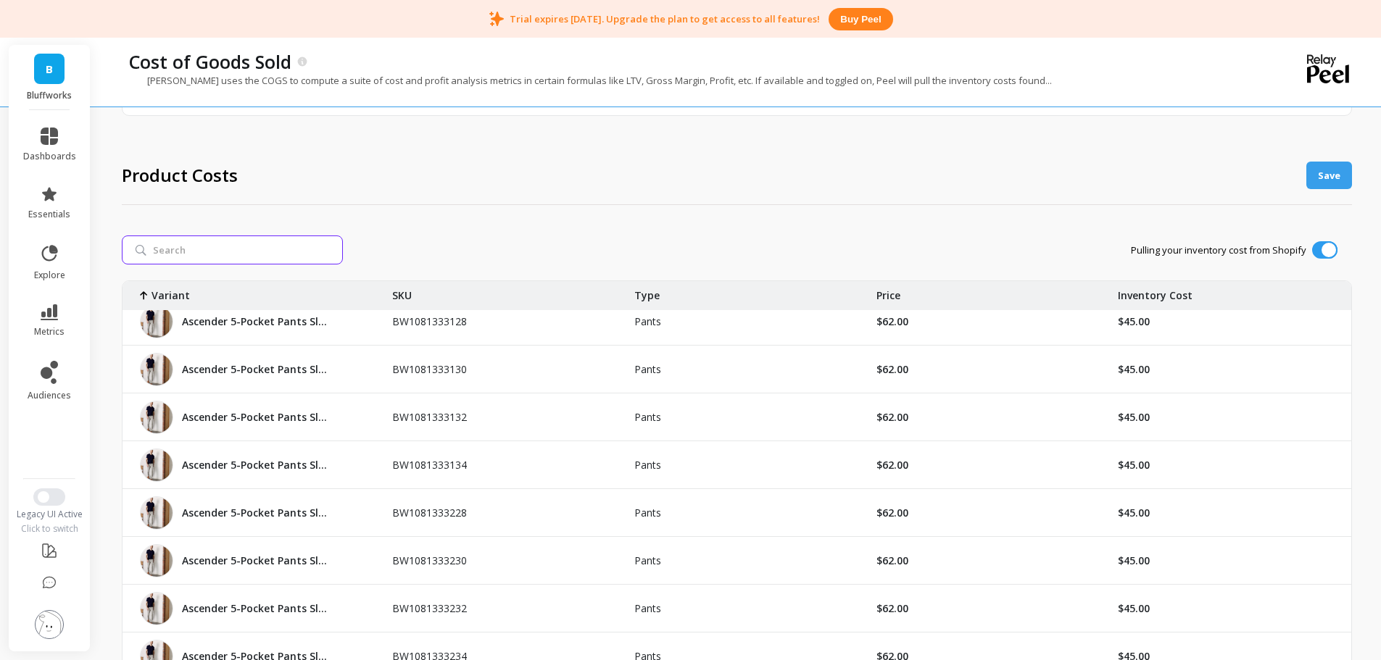
click at [263, 249] on input "search" at bounding box center [232, 250] width 221 height 29
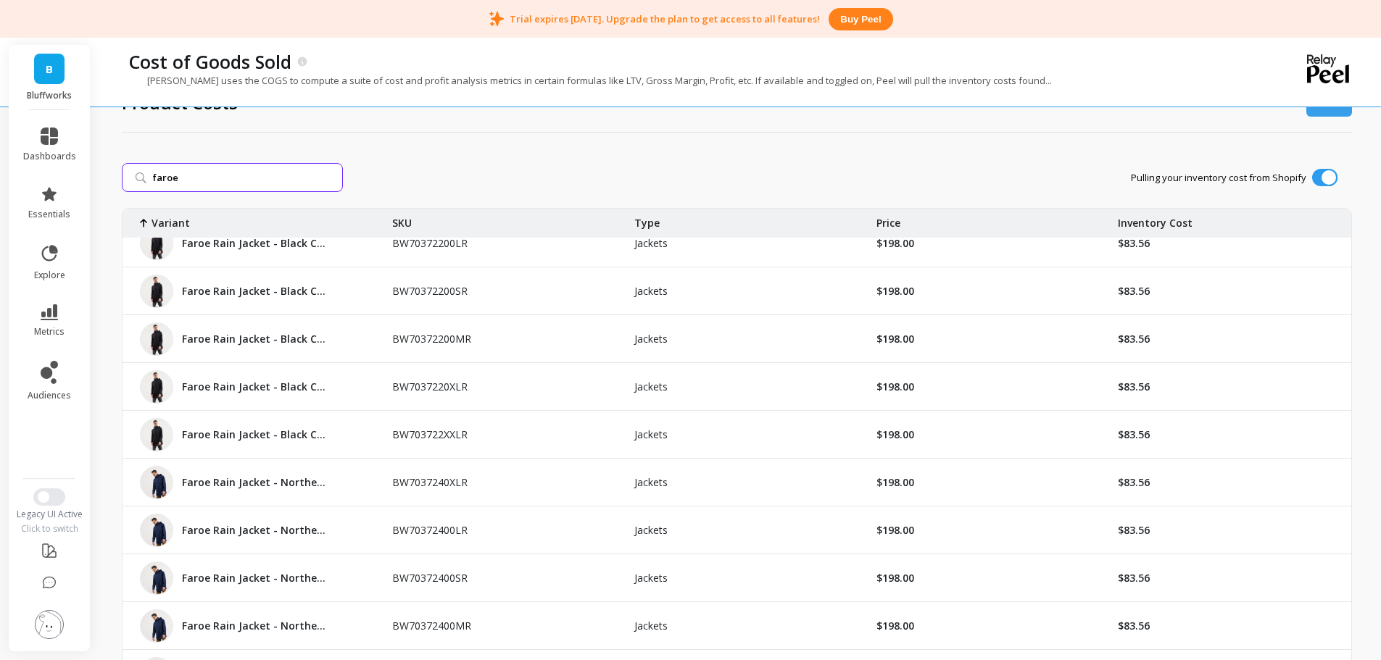
scroll to position [33, 0]
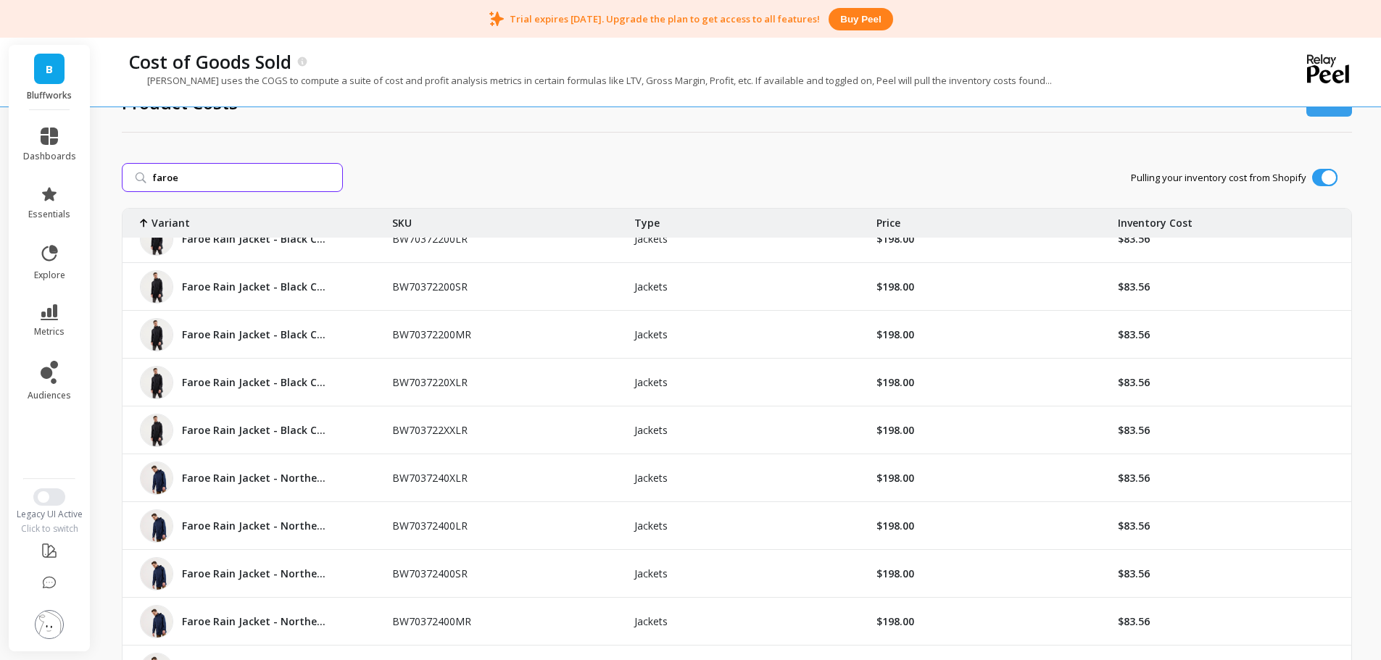
type input "faroe"
